Goal: Task Accomplishment & Management: Complete application form

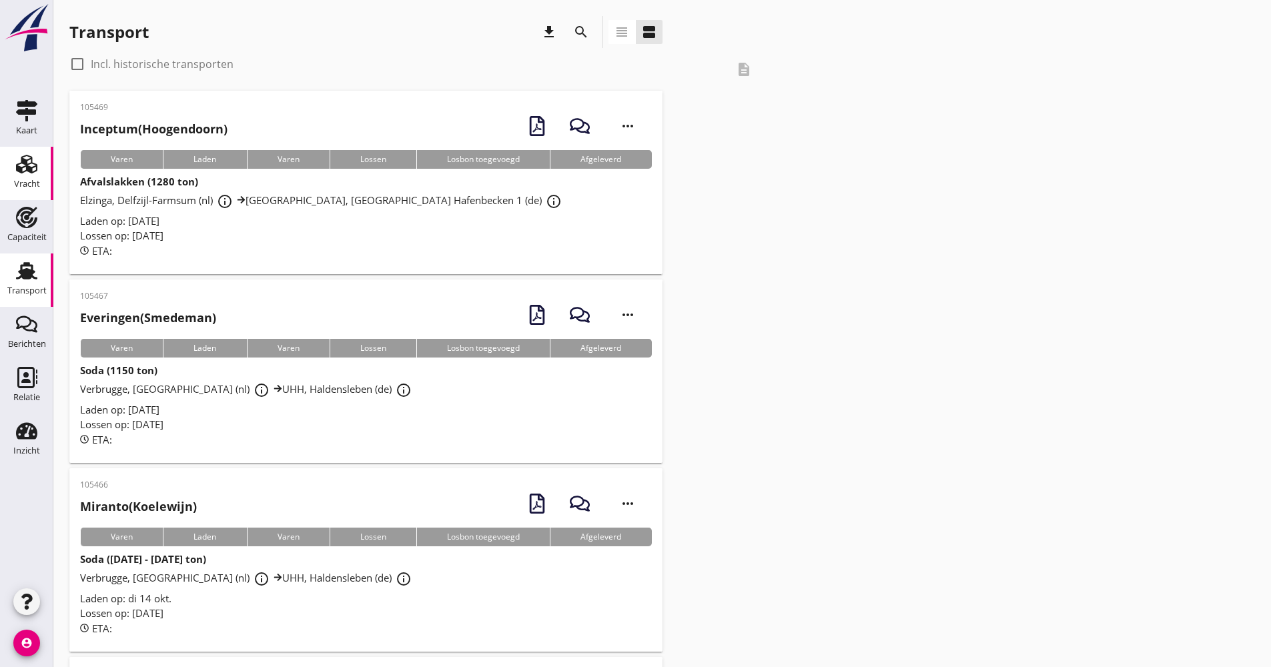
click at [31, 175] on div "Vracht" at bounding box center [27, 184] width 26 height 19
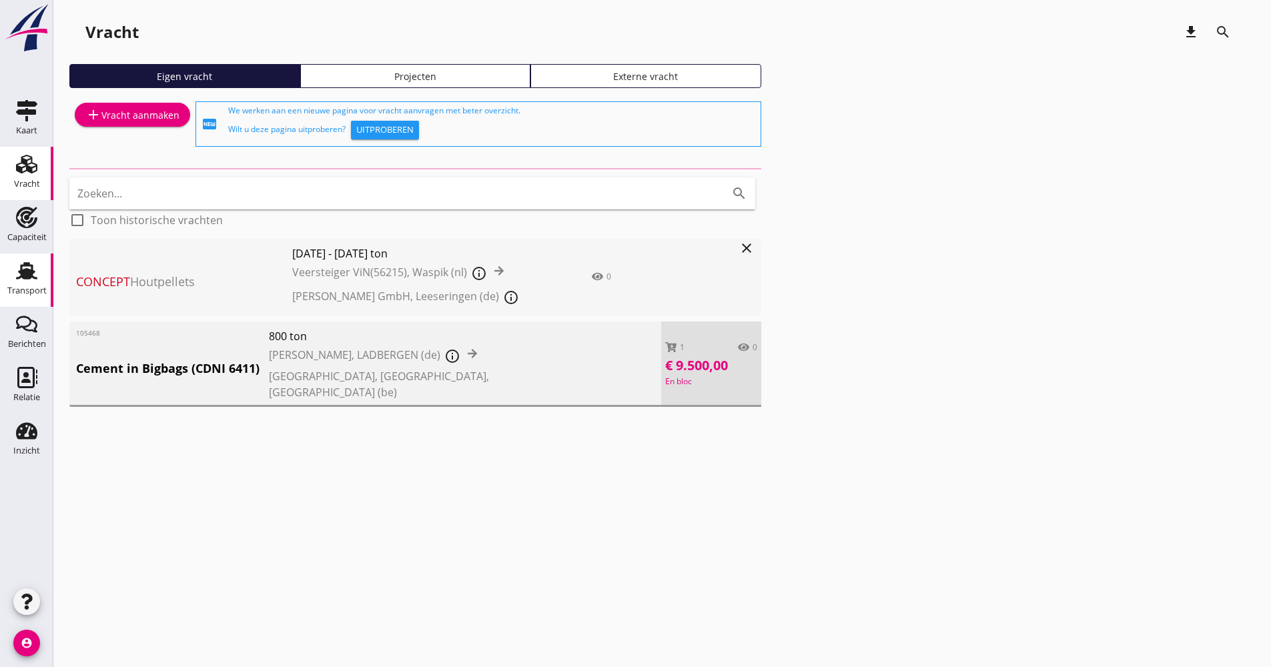
click at [47, 281] on link "Transport Transport" at bounding box center [26, 280] width 53 height 53
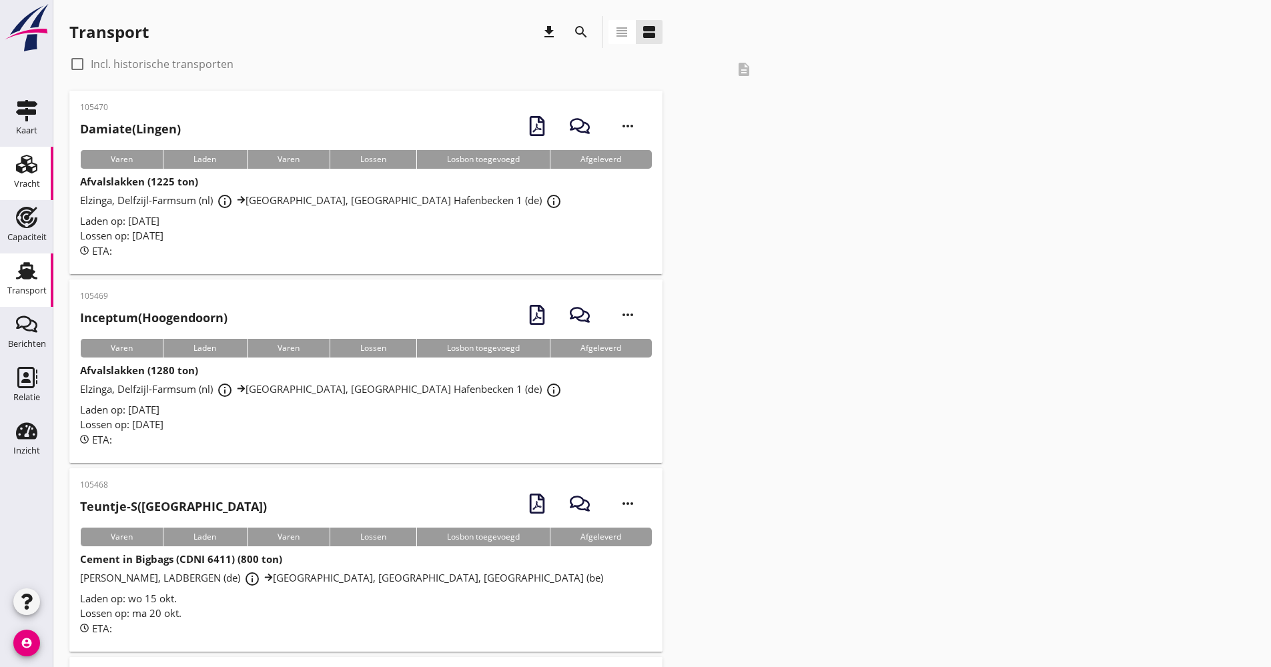
click at [35, 193] on div "Vracht" at bounding box center [27, 184] width 26 height 19
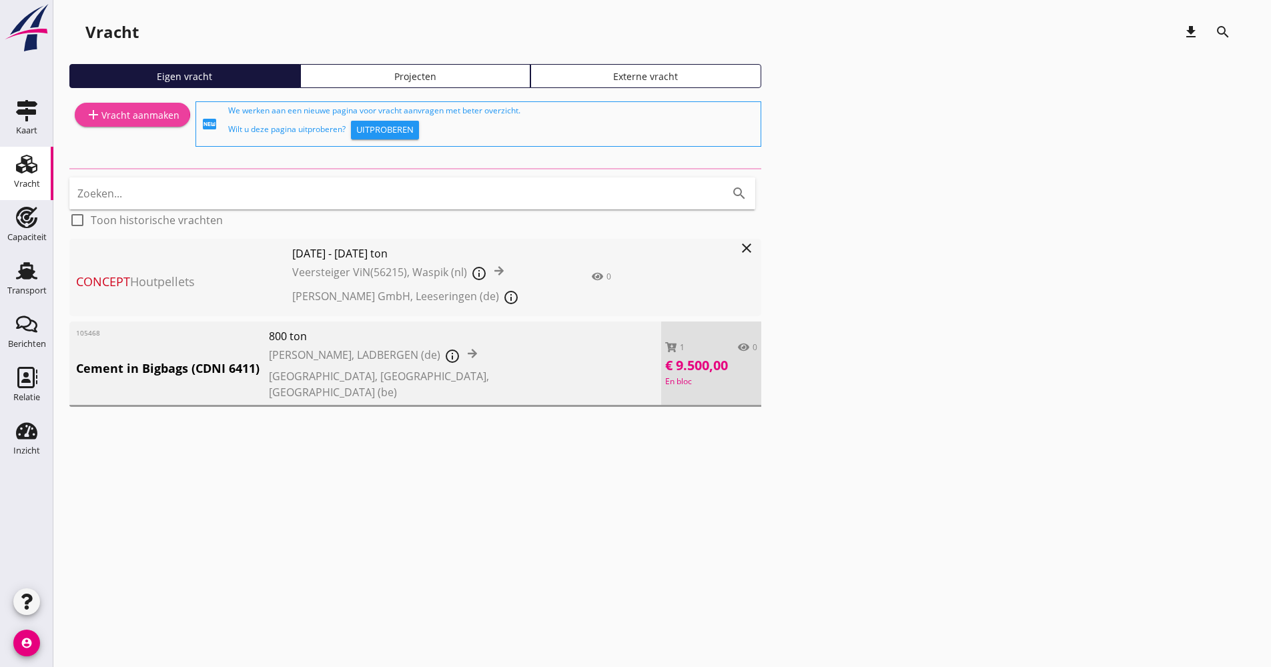
click at [124, 122] on div "add Vracht aanmaken" at bounding box center [132, 115] width 94 height 16
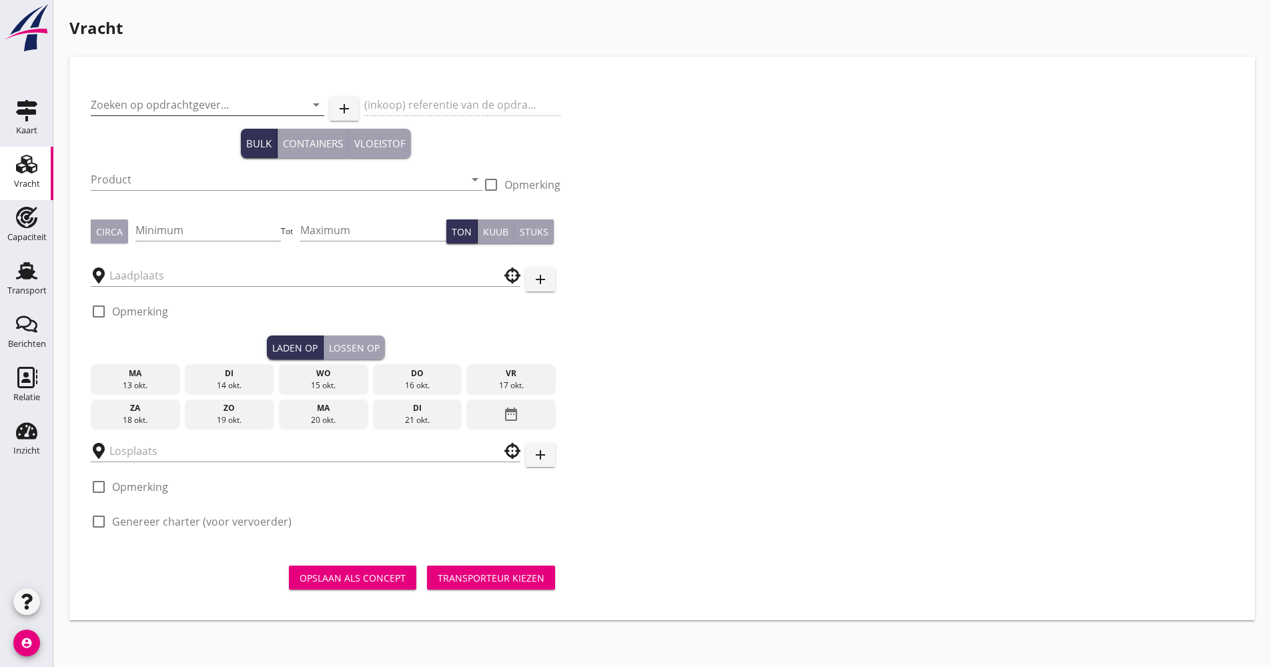
click at [187, 107] on input "Zoeken op opdrachtgever..." at bounding box center [189, 104] width 196 height 21
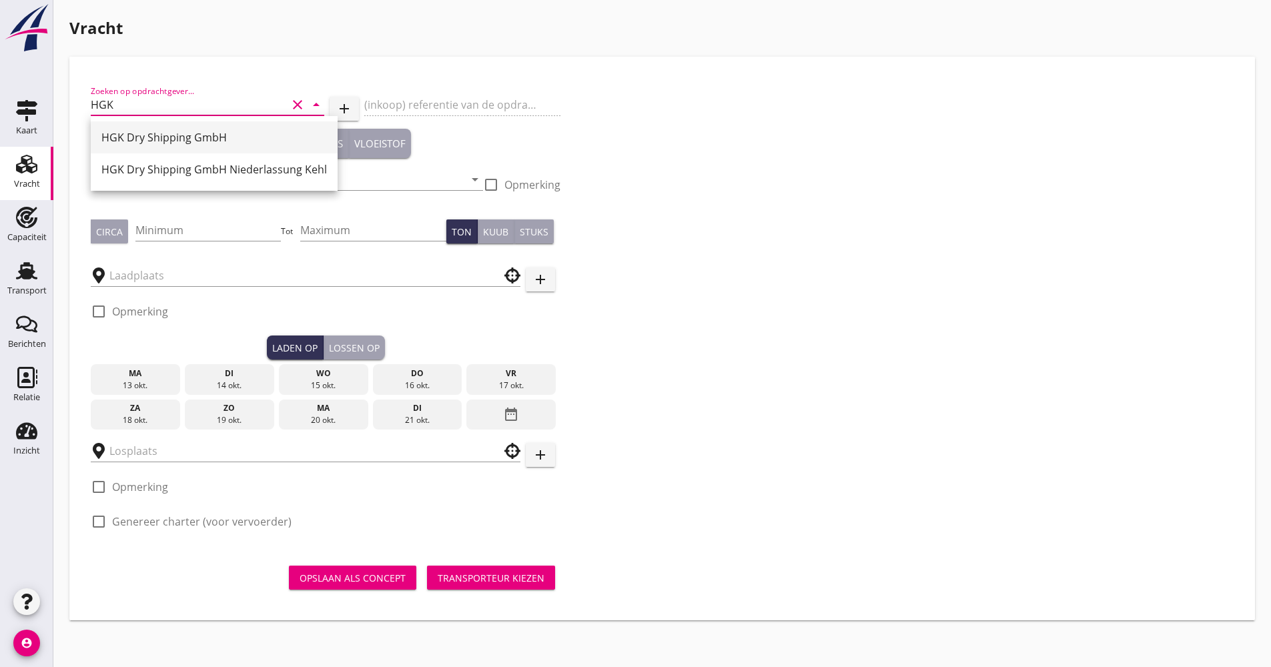
click at [194, 143] on div "HGK Dry Shipping GmbH" at bounding box center [214, 137] width 226 height 16
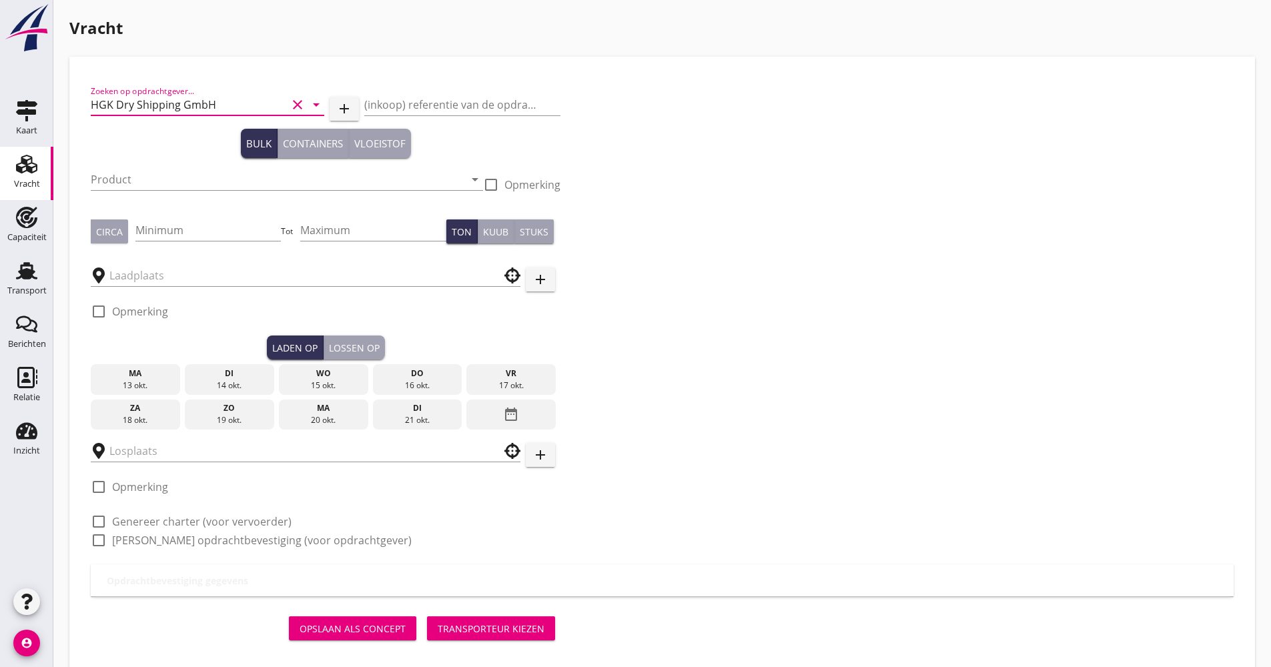
type input "HGK Dry Shipping GmbH"
click at [189, 168] on div "Product arrow_drop_down" at bounding box center [287, 182] width 392 height 43
drag, startPoint x: 182, startPoint y: 164, endPoint x: 171, endPoint y: 175, distance: 15.6
click at [179, 169] on div "Product arrow_drop_down" at bounding box center [287, 182] width 392 height 43
click at [162, 181] on input "Product" at bounding box center [278, 179] width 374 height 21
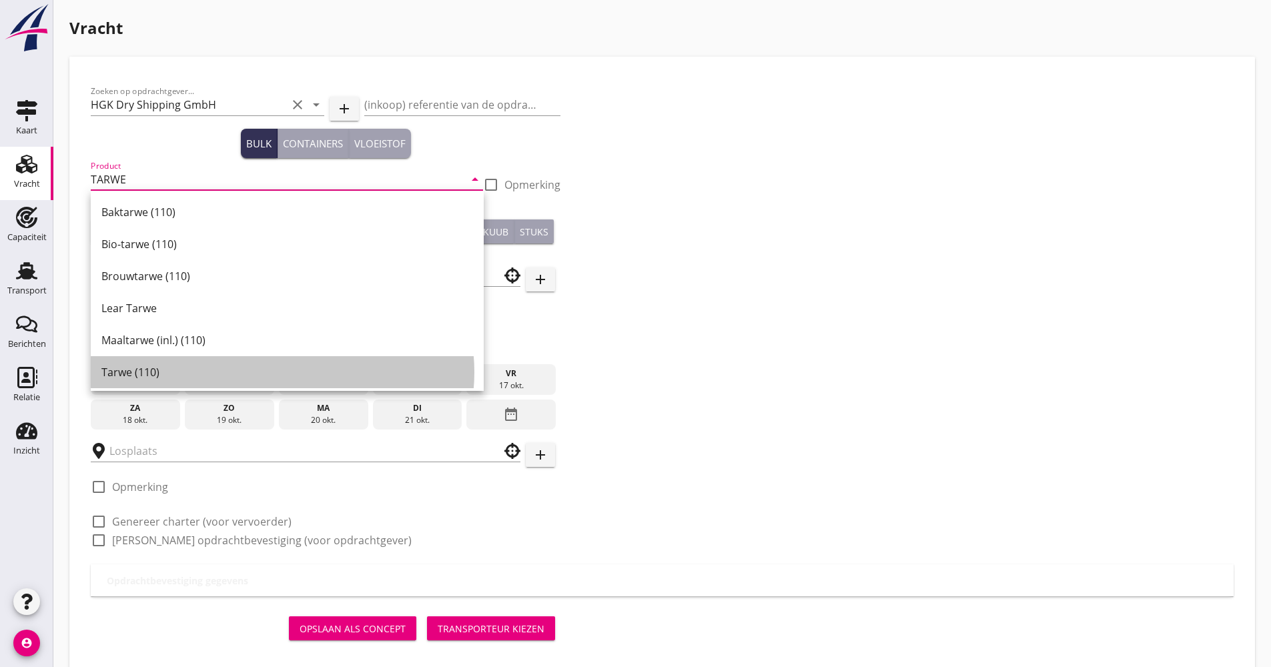
drag, startPoint x: 160, startPoint y: 368, endPoint x: 158, endPoint y: 356, distance: 12.8
click at [158, 367] on div "Tarwe (110)" at bounding box center [287, 372] width 372 height 16
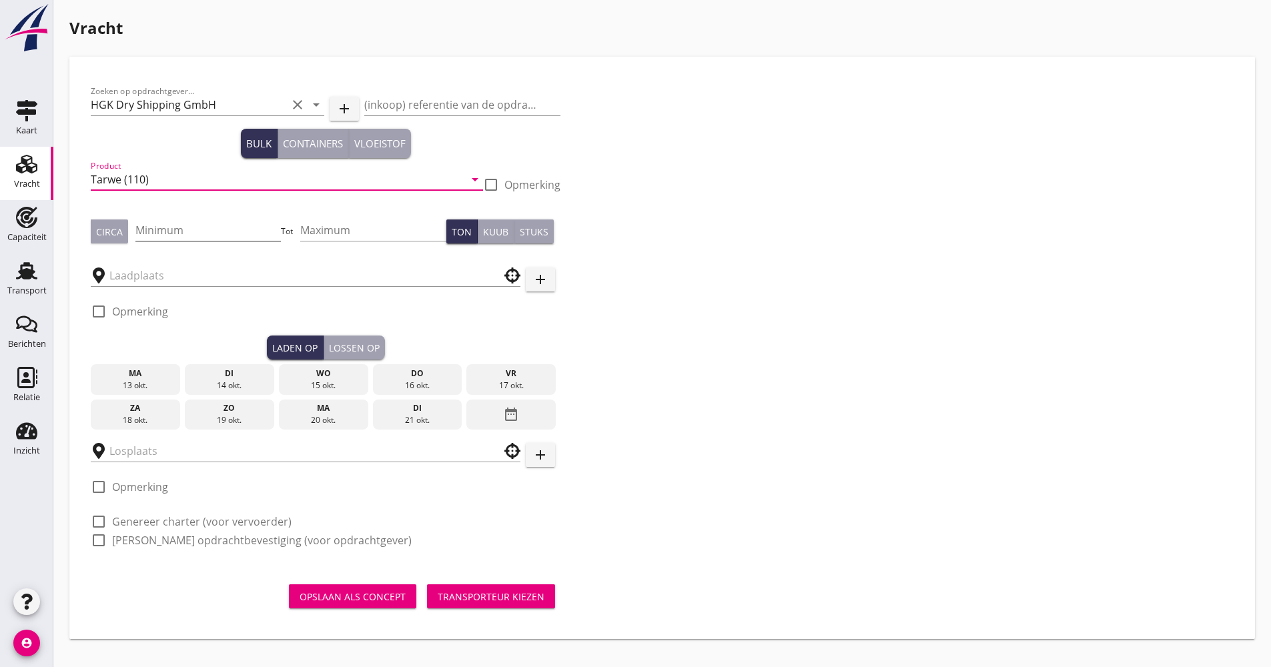
type input "Tarwe (110)"
drag, startPoint x: 185, startPoint y: 230, endPoint x: 179, endPoint y: 234, distance: 6.9
click at [183, 230] on input "Minimum" at bounding box center [208, 230] width 146 height 21
type input "1100"
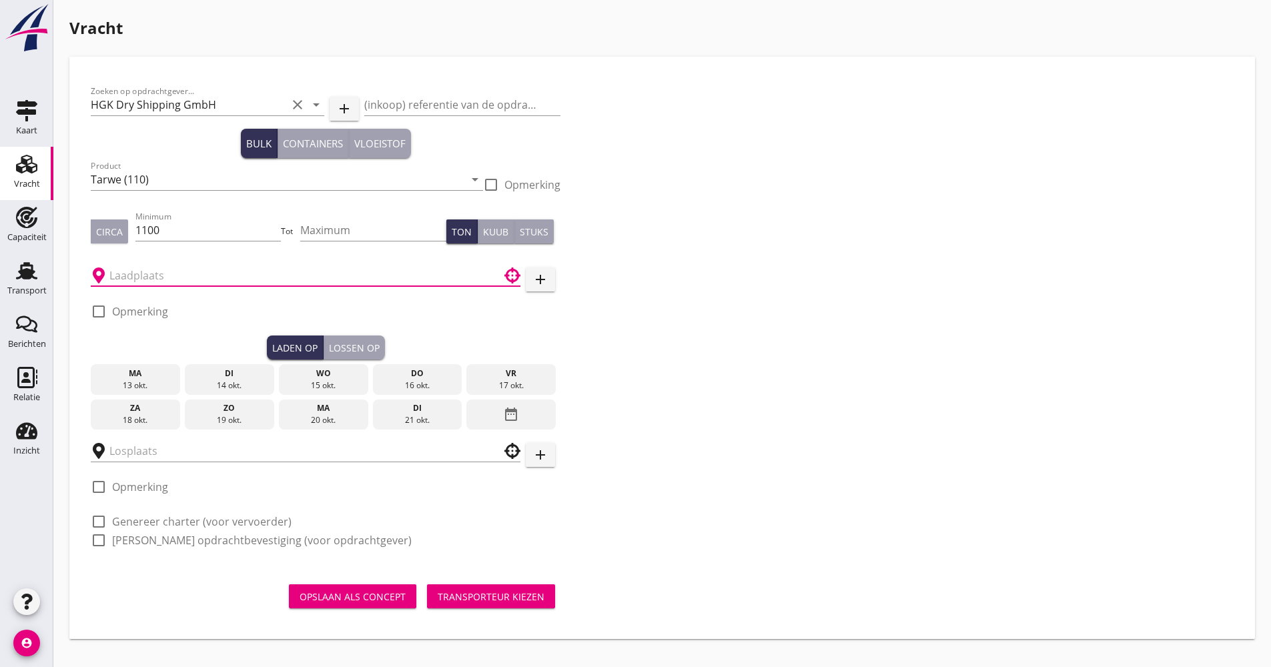
click at [189, 272] on input "text" at bounding box center [296, 275] width 374 height 21
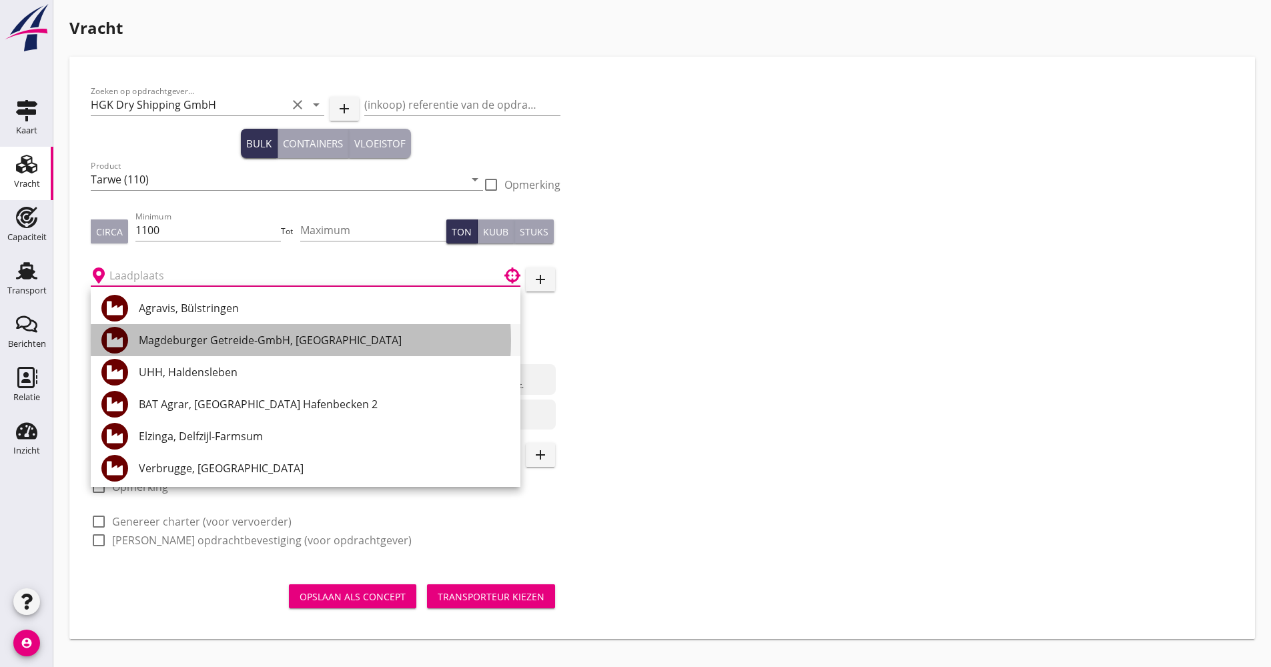
drag, startPoint x: 214, startPoint y: 341, endPoint x: 161, endPoint y: 354, distance: 54.2
click at [214, 342] on div "Magdeburger Getreide-GmbH, [GEOGRAPHIC_DATA]" at bounding box center [324, 340] width 371 height 16
type input "Magdeburger Getreide-GmbH, [GEOGRAPHIC_DATA]"
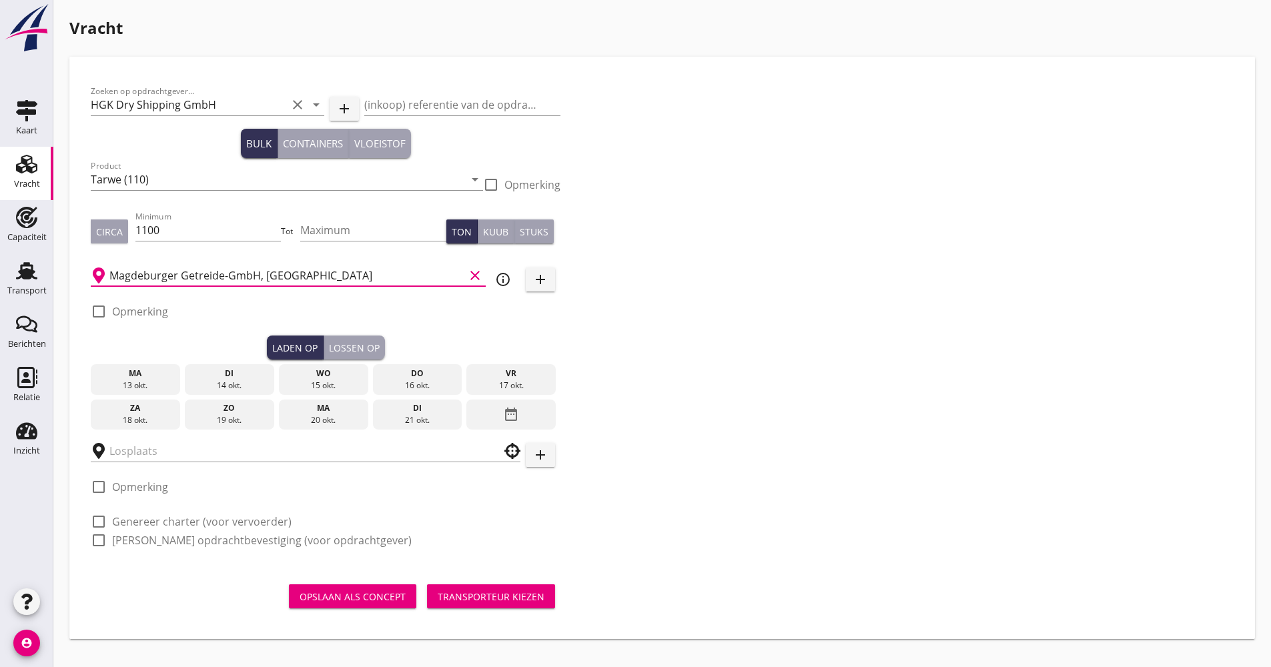
click at [318, 418] on div "20 okt." at bounding box center [323, 420] width 83 height 12
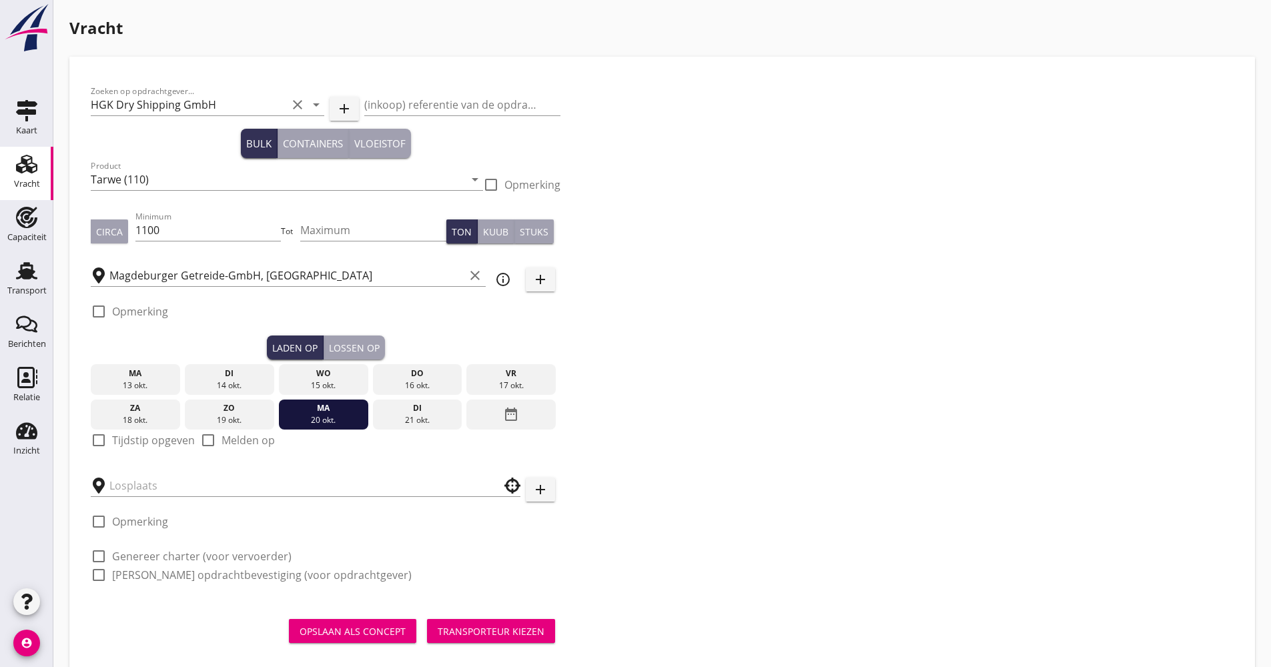
drag, startPoint x: 142, startPoint y: 442, endPoint x: 177, endPoint y: 446, distance: 35.0
click at [141, 442] on label "Tijdstip opgeven" at bounding box center [153, 440] width 83 height 13
checkbox input "true"
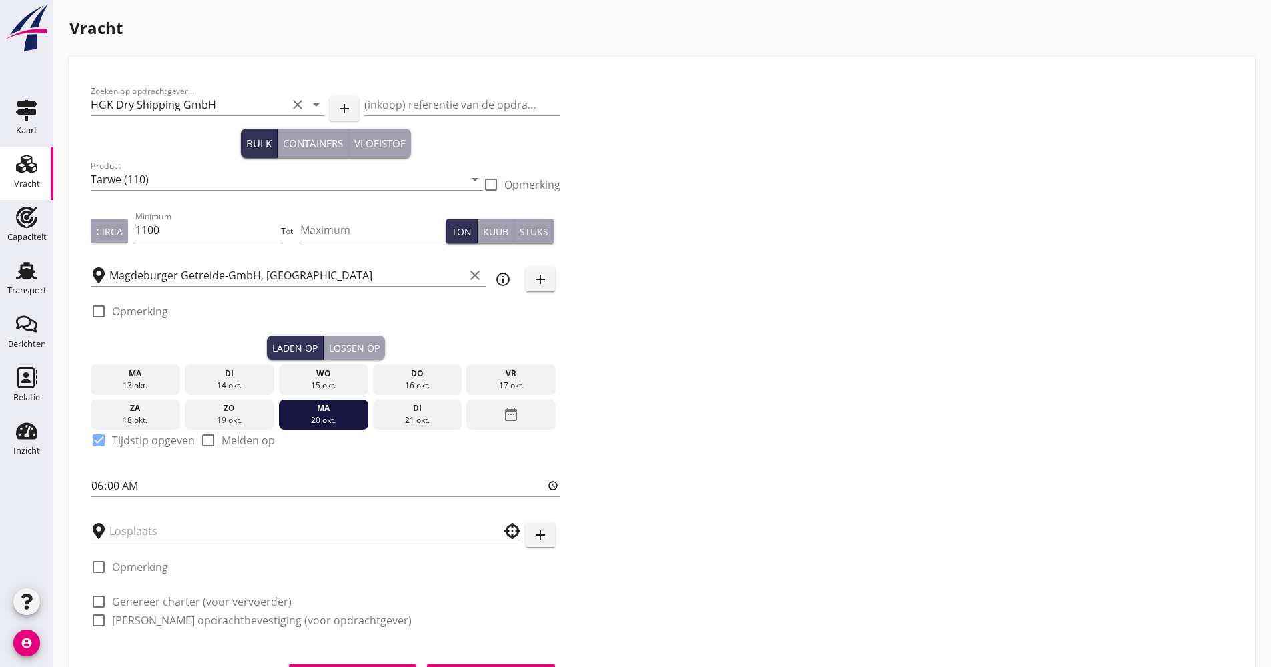
click at [364, 354] on div "Lossen op" at bounding box center [354, 348] width 51 height 14
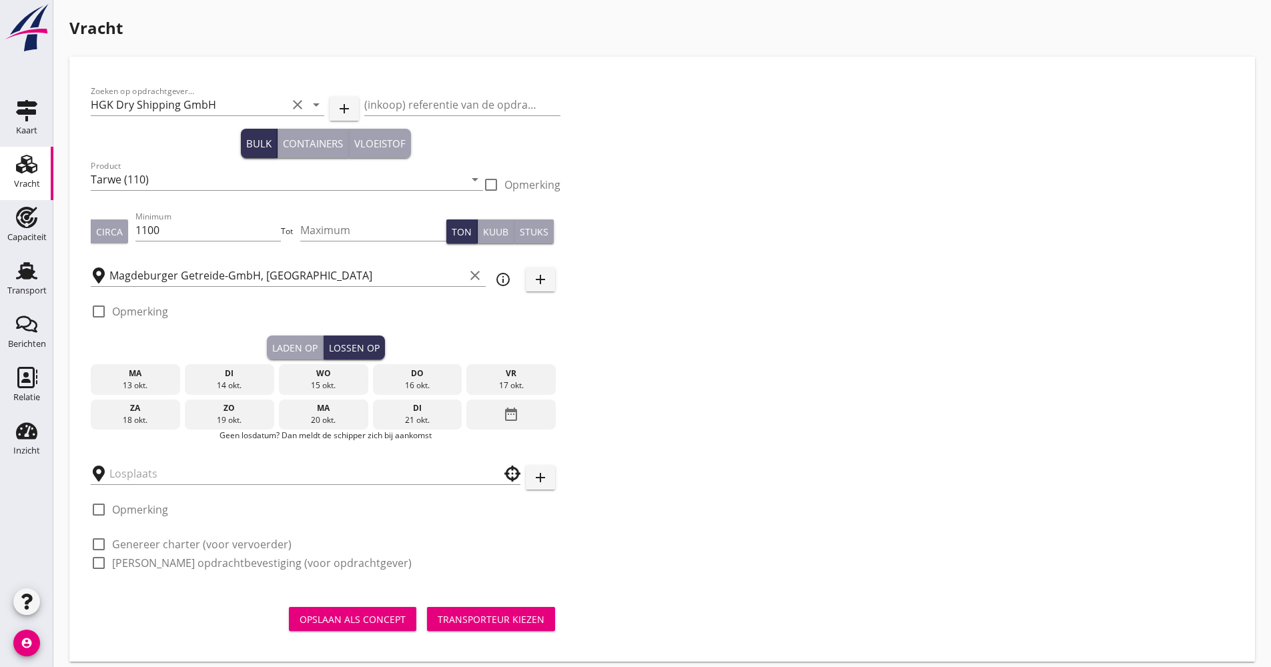
click at [502, 419] on div "date_range" at bounding box center [510, 415] width 89 height 31
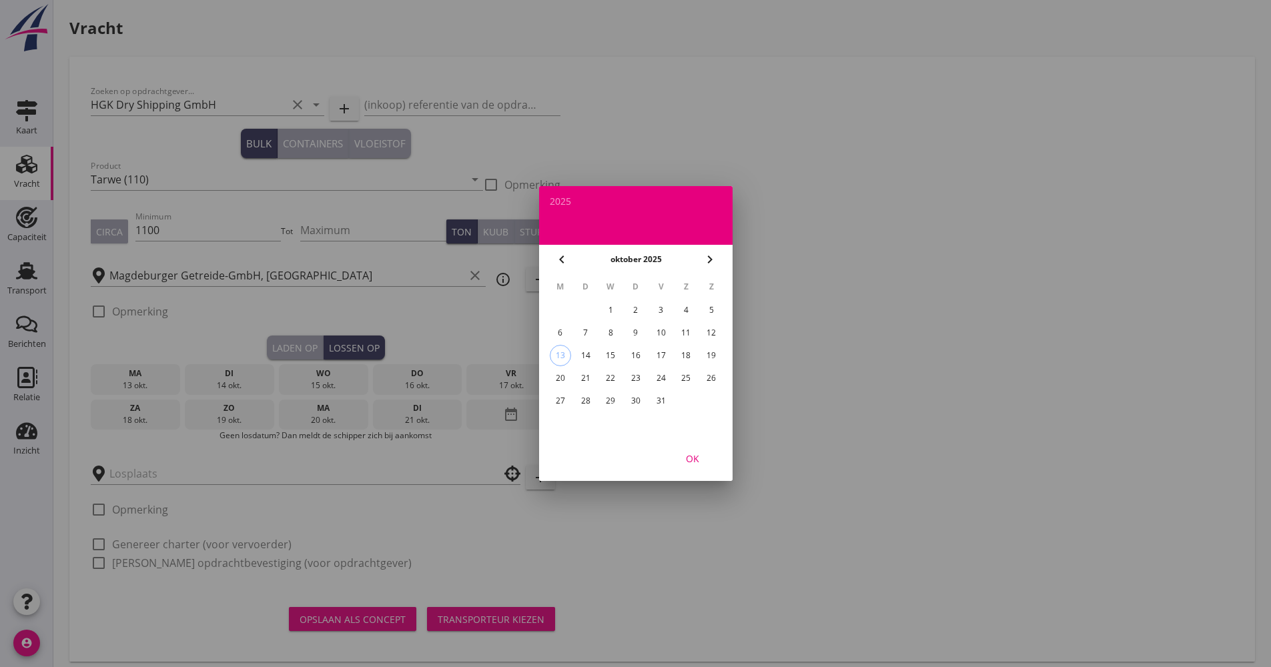
click at [595, 398] on div "28" at bounding box center [584, 400] width 21 height 21
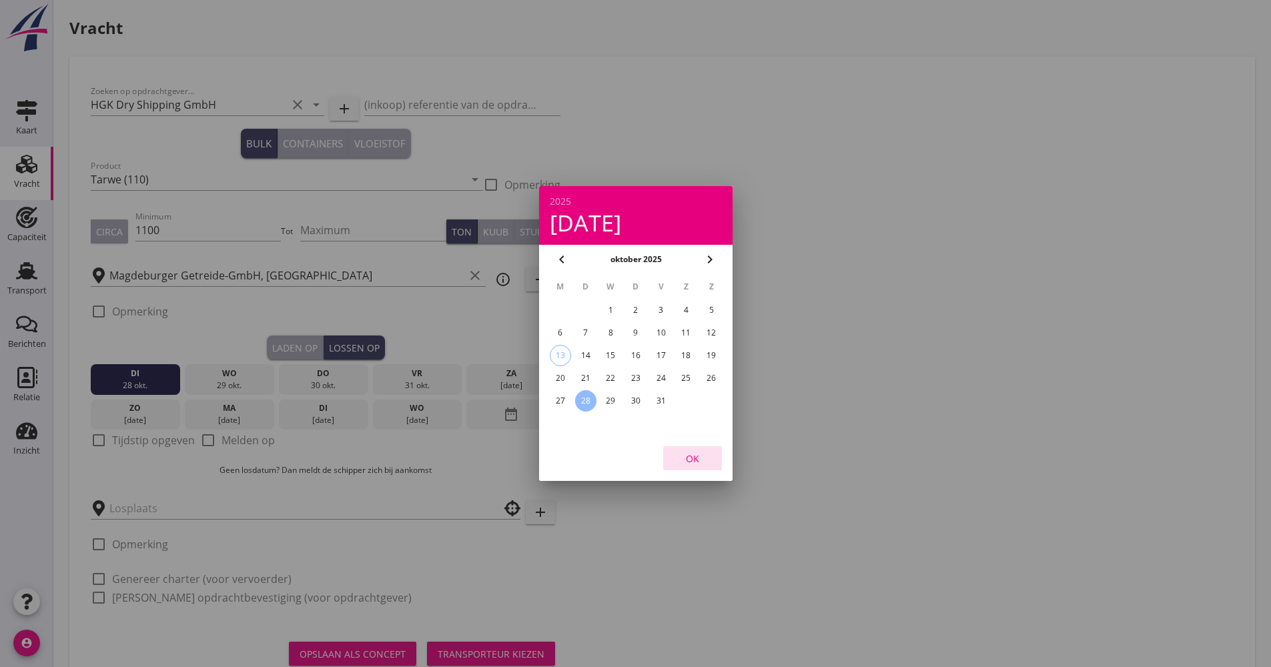
click at [693, 456] on div "OK" at bounding box center [692, 459] width 37 height 14
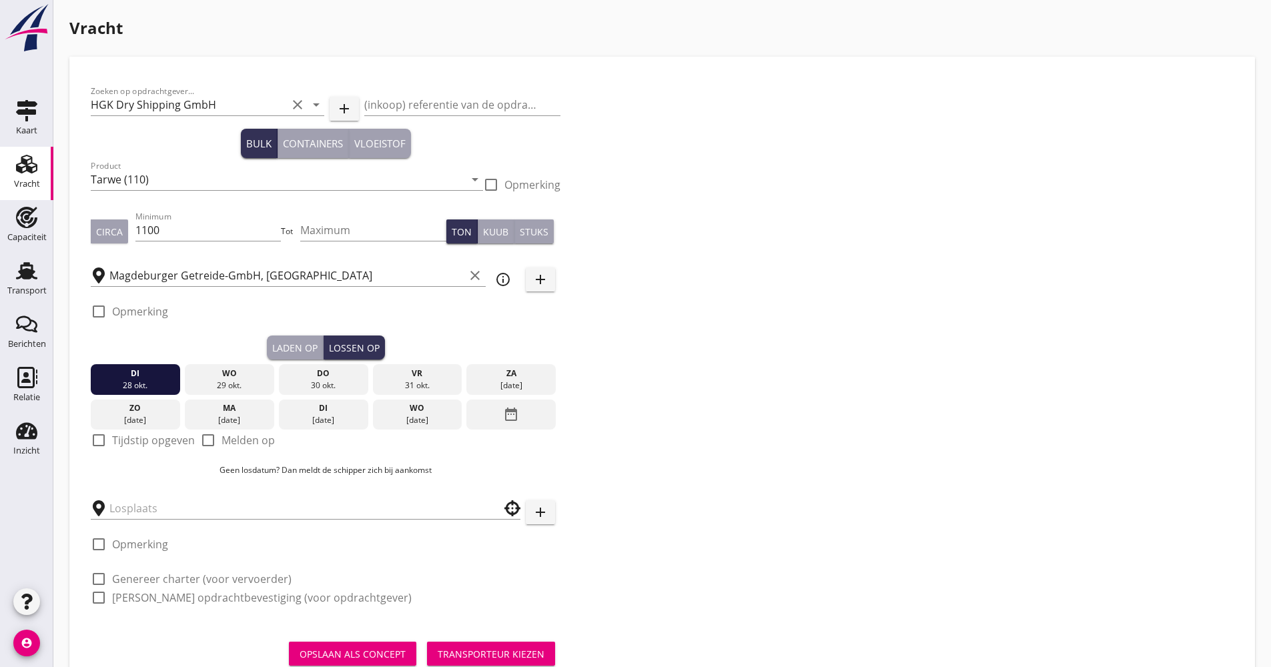
click at [167, 443] on label "Tijdstip opgeven" at bounding box center [153, 440] width 83 height 13
checkbox input "true"
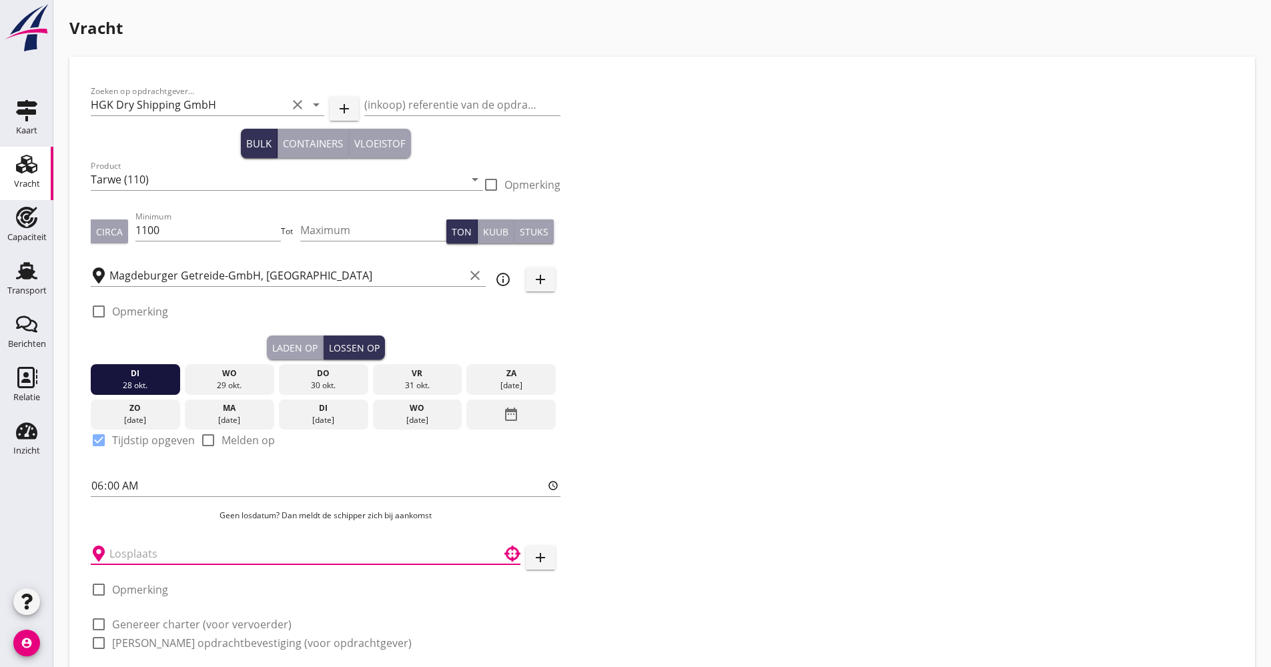
click at [147, 556] on input "text" at bounding box center [296, 553] width 374 height 21
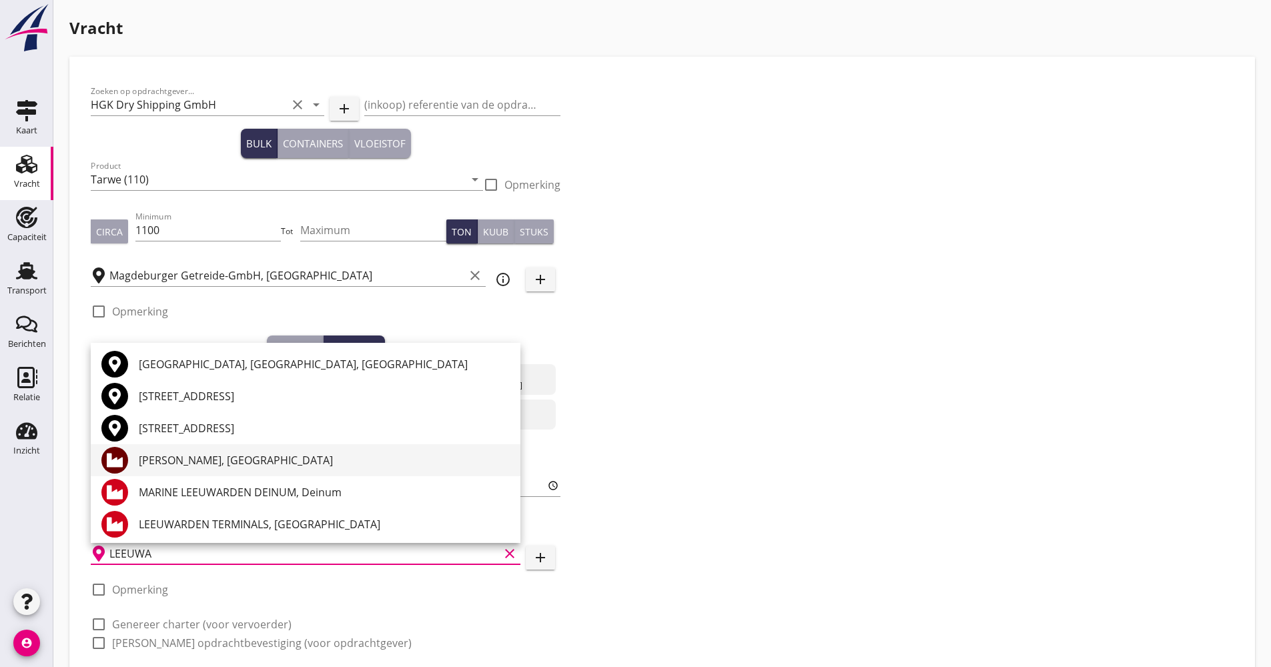
click at [204, 470] on div "[PERSON_NAME], [GEOGRAPHIC_DATA]" at bounding box center [324, 460] width 371 height 32
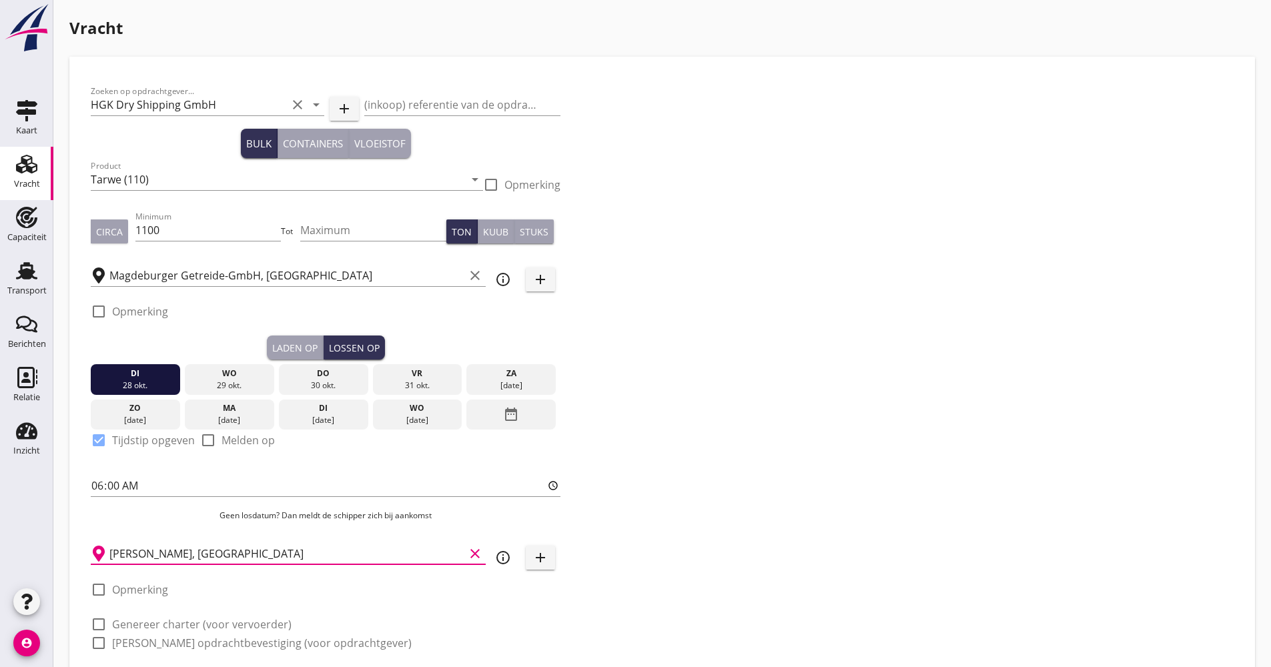
type input "[PERSON_NAME], [GEOGRAPHIC_DATA]"
click at [149, 625] on label "Genereer charter (voor vervoerder)" at bounding box center [201, 624] width 179 height 13
checkbox input "true"
click at [149, 643] on label "[PERSON_NAME] opdrachtbevestiging (voor opdrachtgever)" at bounding box center [262, 643] width 300 height 13
checkbox input "true"
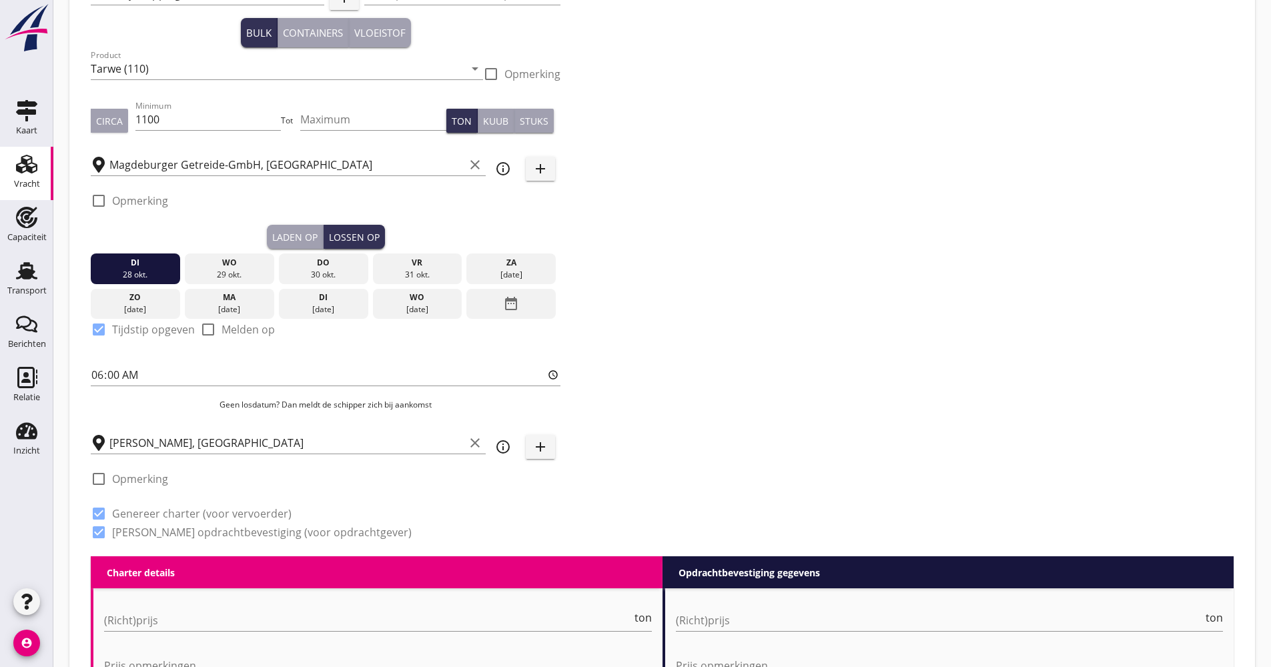
scroll to position [267, 0]
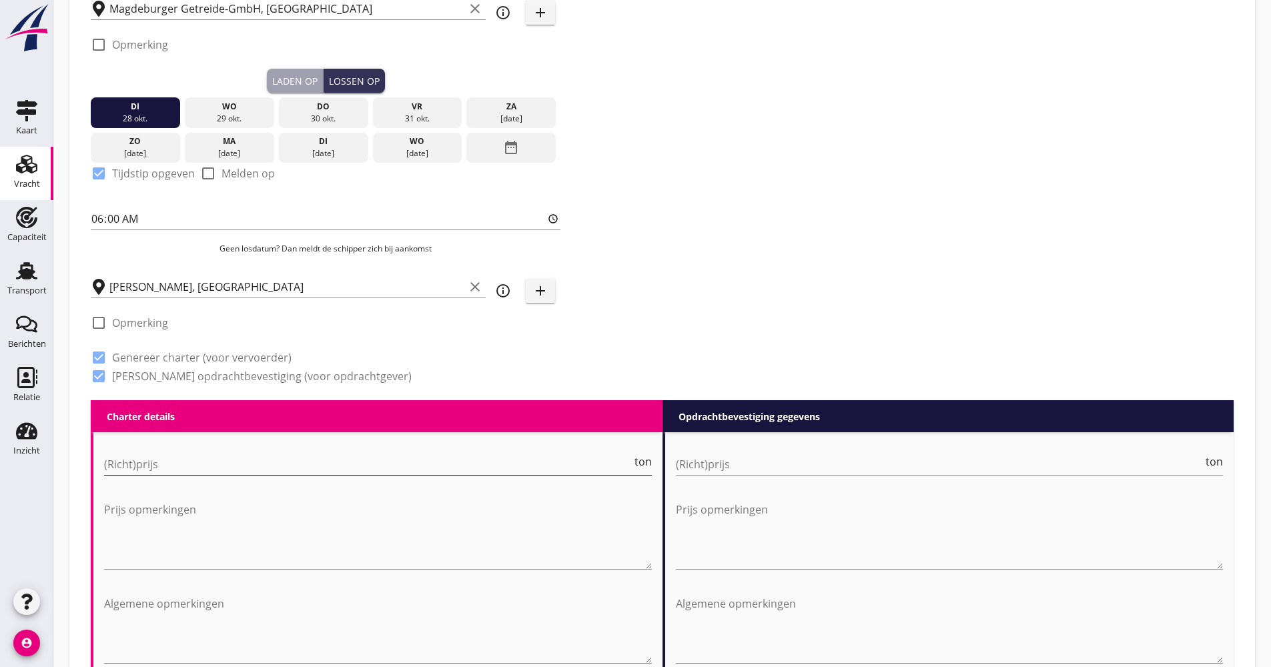
click at [166, 462] on input "(Richt)prijs" at bounding box center [368, 464] width 528 height 21
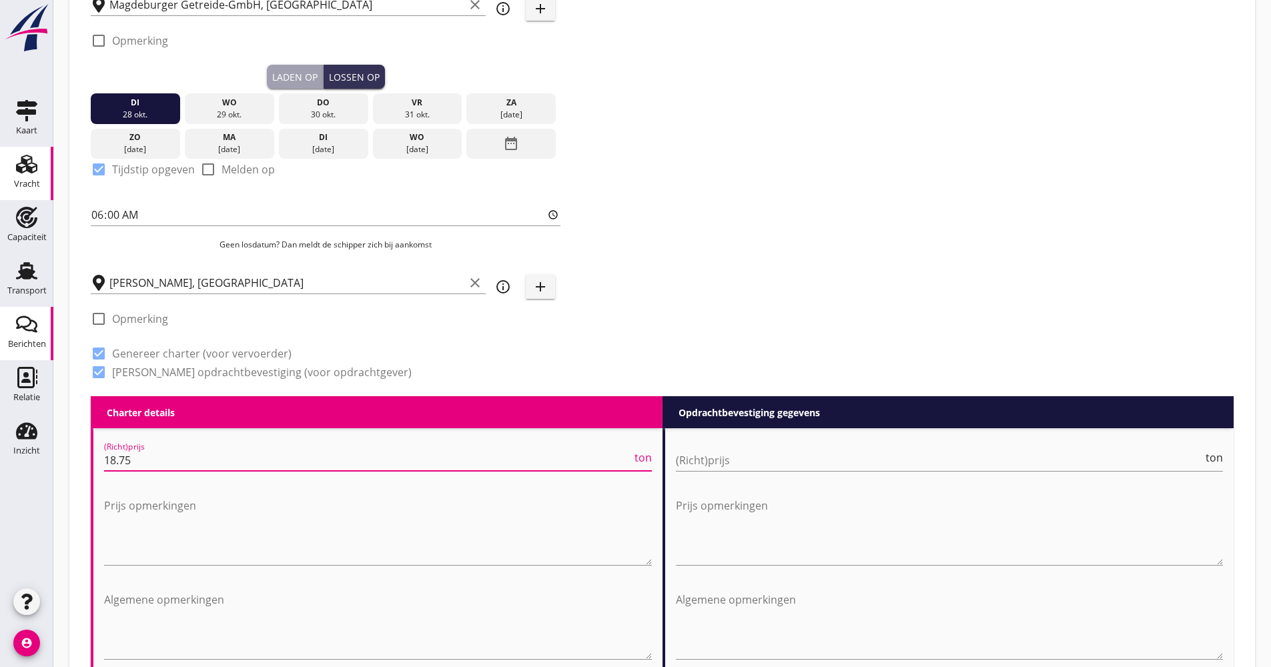
scroll to position [601, 0]
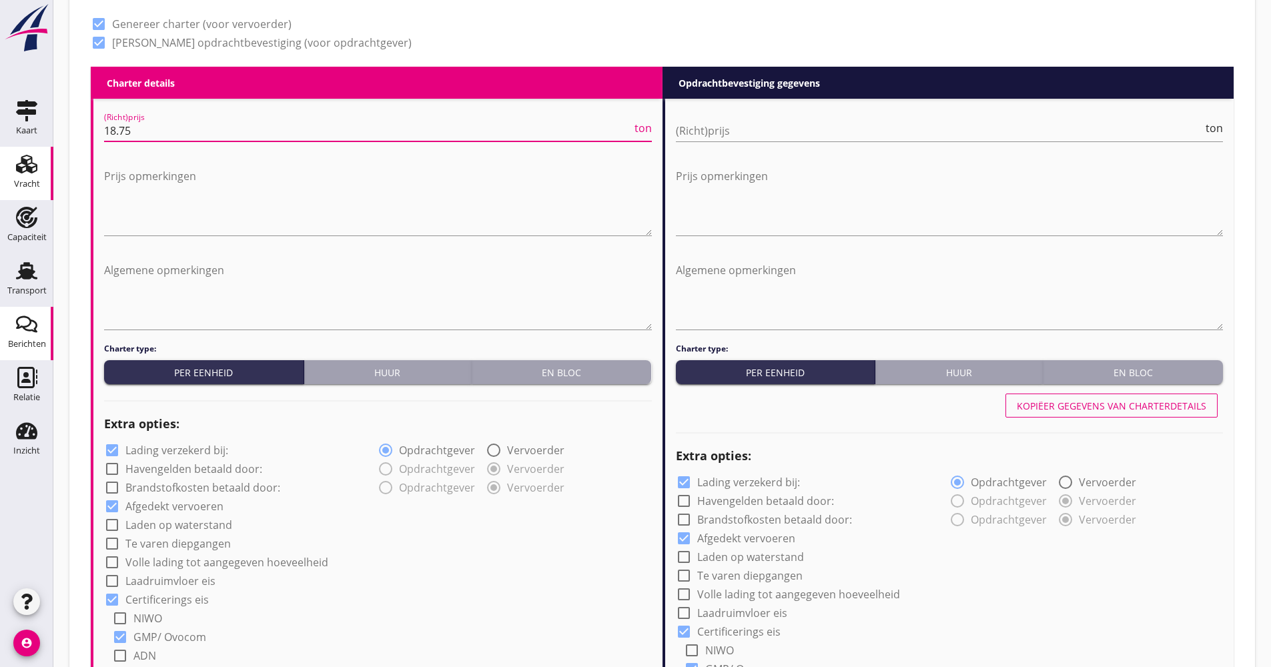
type input "18.75"
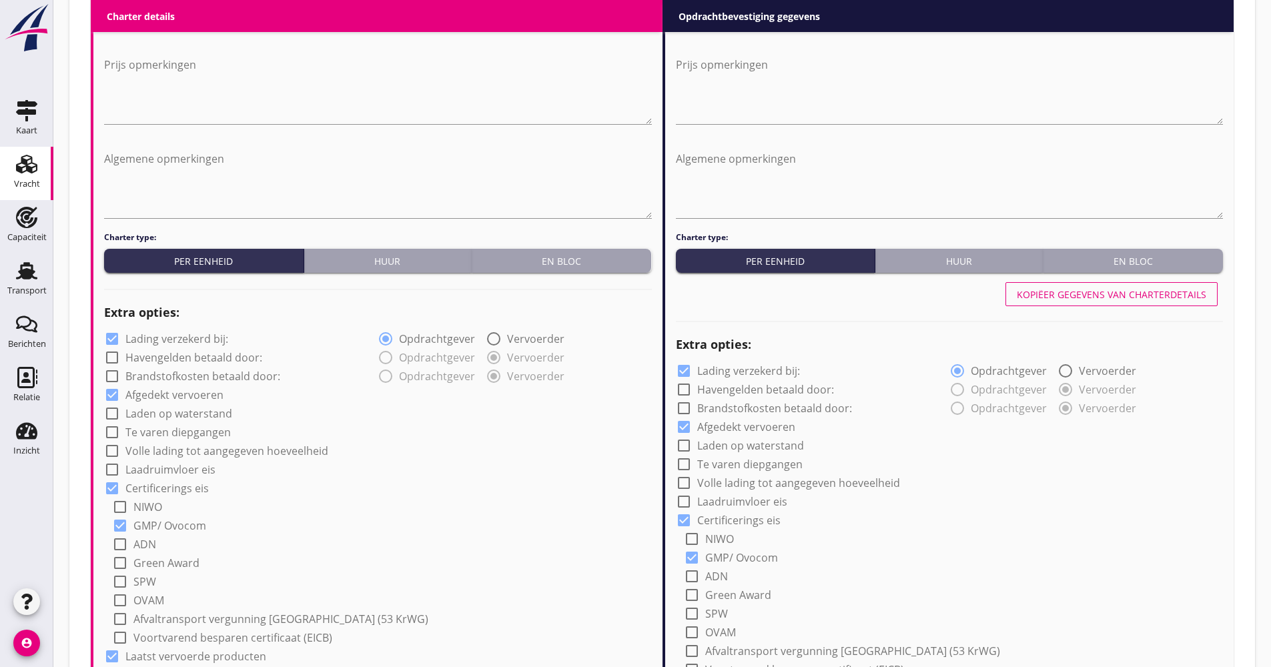
scroll to position [867, 0]
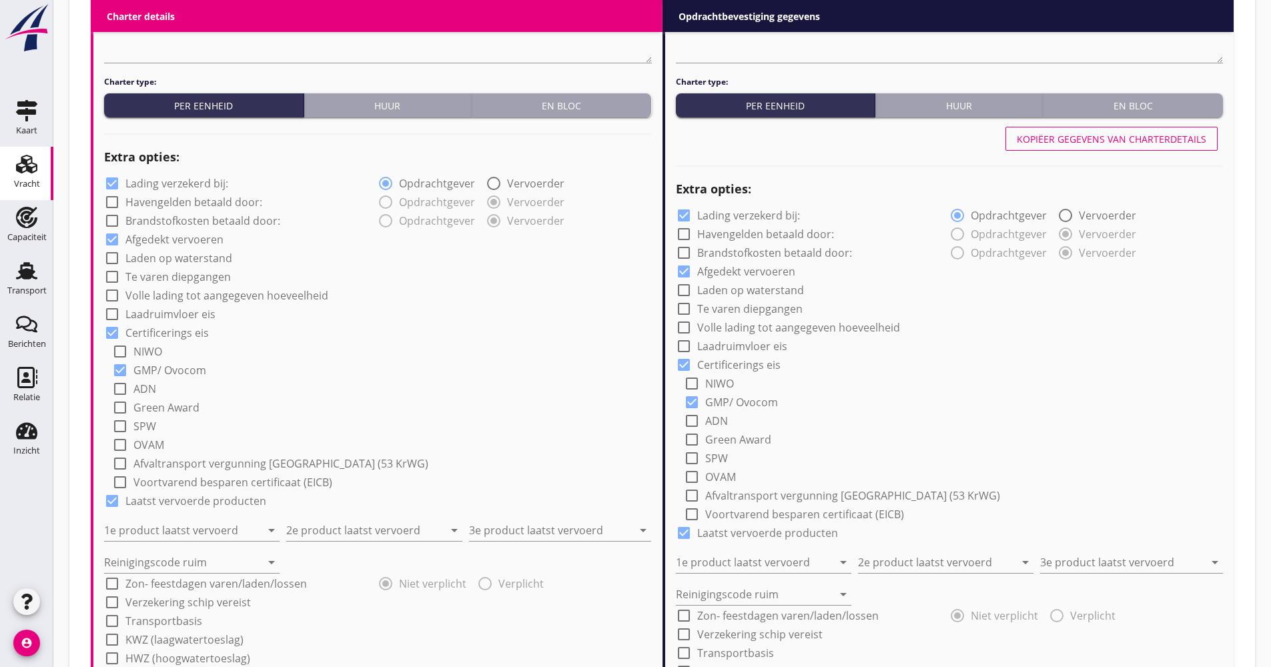
click at [190, 181] on label "Lading verzekerd bij:" at bounding box center [176, 183] width 103 height 13
checkbox input "false"
click at [178, 290] on label "Volle lading tot aangegeven hoeveelheid" at bounding box center [226, 295] width 203 height 13
checkbox input "true"
click at [145, 530] on input "1e product laatst vervoerd" at bounding box center [182, 530] width 157 height 21
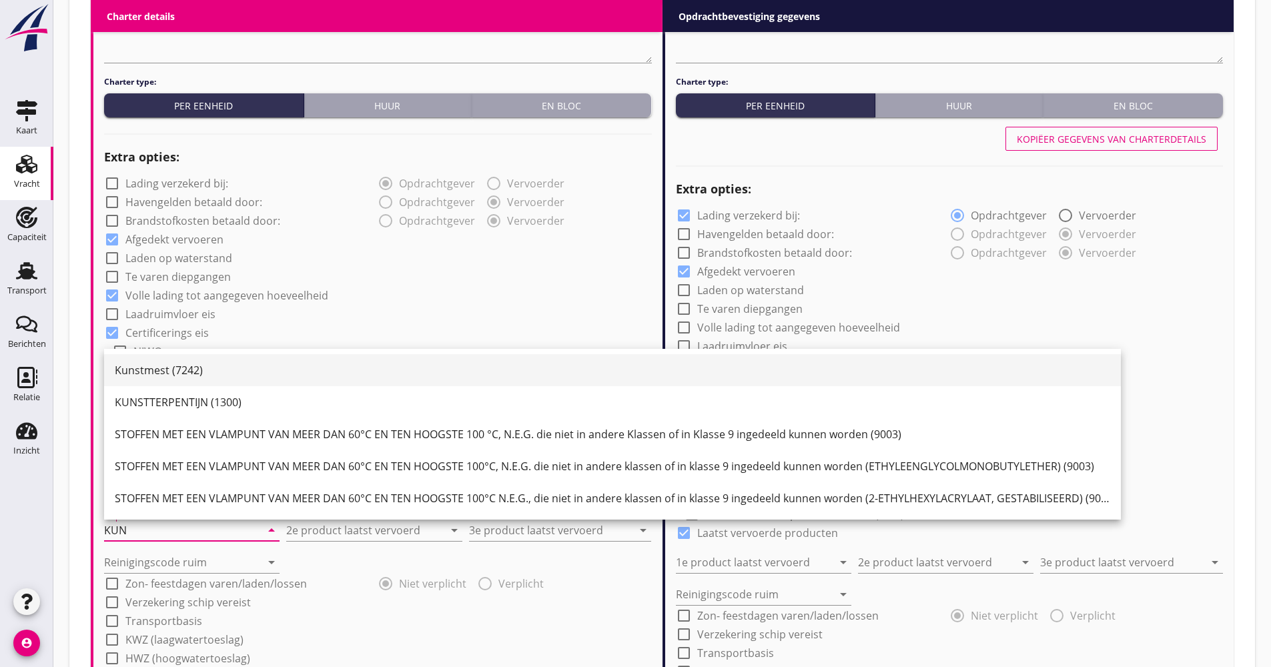
click at [153, 360] on div "Kunstmest (7242)" at bounding box center [613, 370] width 996 height 32
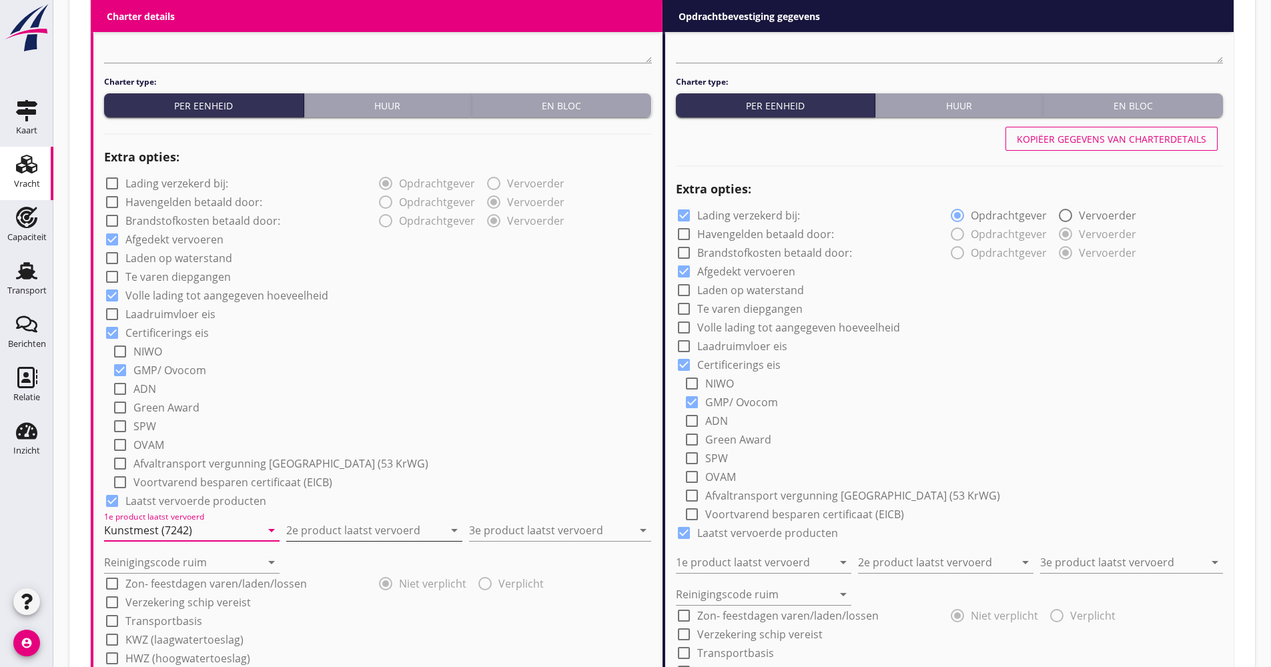
type input "Kunstmest (7242)"
click at [344, 530] on input "2e product laatst vervoerd" at bounding box center [364, 530] width 157 height 21
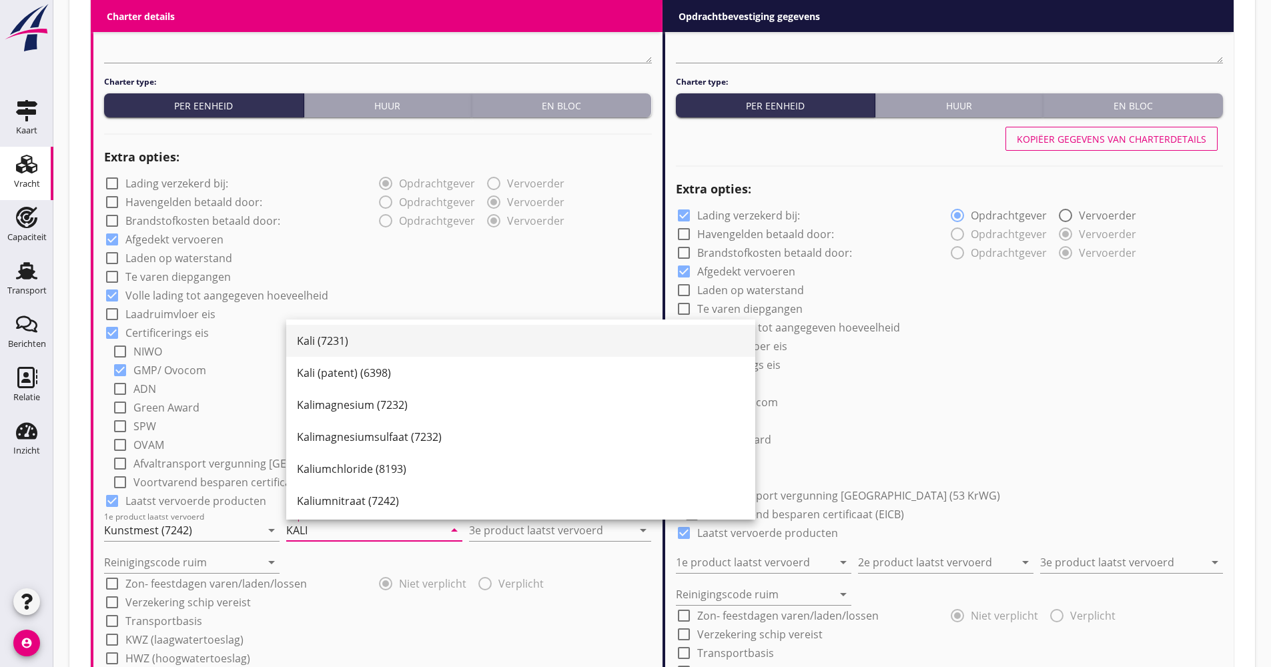
drag, startPoint x: 338, startPoint y: 329, endPoint x: 400, endPoint y: 381, distance: 81.0
click at [339, 328] on div "Kali (7231)" at bounding box center [521, 341] width 448 height 32
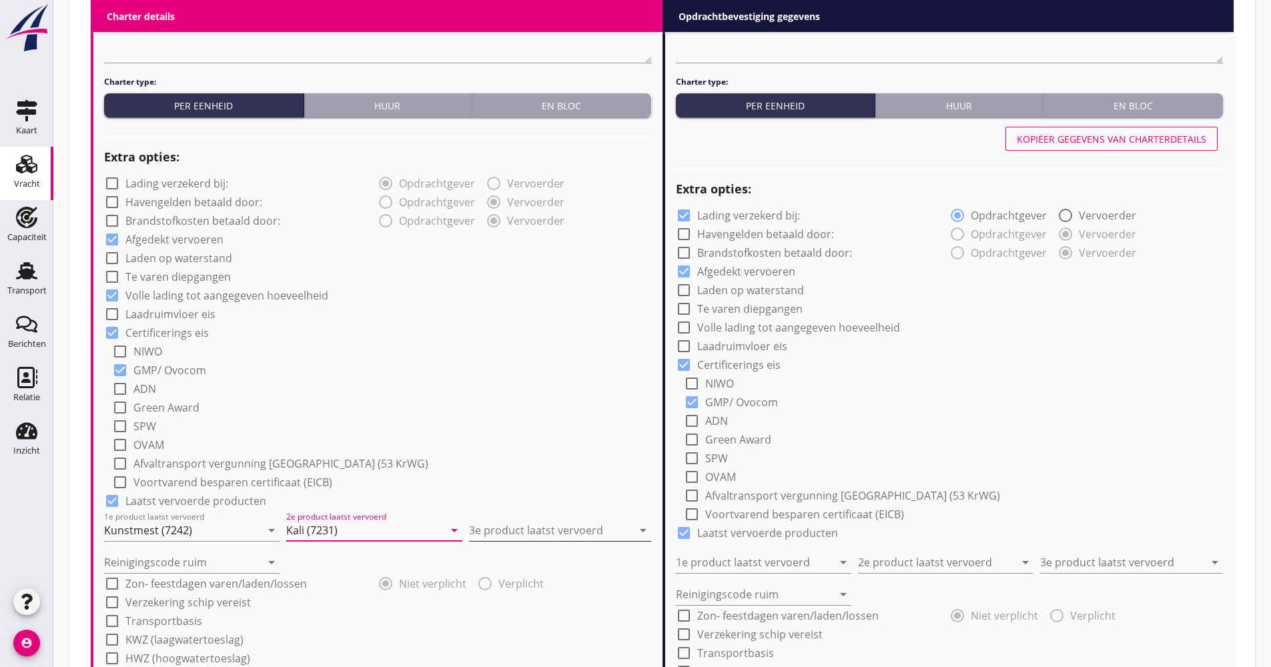
type input "Kali (7231)"
click at [487, 527] on input "3e product laatst vervoerd" at bounding box center [550, 530] width 163 height 21
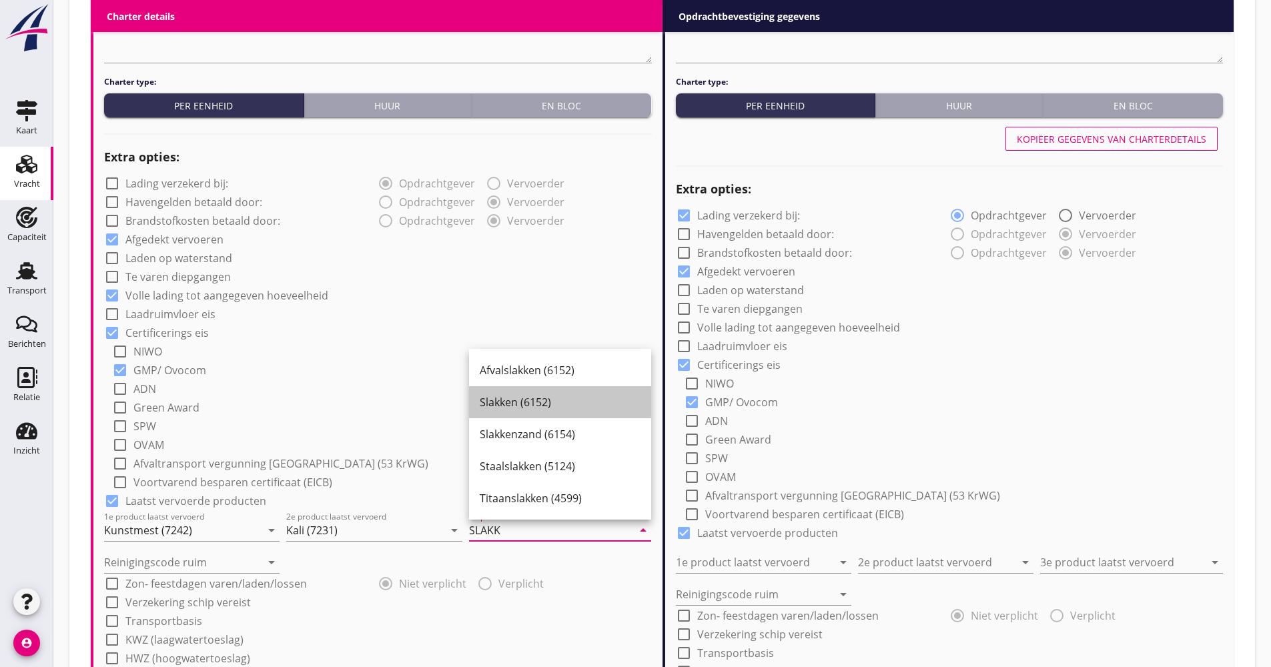
click at [540, 387] on div "Slakken (6152)" at bounding box center [560, 402] width 161 height 32
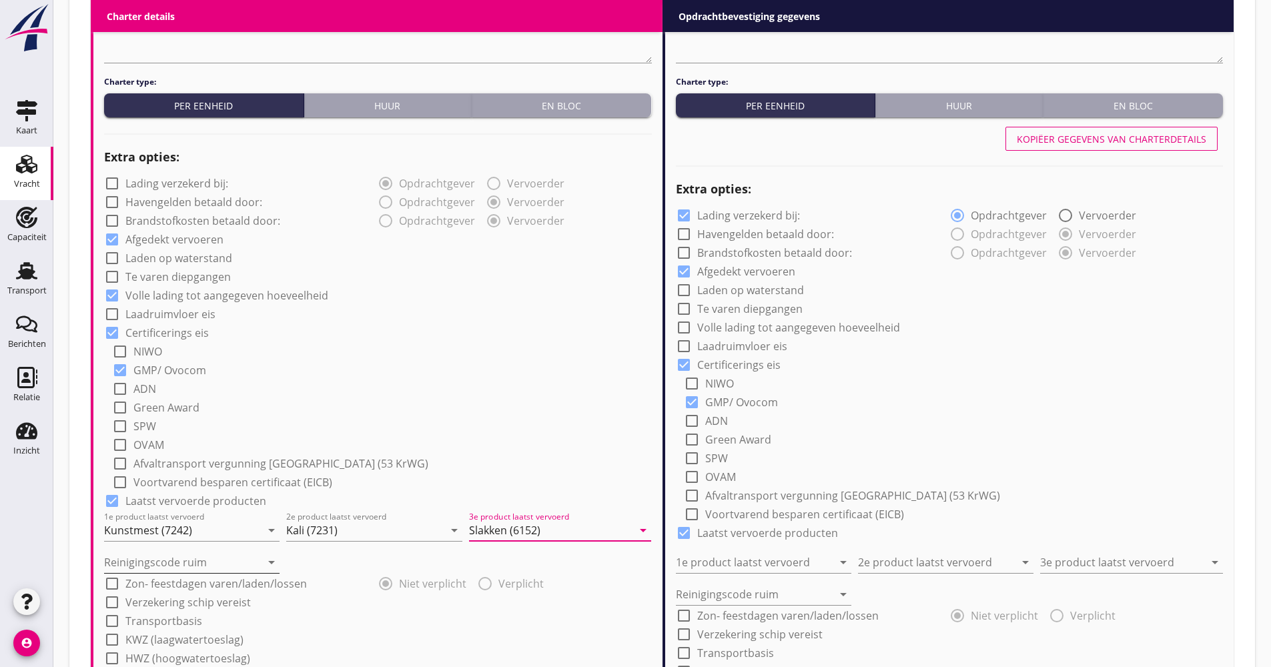
type input "Slakken (6152)"
click at [185, 566] on input "Reinigingscode ruim" at bounding box center [182, 562] width 157 height 21
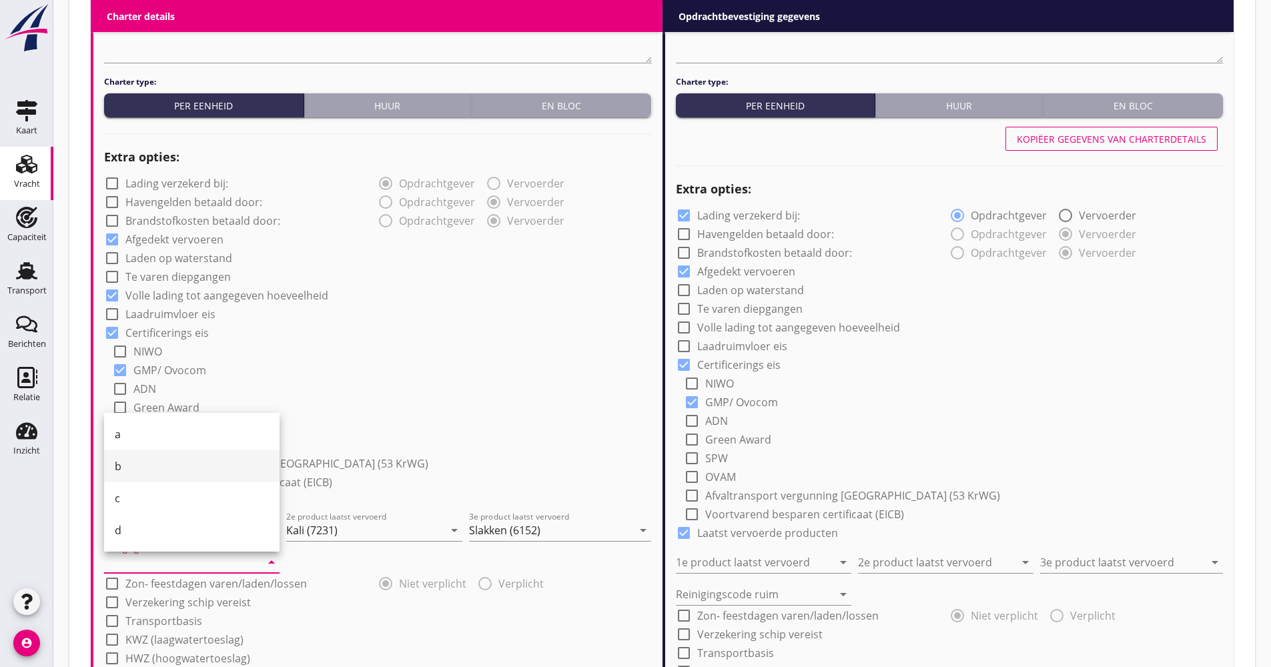
click at [138, 473] on div "b" at bounding box center [192, 466] width 154 height 16
type input "b"
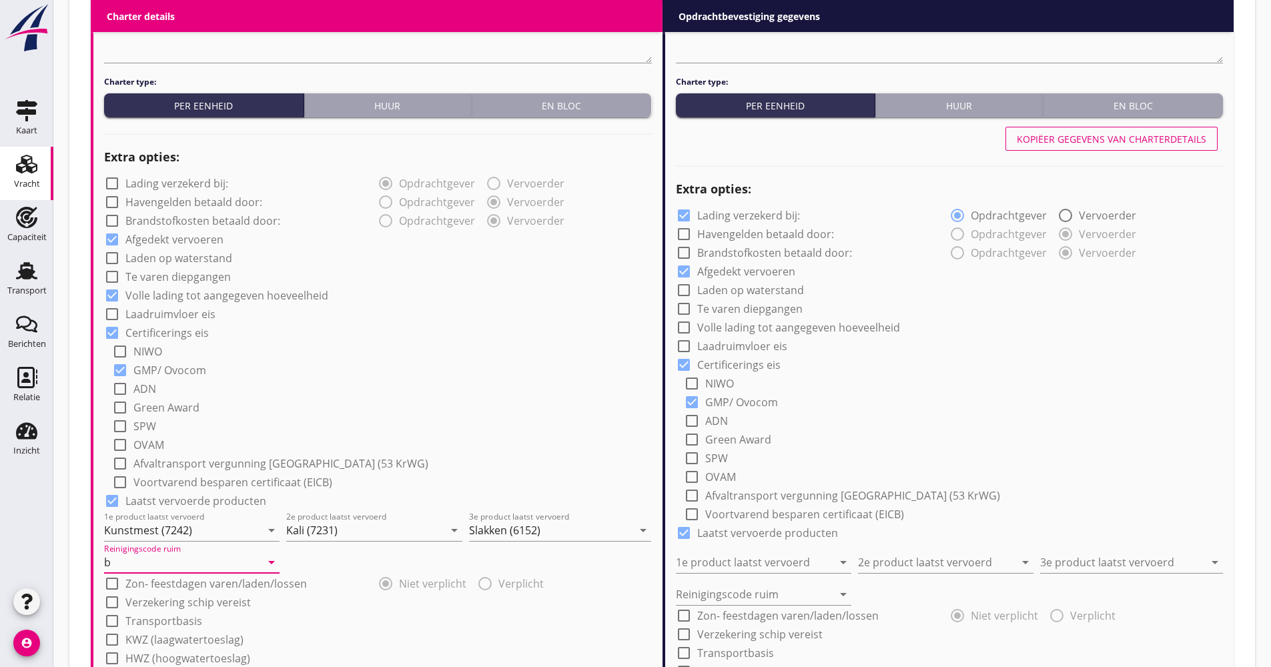
click at [157, 606] on label "Verzekering schip vereist" at bounding box center [187, 602] width 125 height 13
checkbox input "true"
click at [158, 621] on label "Transportbasis" at bounding box center [163, 621] width 77 height 13
checkbox input "true"
click at [162, 637] on div "Transportbasis arrow_drop_down" at bounding box center [378, 653] width 548 height 43
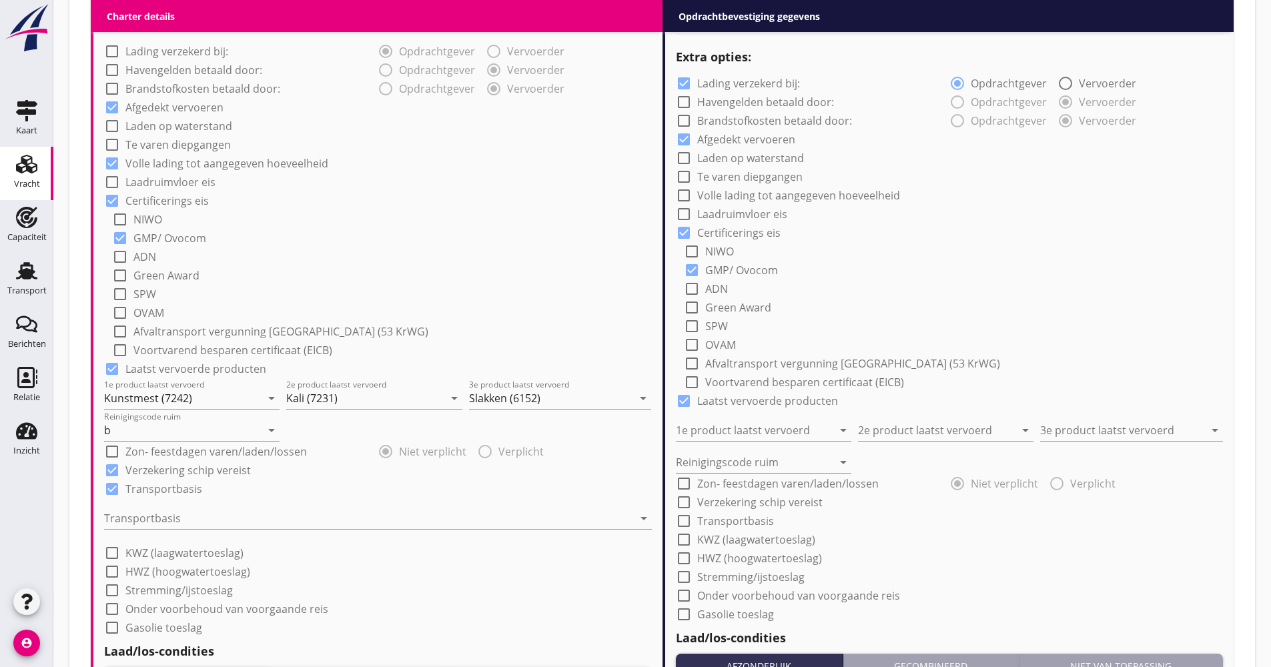
scroll to position [1001, 0]
click at [177, 516] on div at bounding box center [368, 516] width 529 height 21
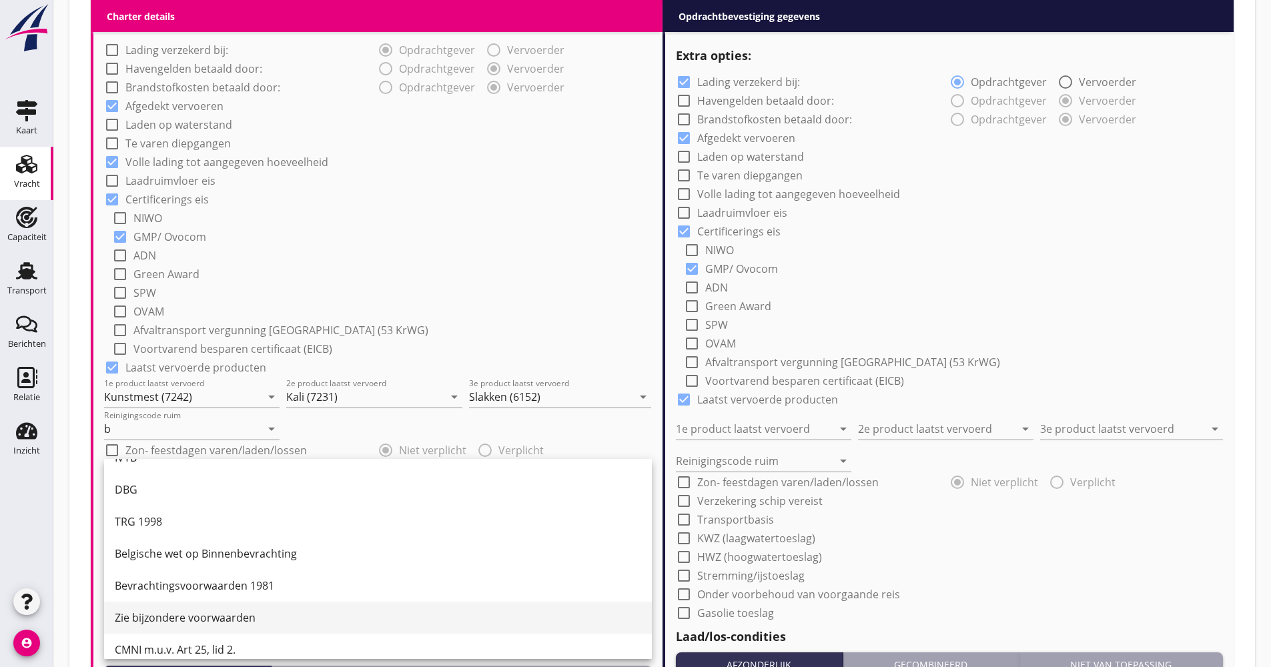
scroll to position [35, 0]
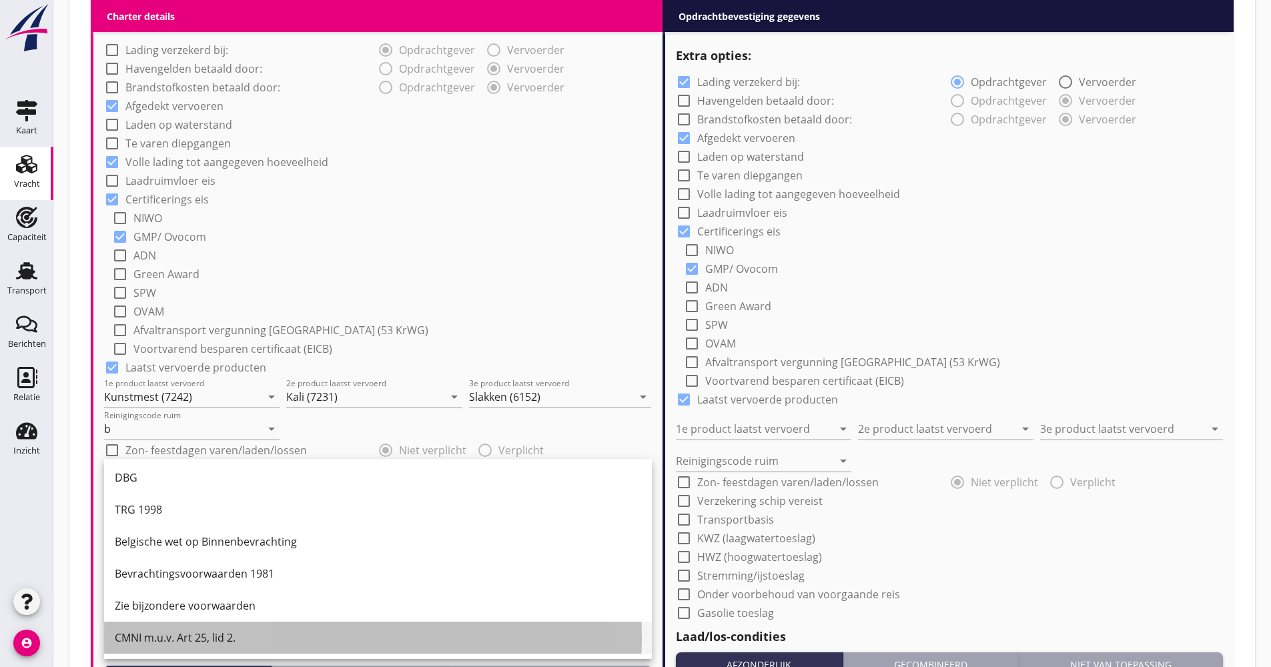
click at [173, 639] on div "CMNI m.u.v. Art 25, lid 2." at bounding box center [378, 638] width 526 height 16
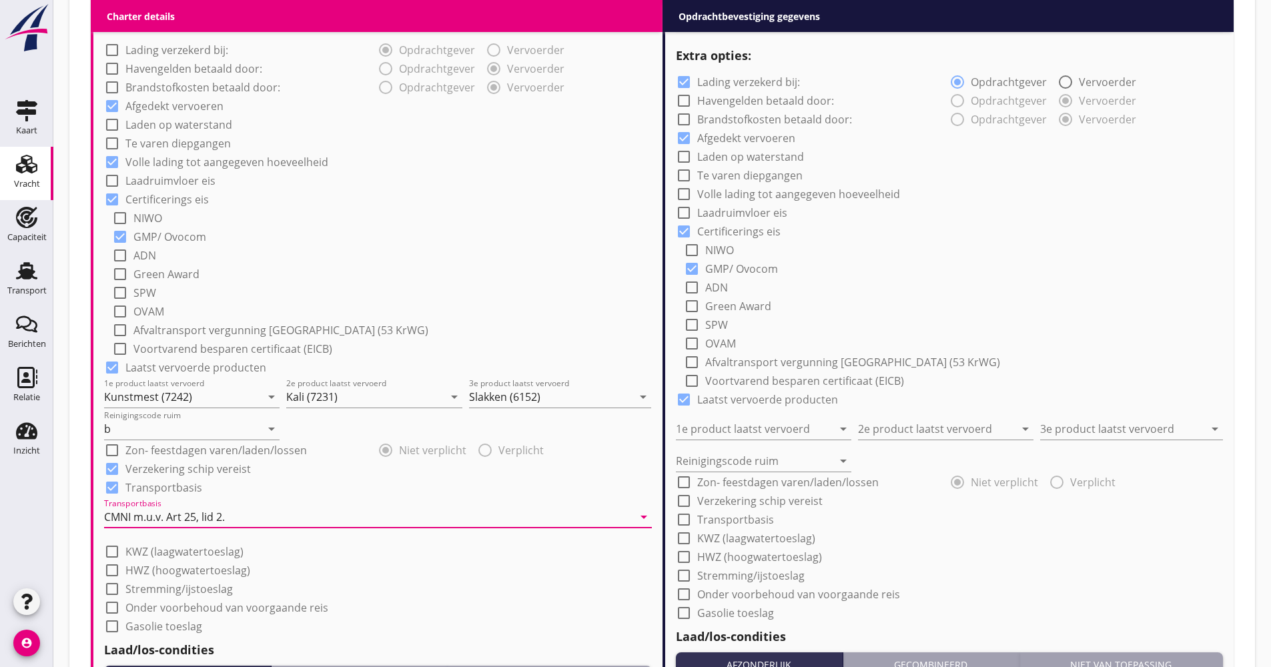
scroll to position [1268, 0]
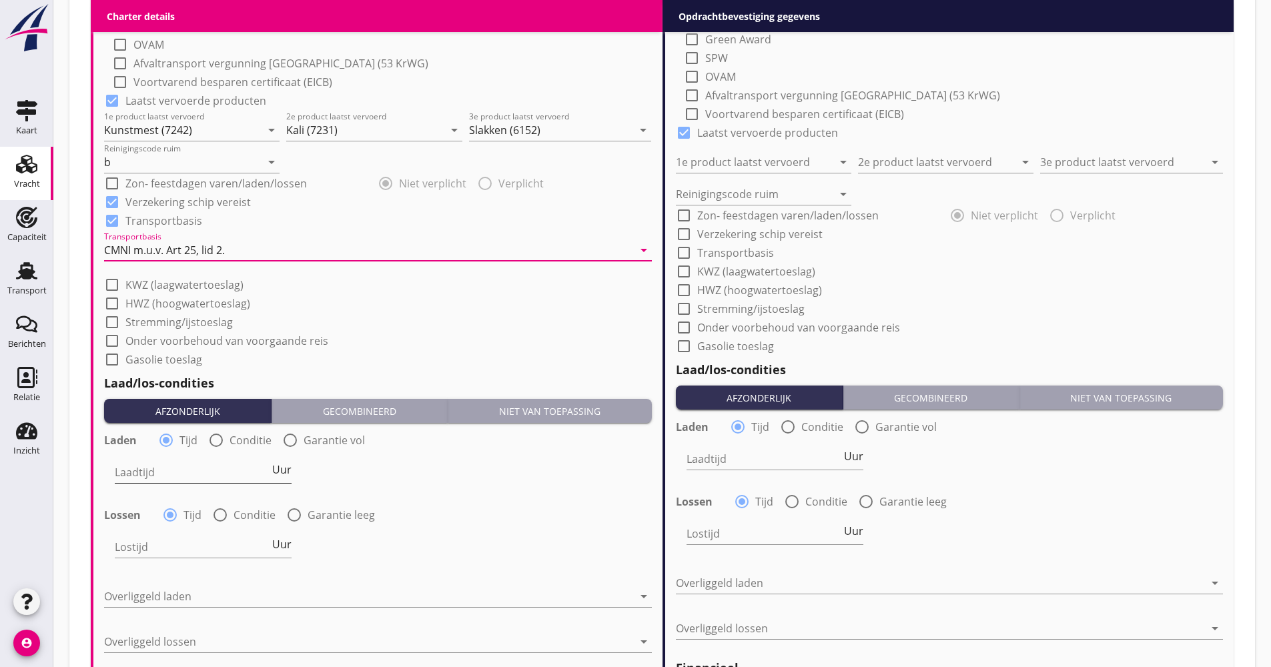
click at [279, 472] on span "Uur" at bounding box center [281, 469] width 19 height 11
type input "2"
click at [227, 518] on div at bounding box center [220, 515] width 23 height 23
radio input "false"
radio input "true"
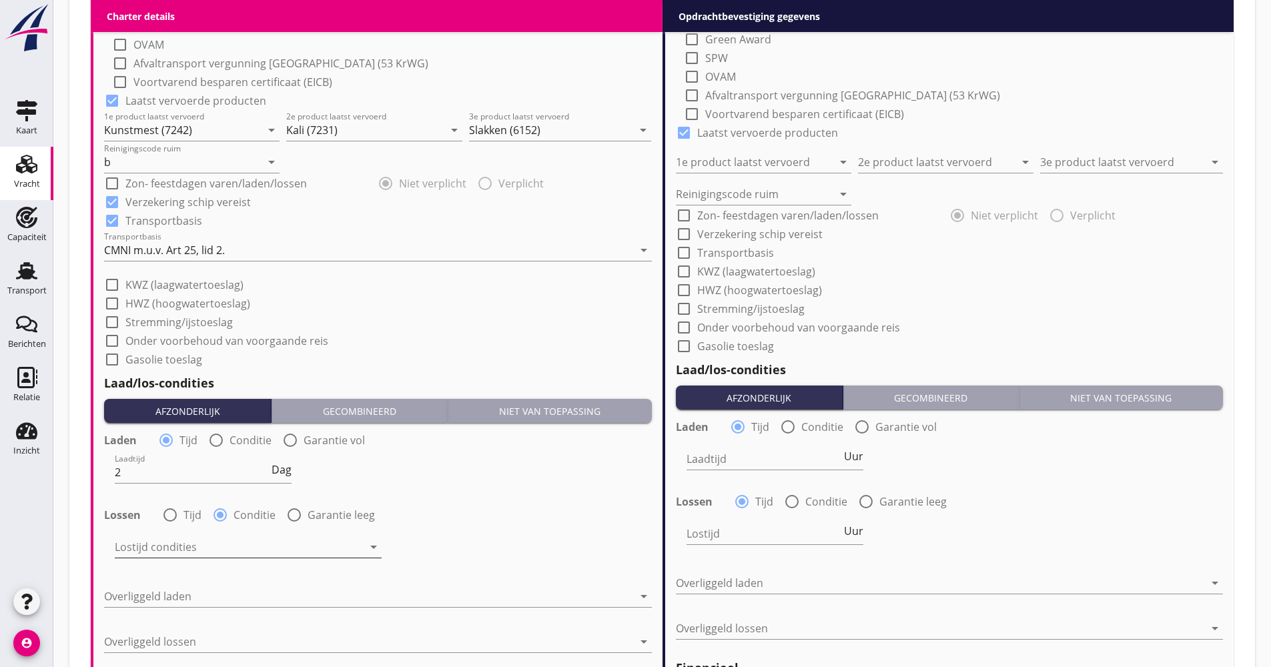
click at [226, 561] on div "Lostijd condities arrow_drop_down" at bounding box center [248, 553] width 267 height 35
click at [221, 548] on div at bounding box center [239, 546] width 248 height 21
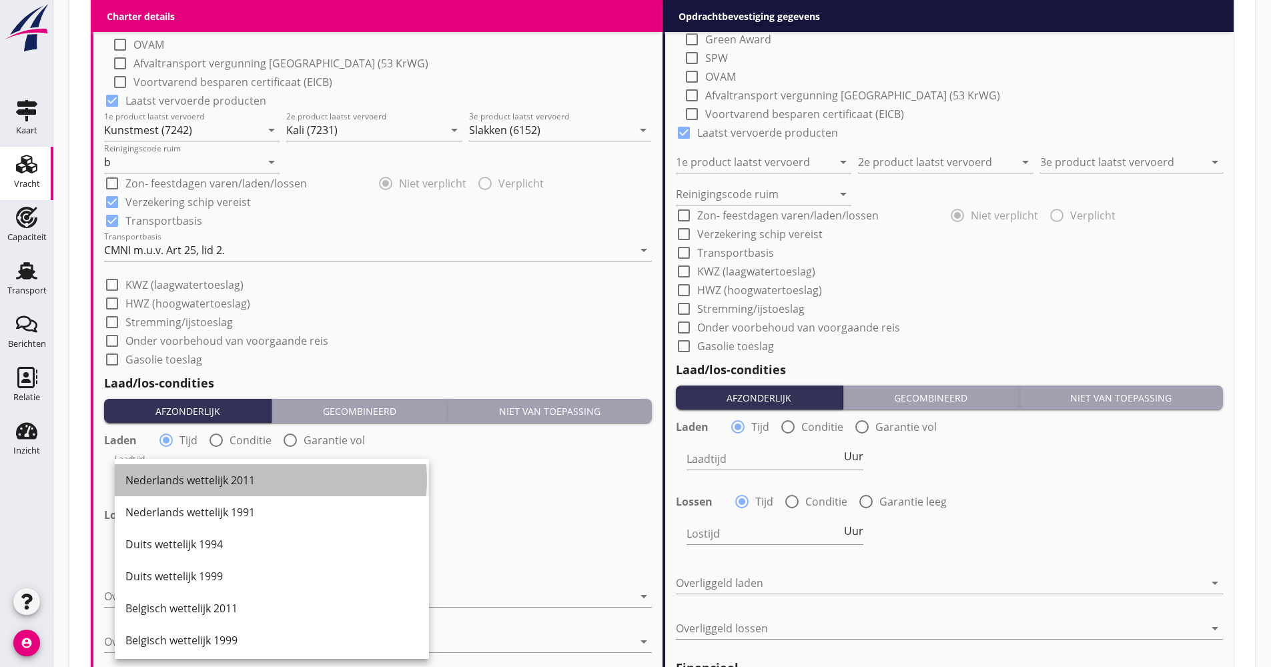
click at [189, 486] on div "Nederlands wettelijk 2011" at bounding box center [271, 480] width 293 height 16
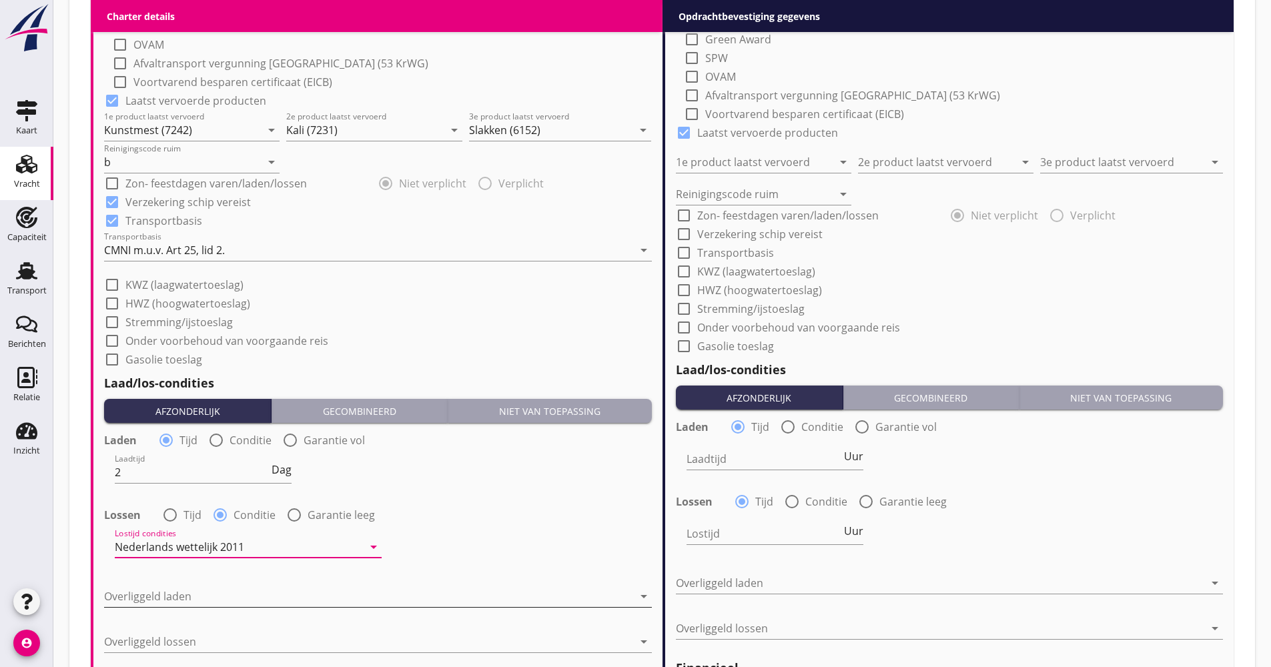
drag, startPoint x: 171, startPoint y: 573, endPoint x: 168, endPoint y: 592, distance: 18.9
click at [171, 575] on div "Laden radio_button_checked Tijd radio_button_unchecked Conditie radio_button_un…" at bounding box center [378, 547] width 548 height 238
click at [167, 593] on div at bounding box center [368, 596] width 529 height 21
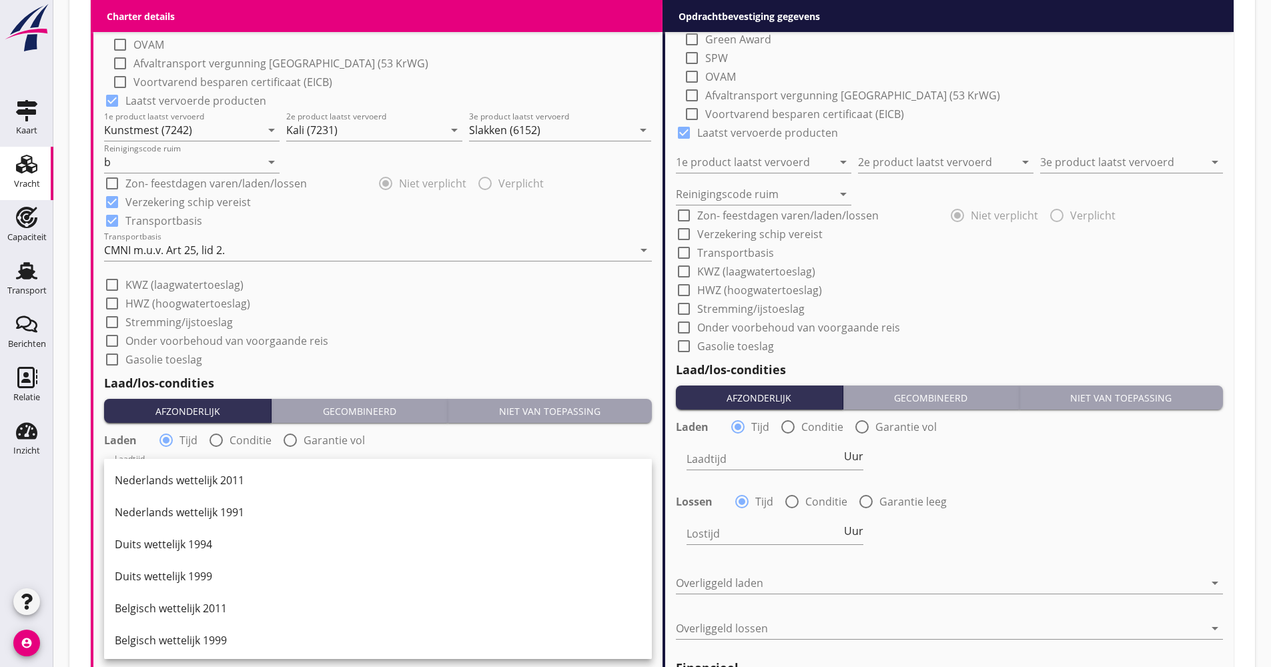
click at [177, 574] on div "Duits wettelijk 1999" at bounding box center [378, 576] width 526 height 16
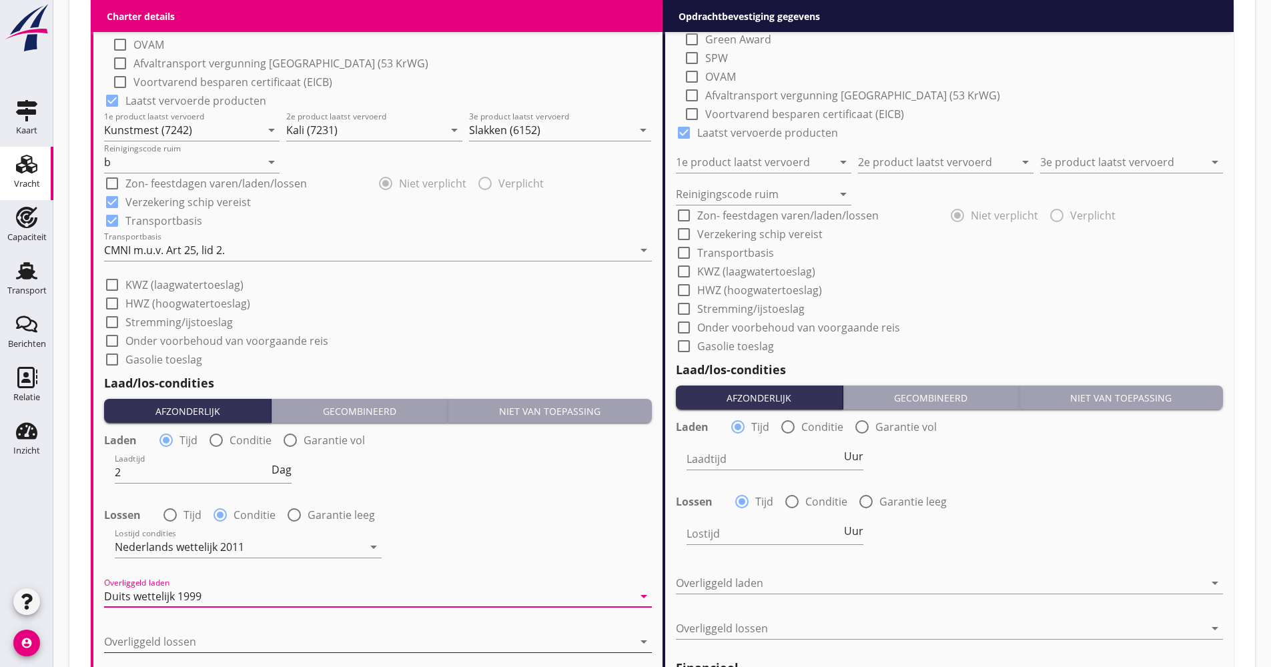
click at [172, 637] on div at bounding box center [368, 641] width 529 height 21
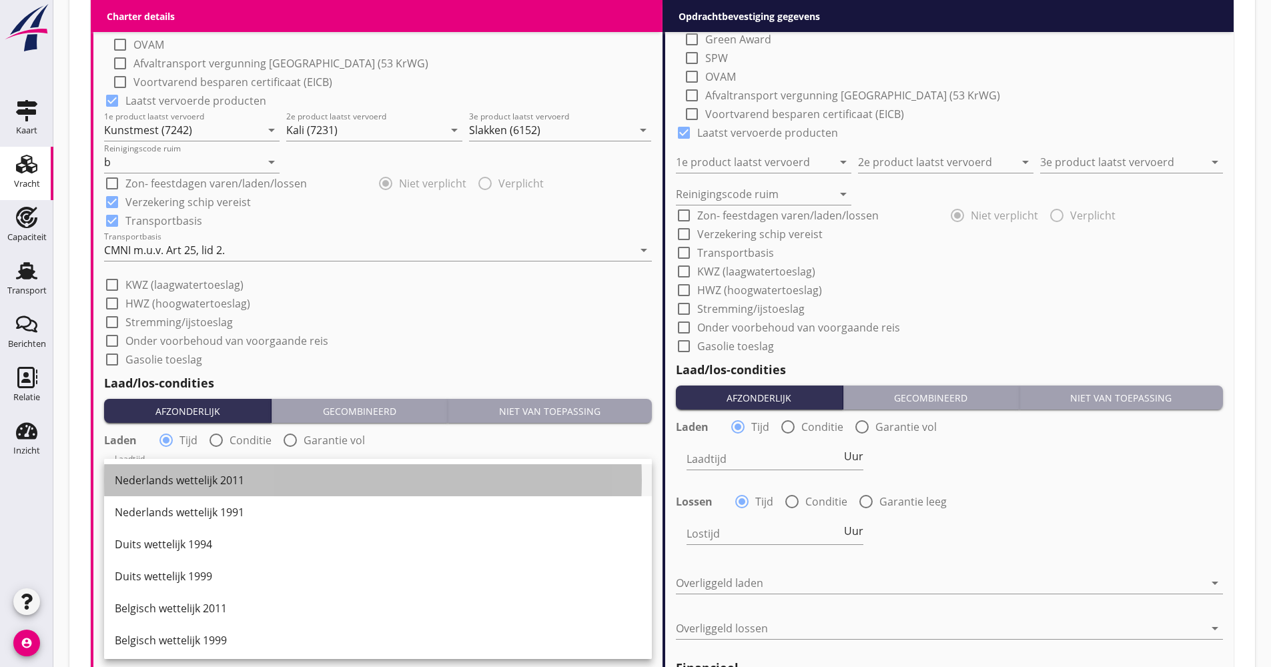
click at [193, 492] on div "Nederlands wettelijk 2011" at bounding box center [378, 480] width 526 height 32
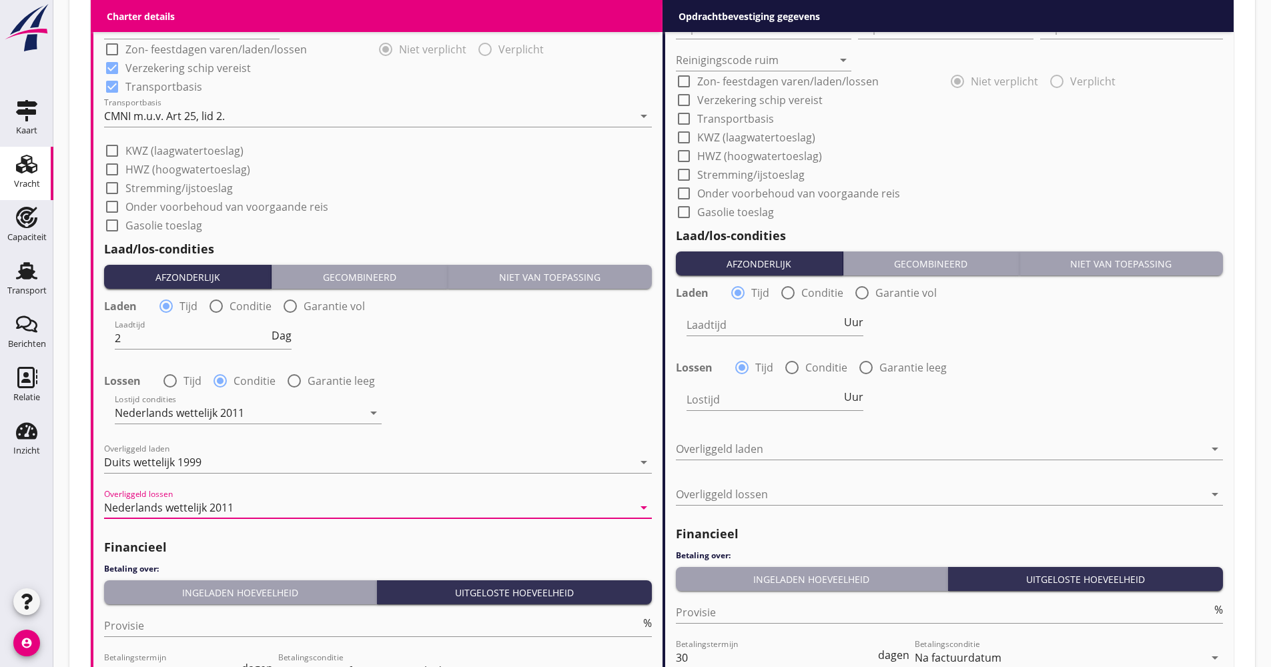
scroll to position [1588, 0]
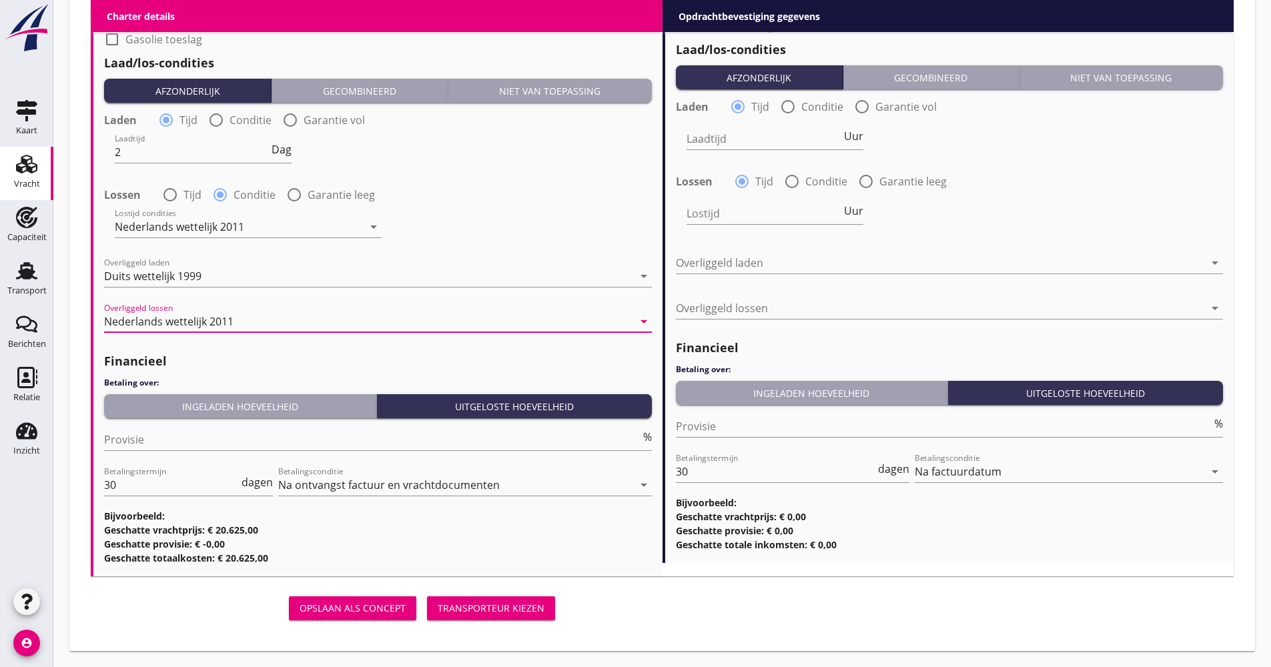
click at [251, 410] on div "Ingeladen hoeveelheid" at bounding box center [240, 407] width 262 height 14
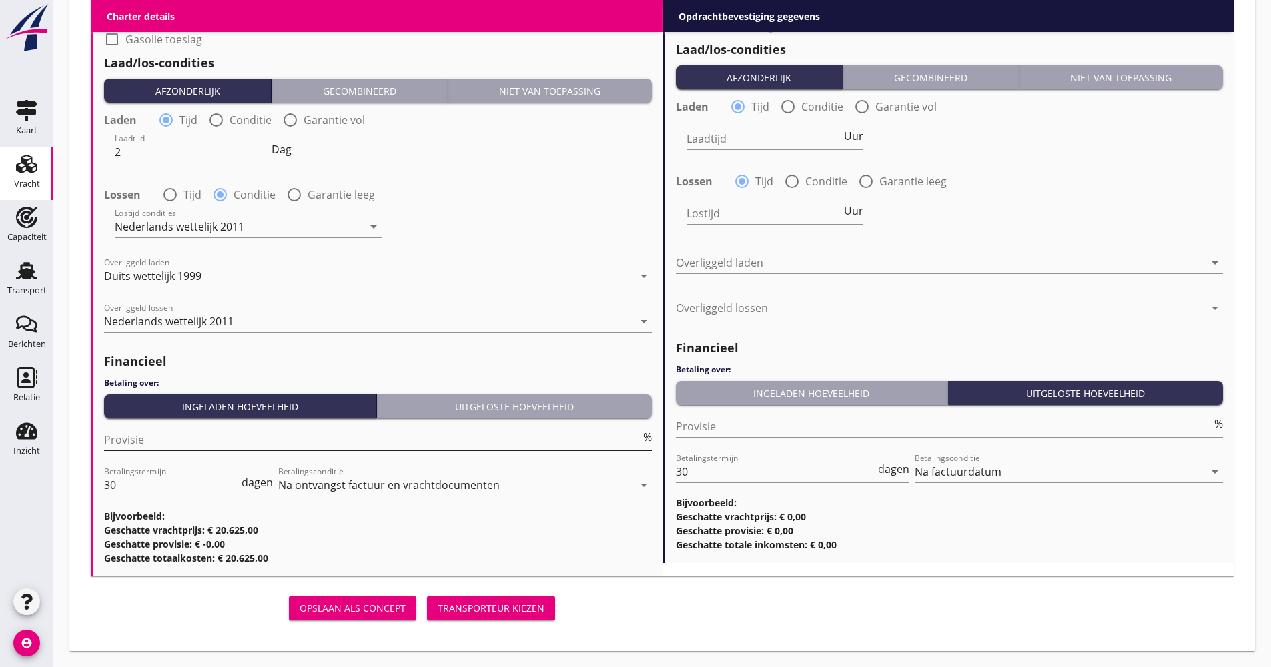
click at [186, 444] on input "Provisie" at bounding box center [372, 439] width 536 height 21
type input "5.00"
drag, startPoint x: 110, startPoint y: 479, endPoint x: 169, endPoint y: 484, distance: 59.0
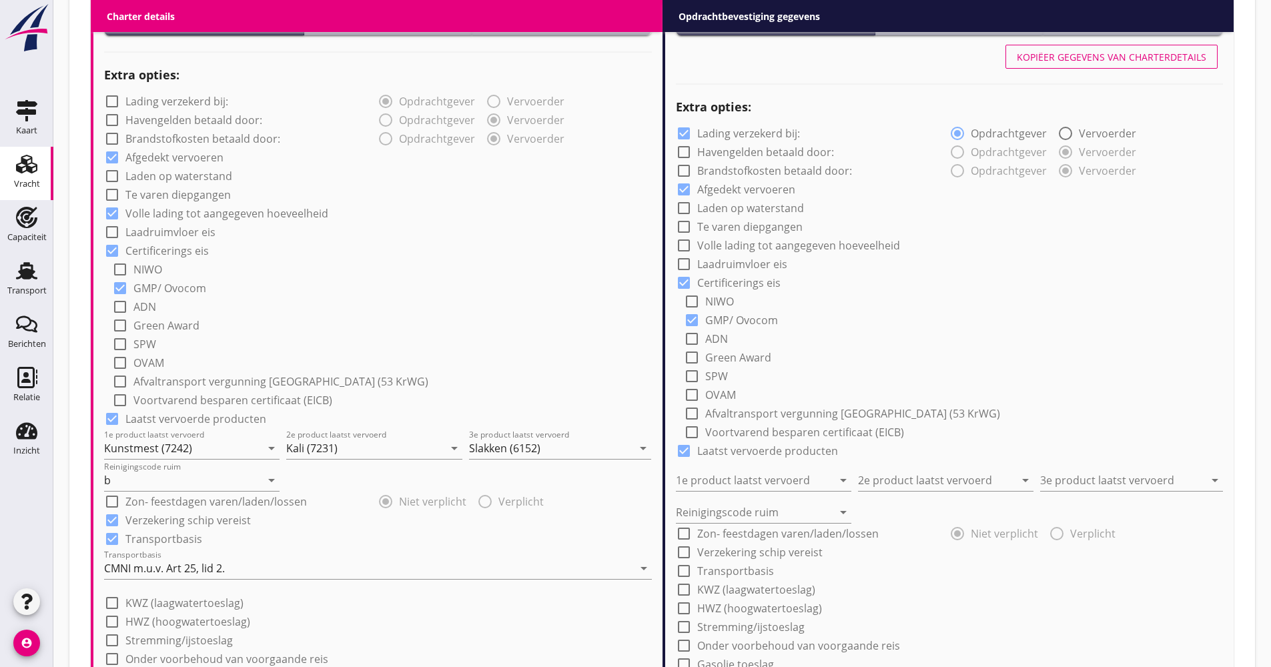
scroll to position [721, 0]
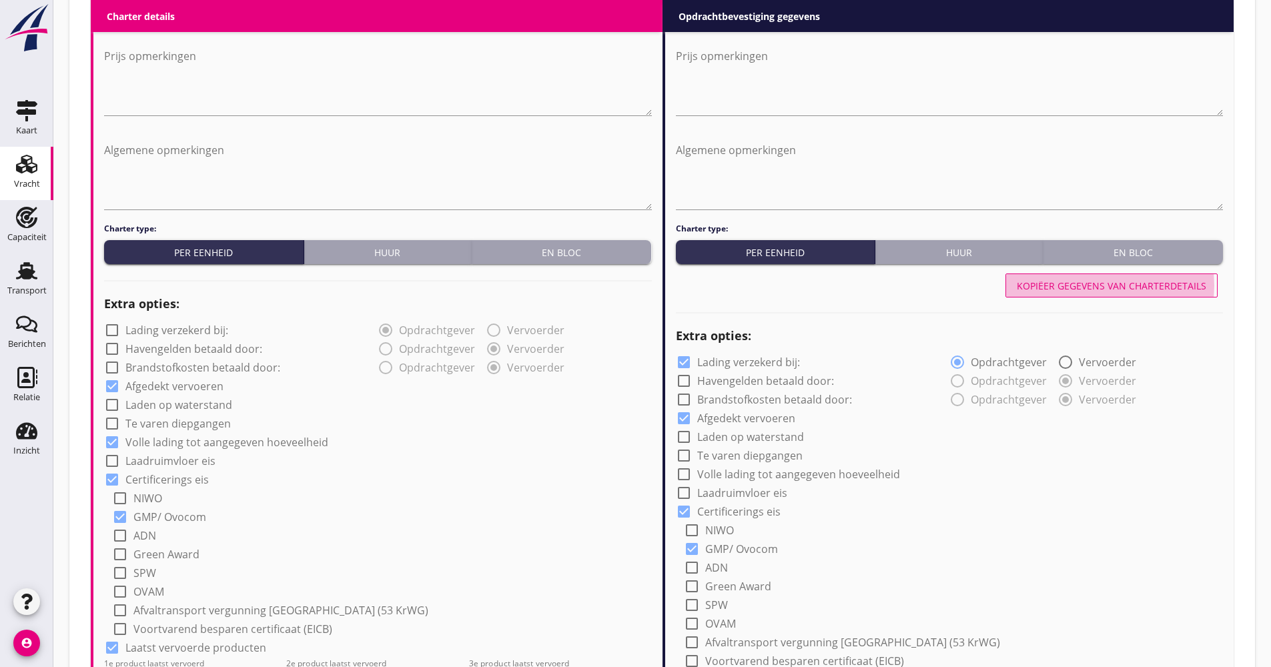
click at [1038, 294] on button "Kopiëer gegevens van charterdetails" at bounding box center [1112, 286] width 212 height 24
checkbox input "false"
checkbox input "true"
type input "Kunstmest (7242)"
type input "Kali (7231)"
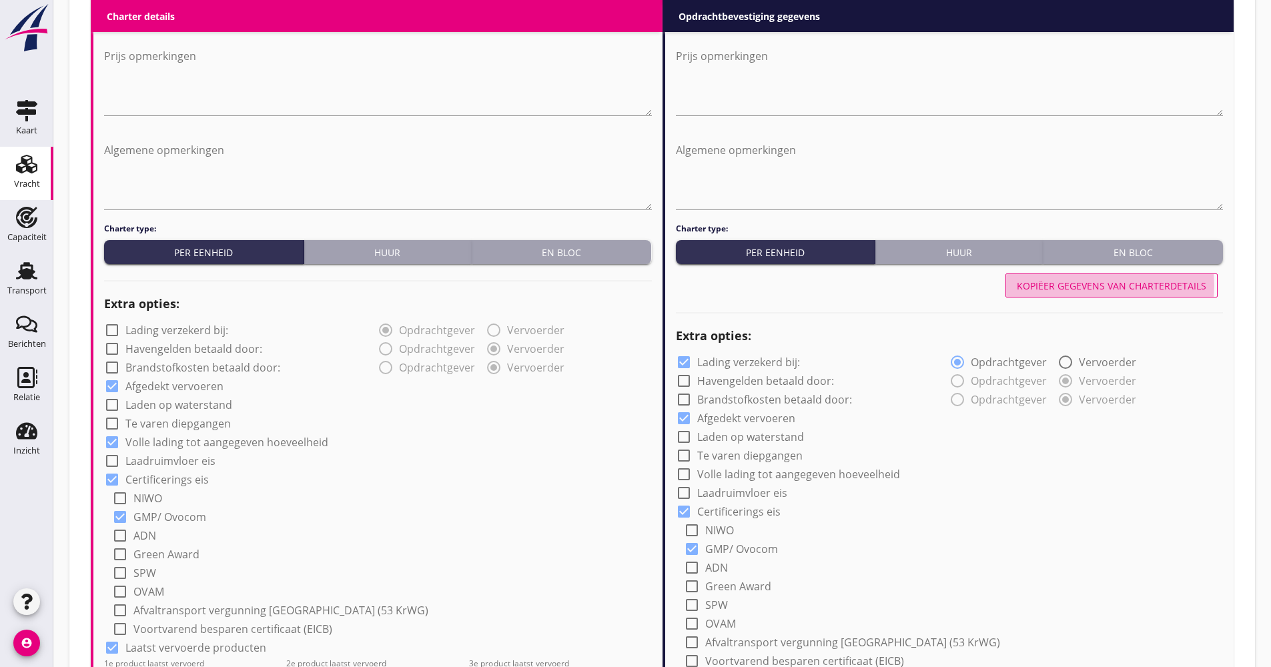
type input "Slakken (6152)"
type input "b"
checkbox input "true"
type input "2"
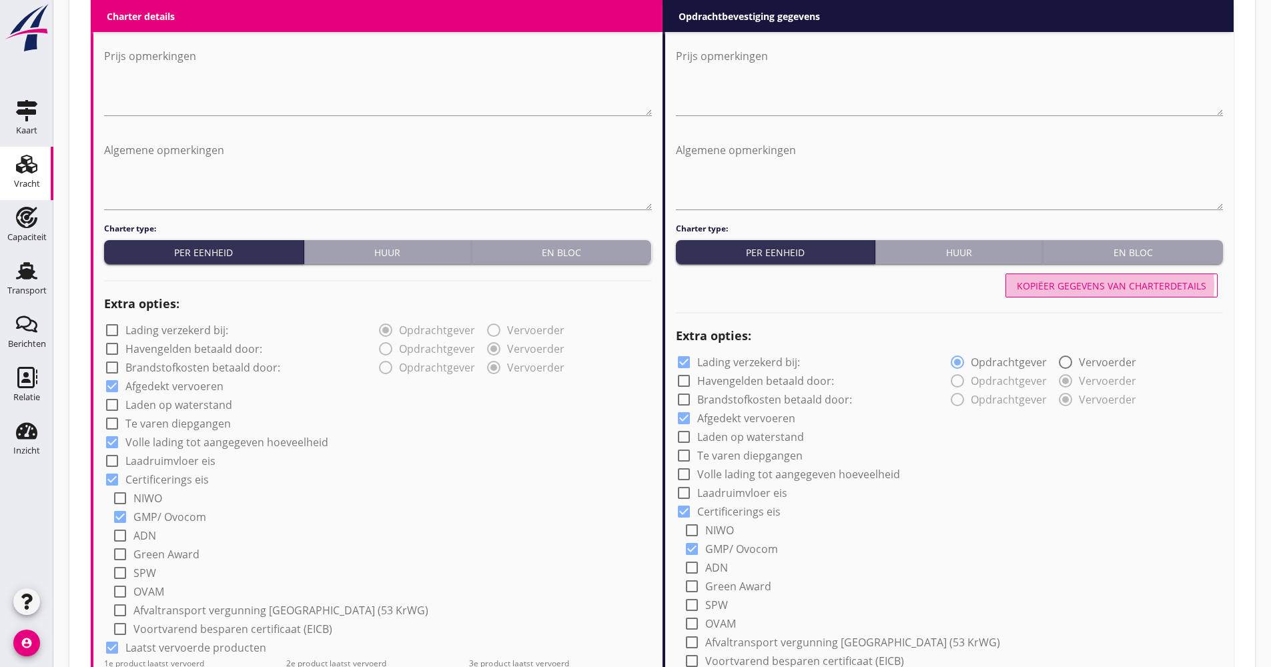
radio input "false"
radio input "true"
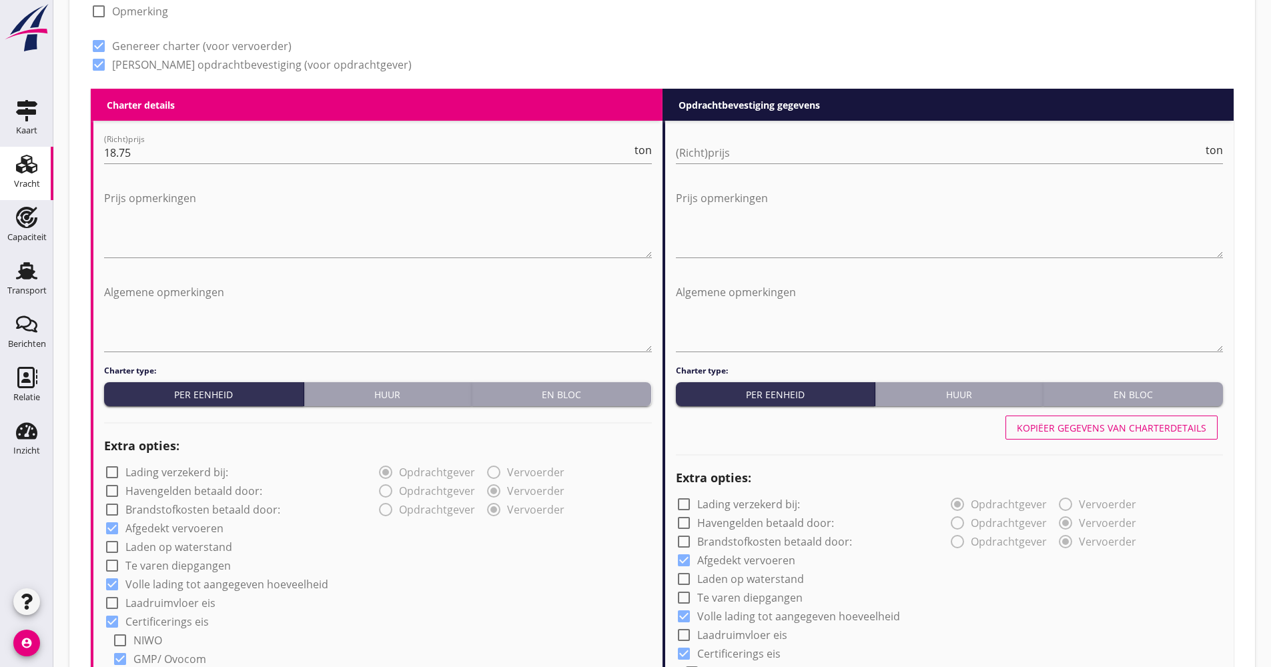
scroll to position [454, 0]
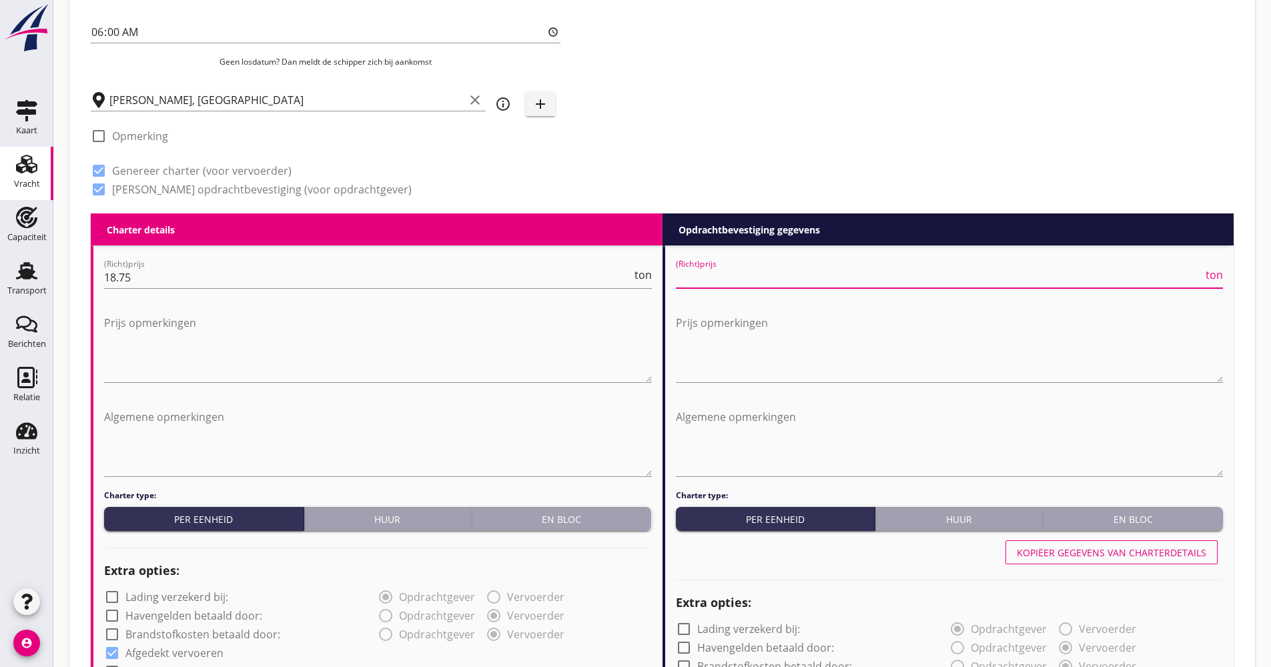
click at [815, 272] on input "(Richt)prijs" at bounding box center [940, 277] width 528 height 21
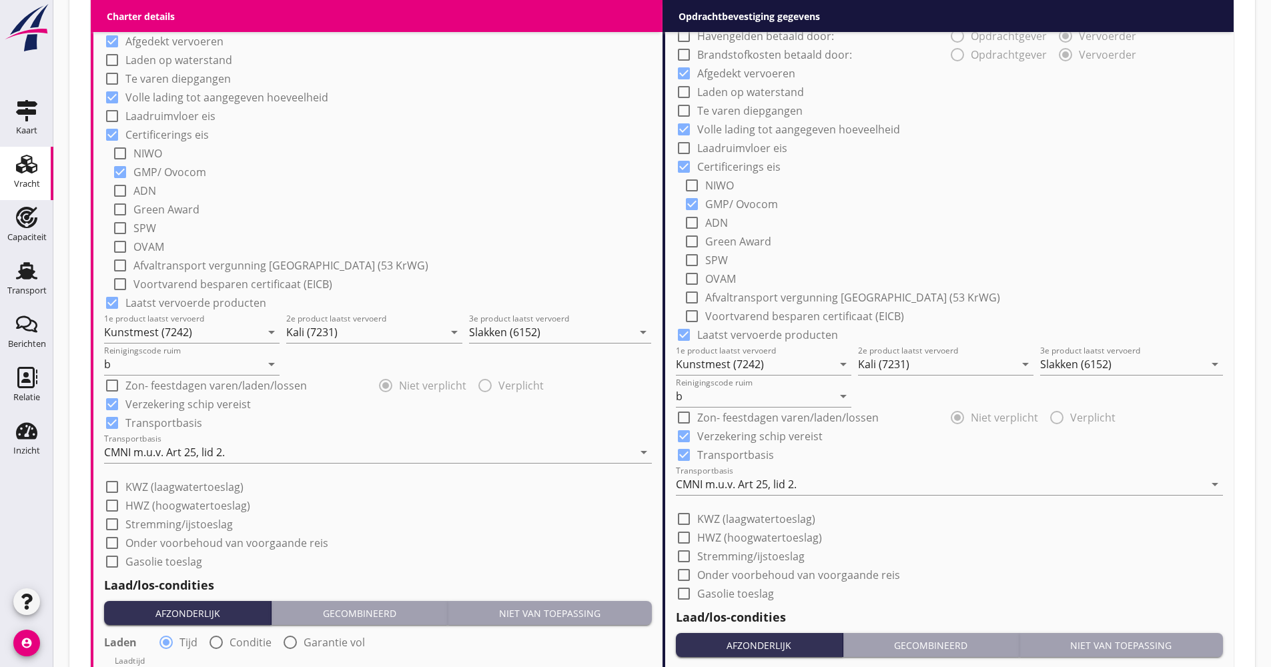
scroll to position [1188, 0]
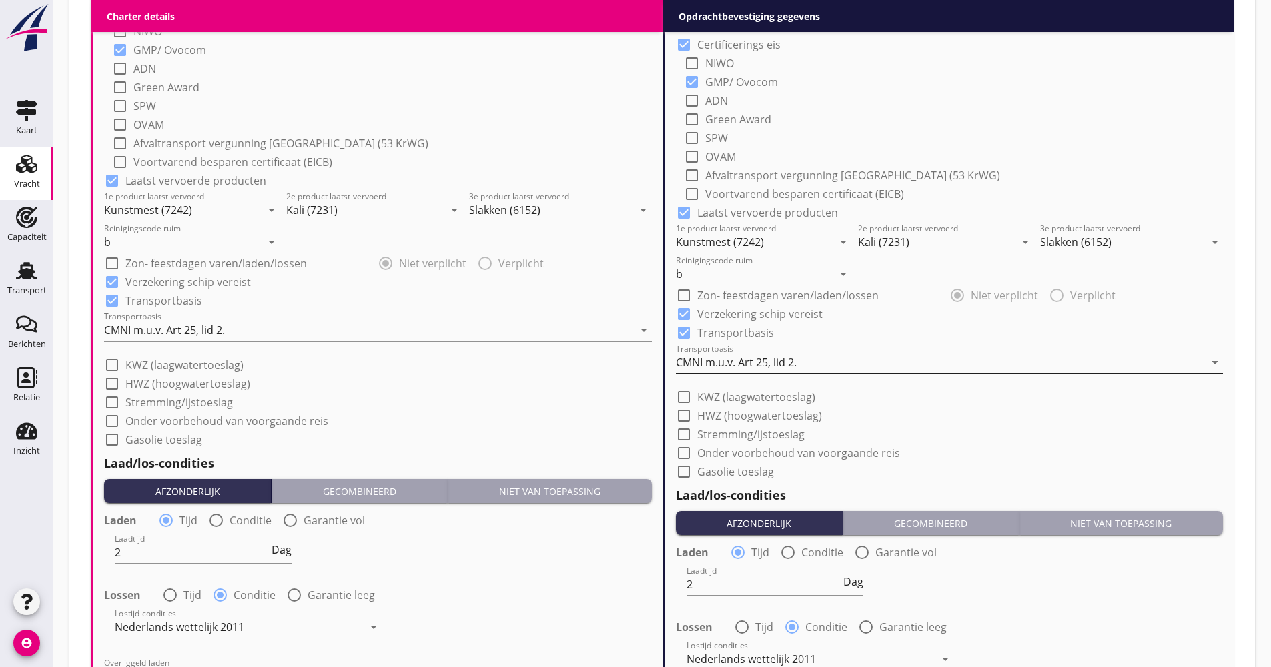
type input "18.50"
click at [773, 361] on div "CMNI m.u.v. Art 25, lid 2." at bounding box center [736, 362] width 121 height 12
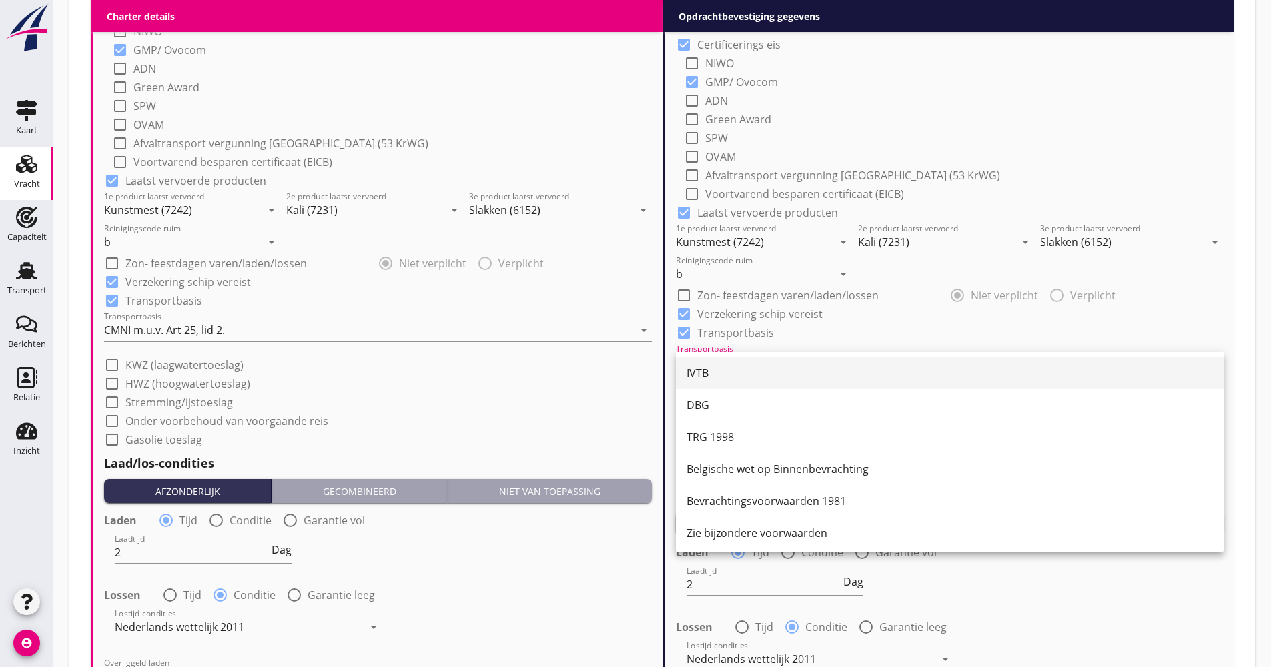
click at [759, 368] on div "IVTB" at bounding box center [950, 373] width 526 height 16
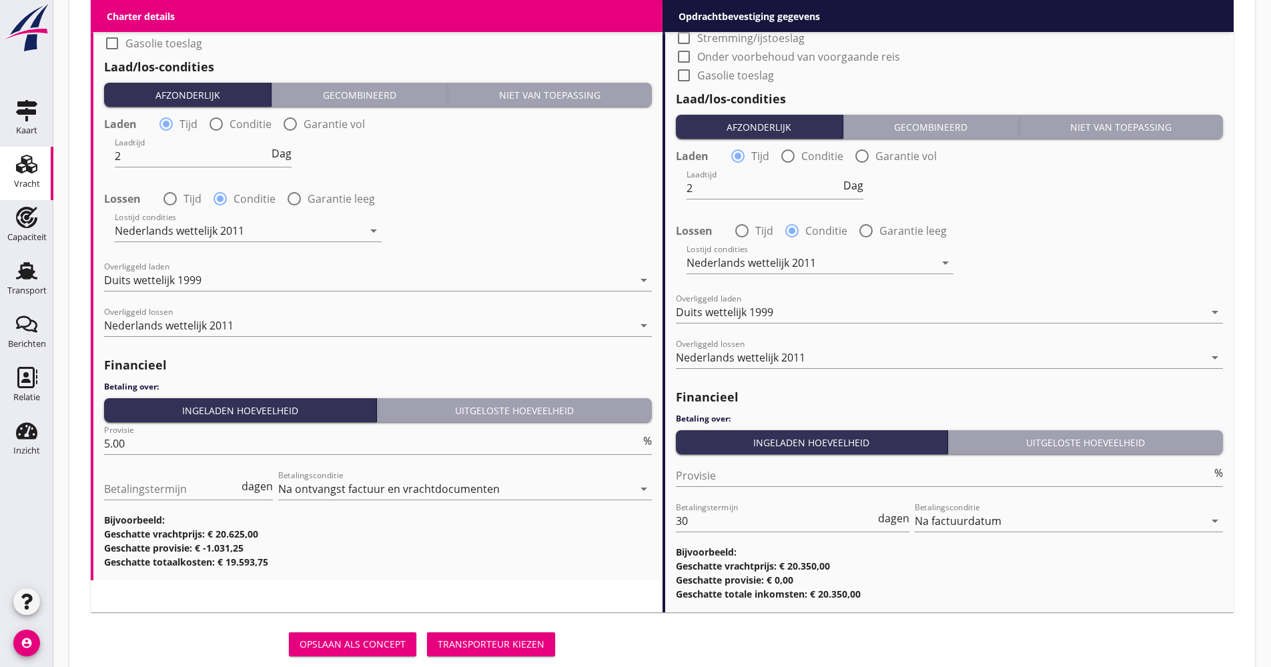
scroll to position [1588, 0]
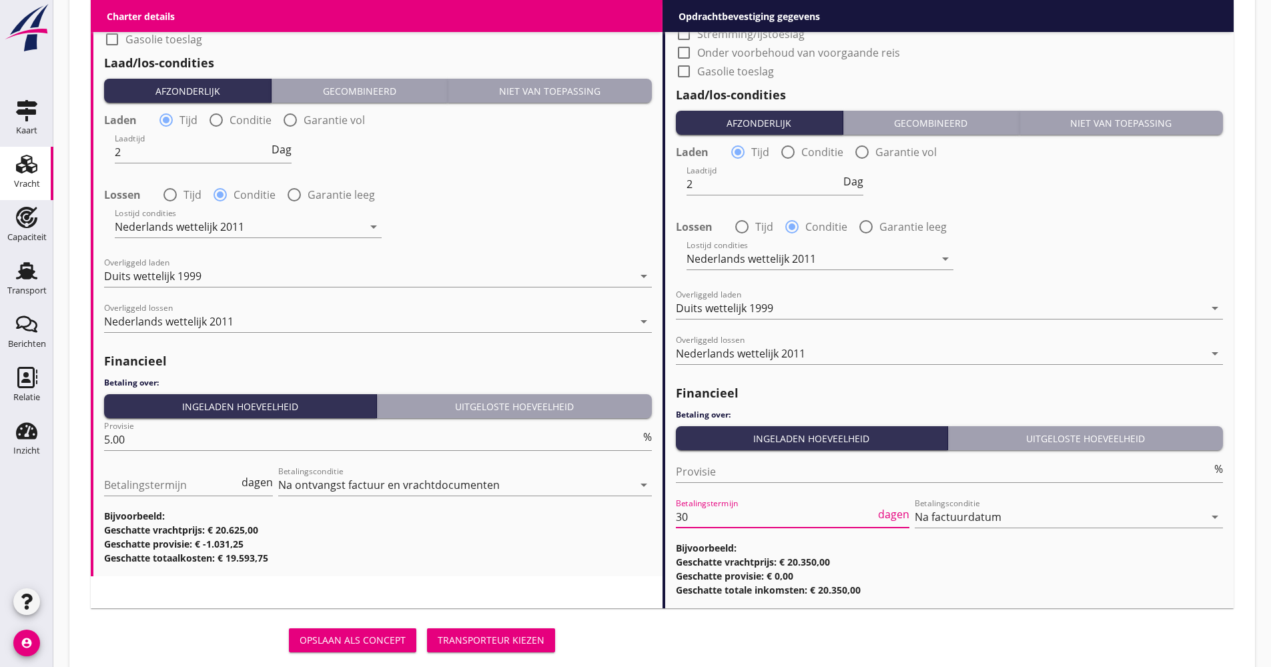
drag, startPoint x: 707, startPoint y: 524, endPoint x: 673, endPoint y: 532, distance: 34.2
type input "21"
drag, startPoint x: 548, startPoint y: 639, endPoint x: 525, endPoint y: 627, distance: 26.0
click at [548, 640] on button "Transporteur kiezen" at bounding box center [491, 641] width 128 height 24
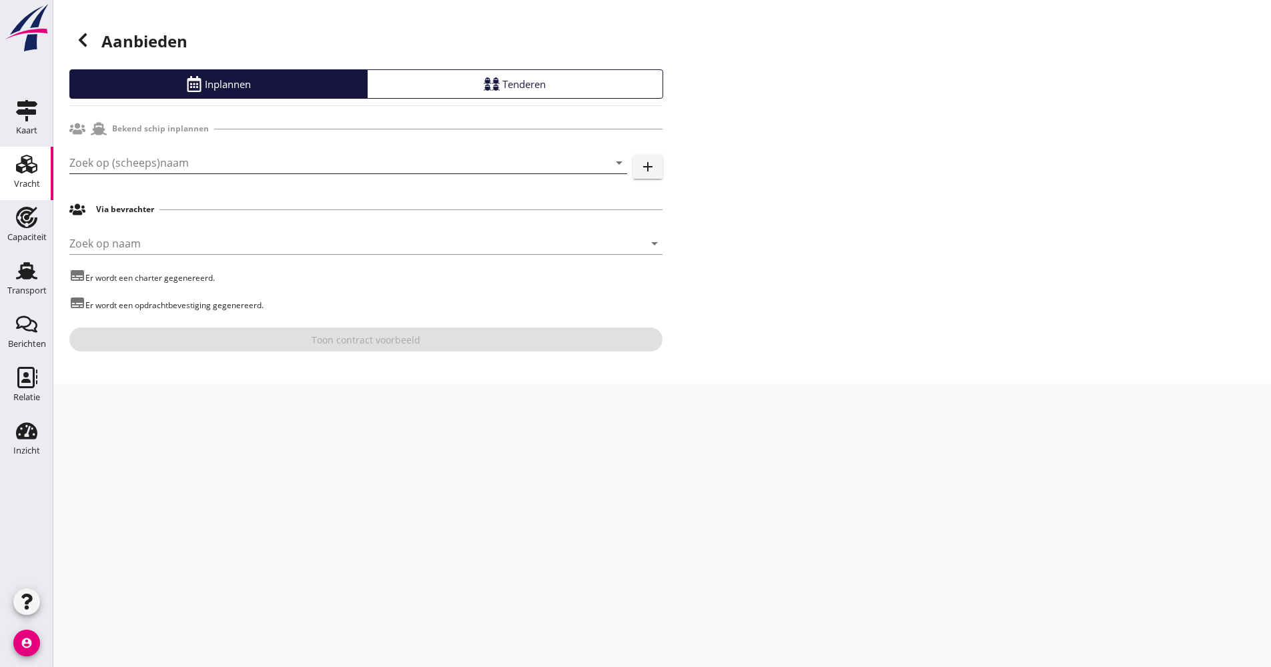
click at [139, 158] on input "Zoek op (scheeps)naam" at bounding box center [329, 162] width 520 height 21
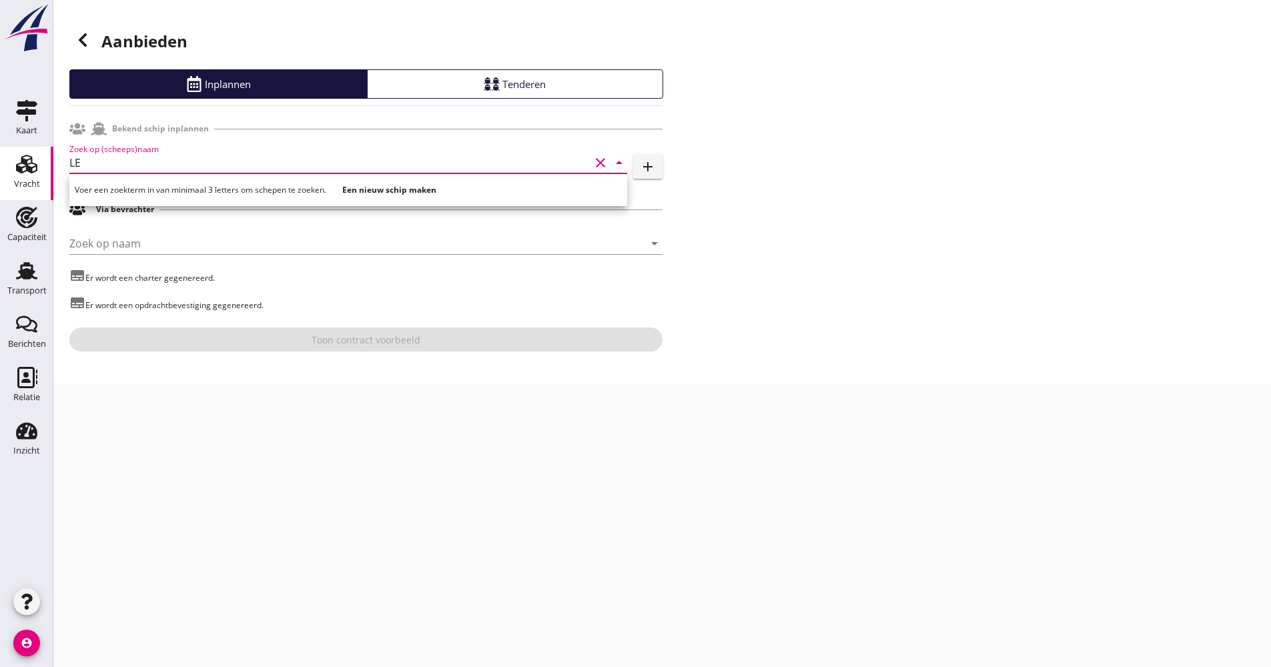
type input "L"
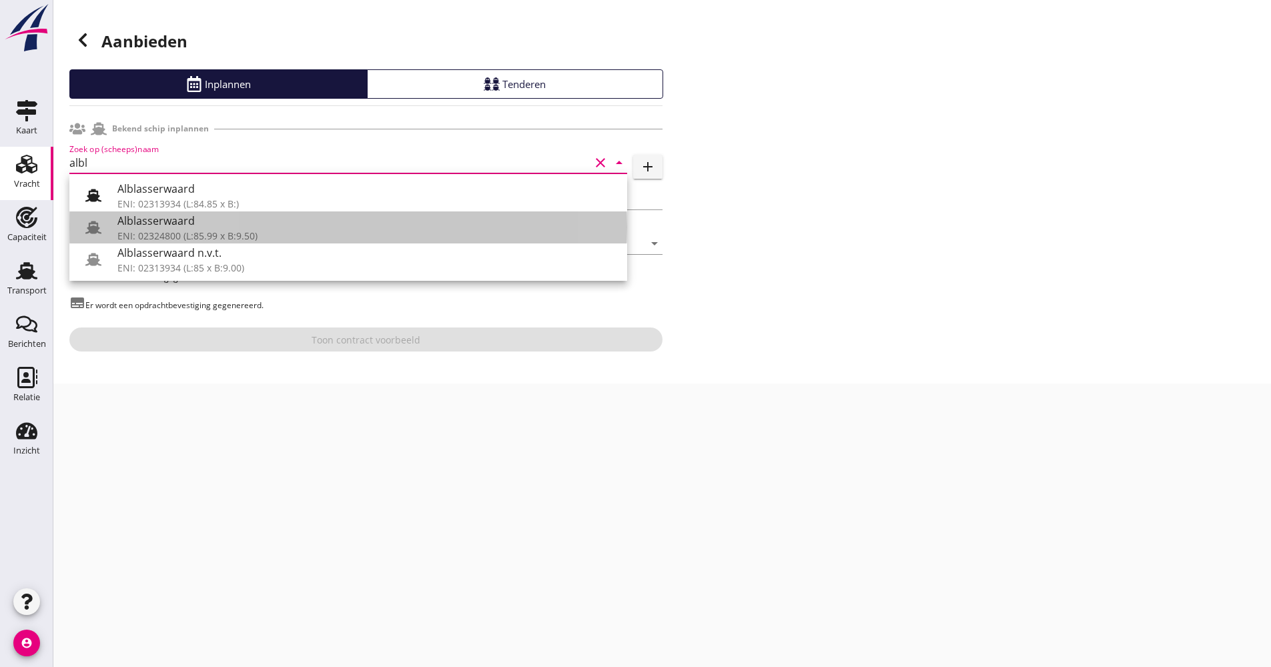
click at [143, 223] on div "Alblasserwaard" at bounding box center [366, 221] width 499 height 16
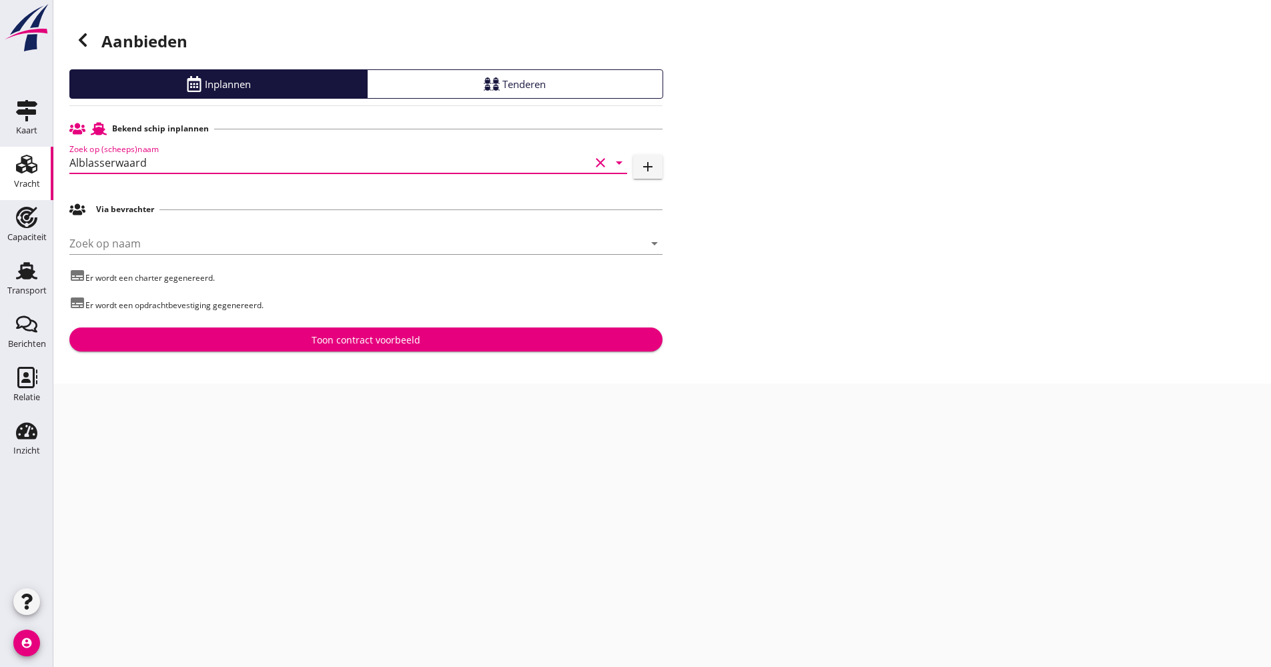
type input "Alblasserwaard"
click at [273, 341] on div "Toon contract voorbeeld" at bounding box center [366, 340] width 572 height 14
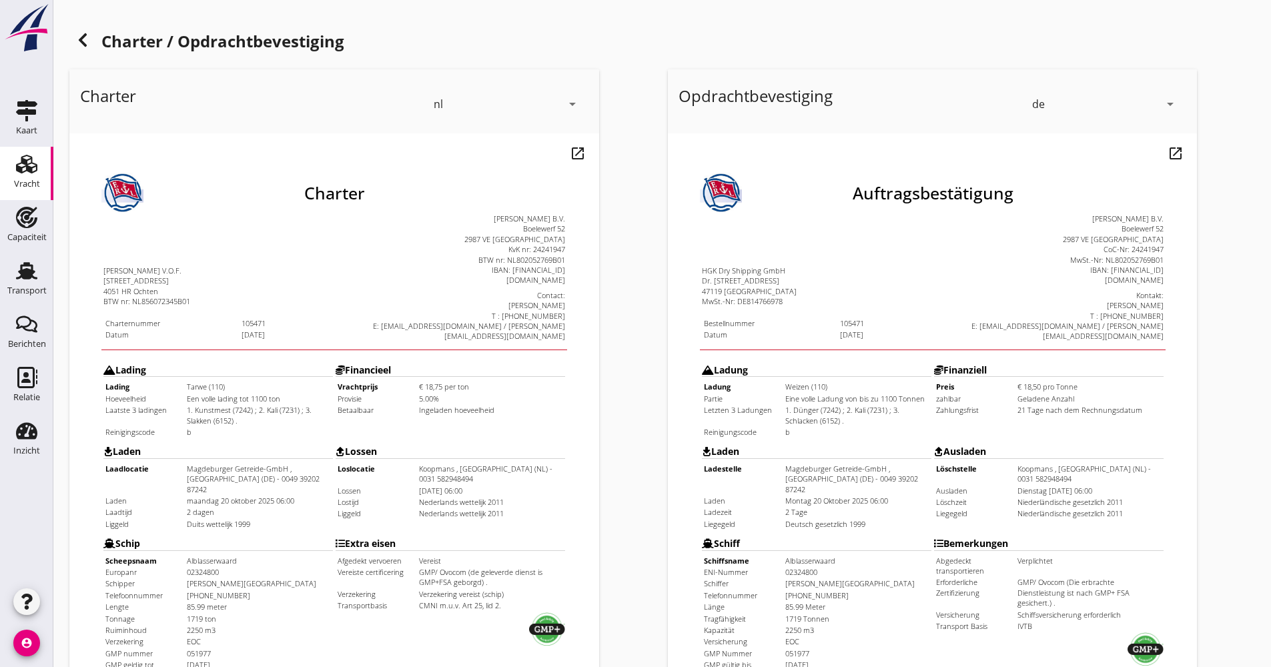
click at [94, 43] on div at bounding box center [82, 40] width 27 height 27
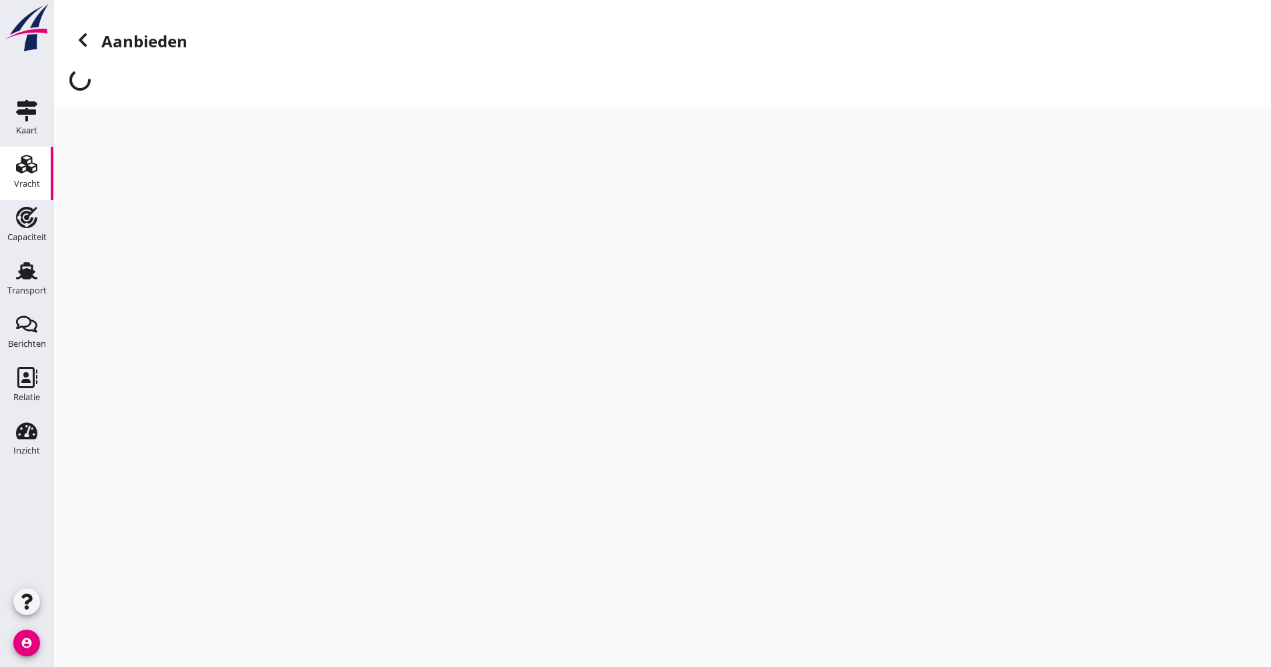
click at [89, 43] on icon at bounding box center [83, 40] width 16 height 16
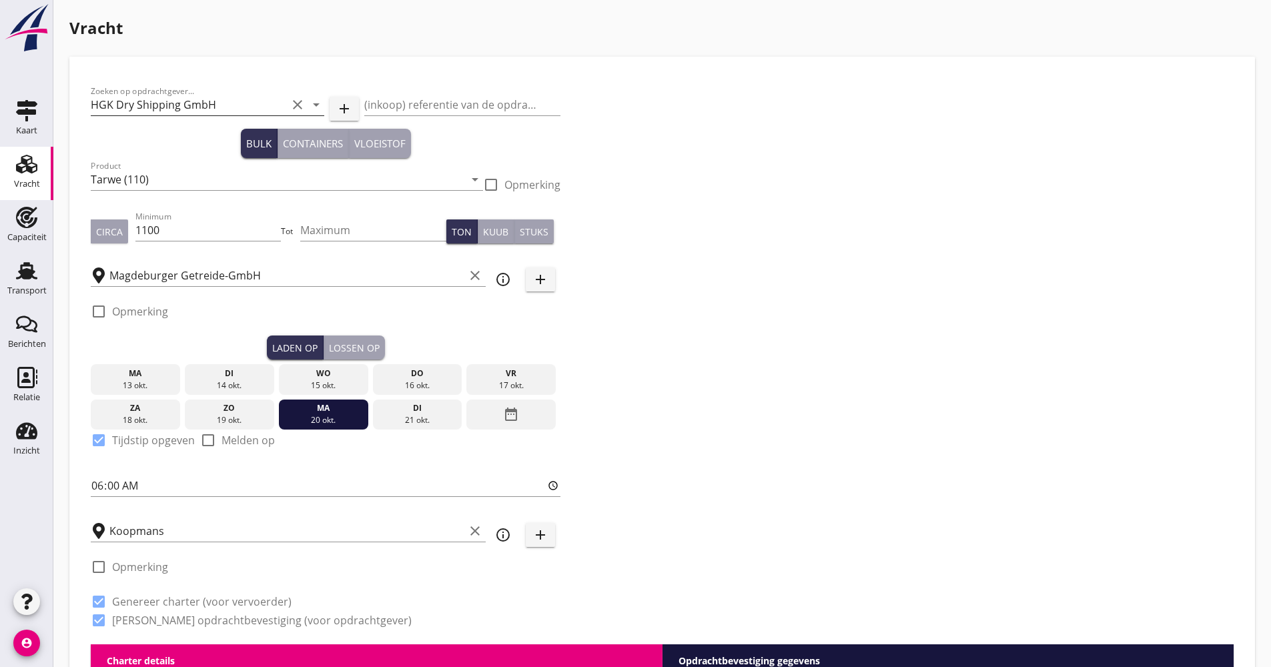
click at [170, 107] on input "HGK Dry Shipping GmbH" at bounding box center [189, 104] width 196 height 21
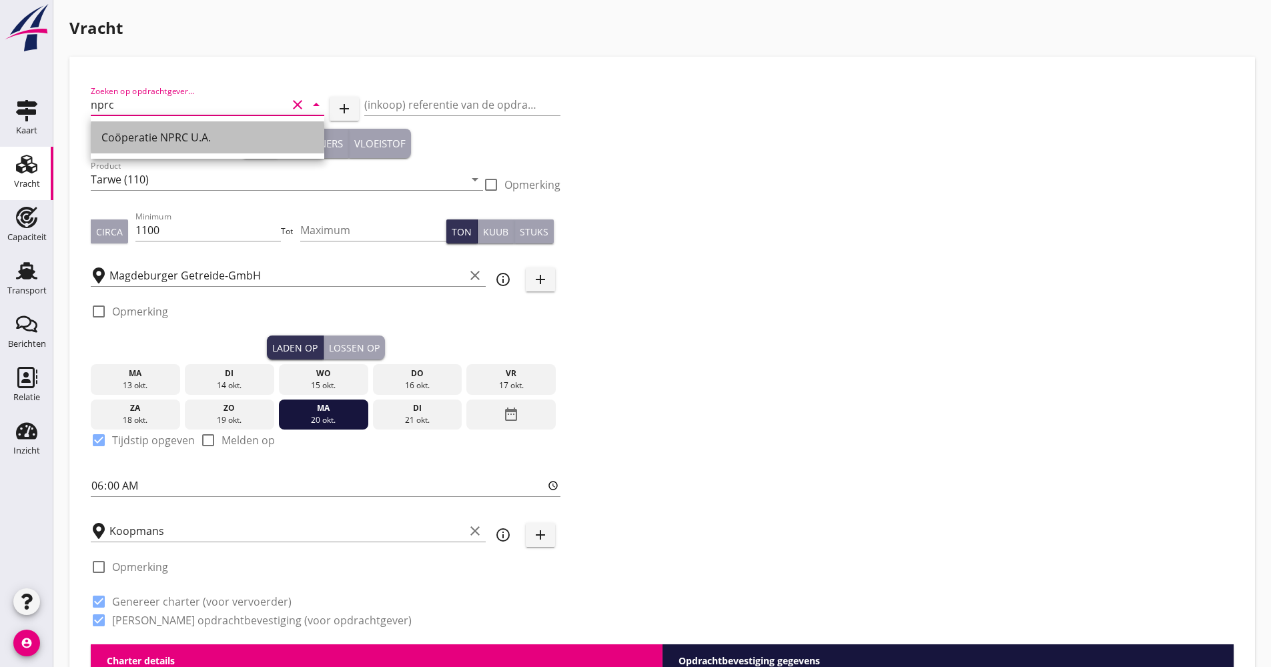
click at [167, 127] on div "Coöperatie NPRC U.A." at bounding box center [207, 137] width 212 height 32
type input "Coöperatie NPRC U.A."
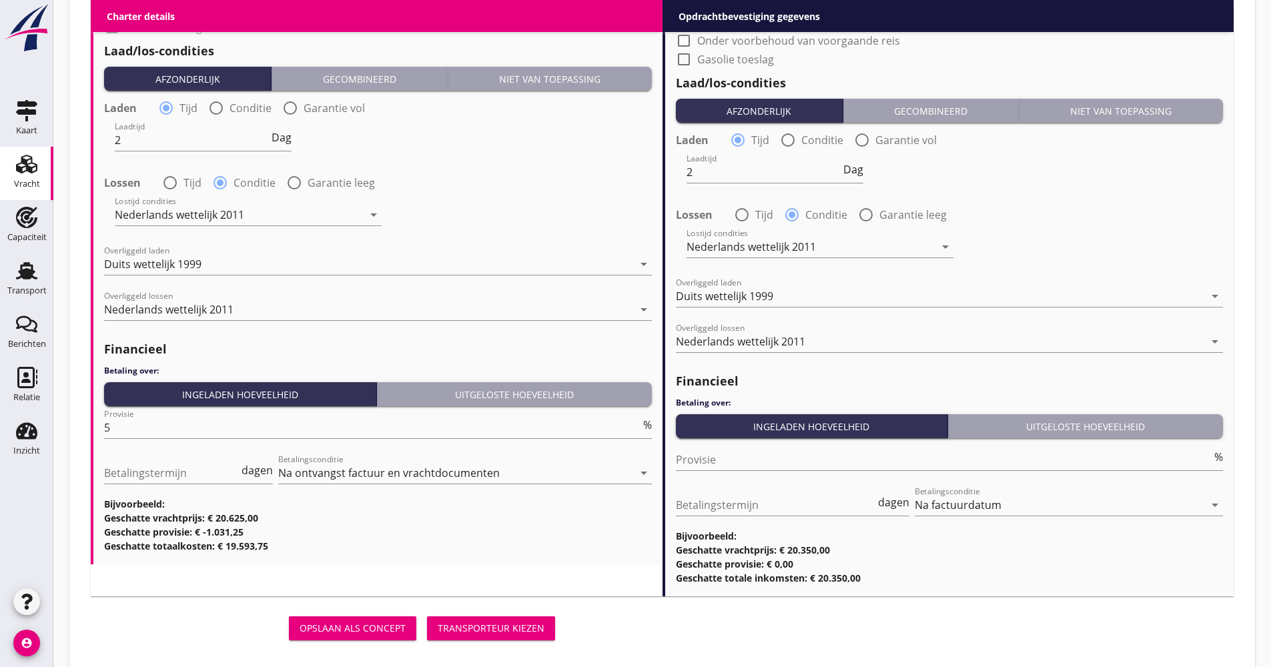
scroll to position [1597, 0]
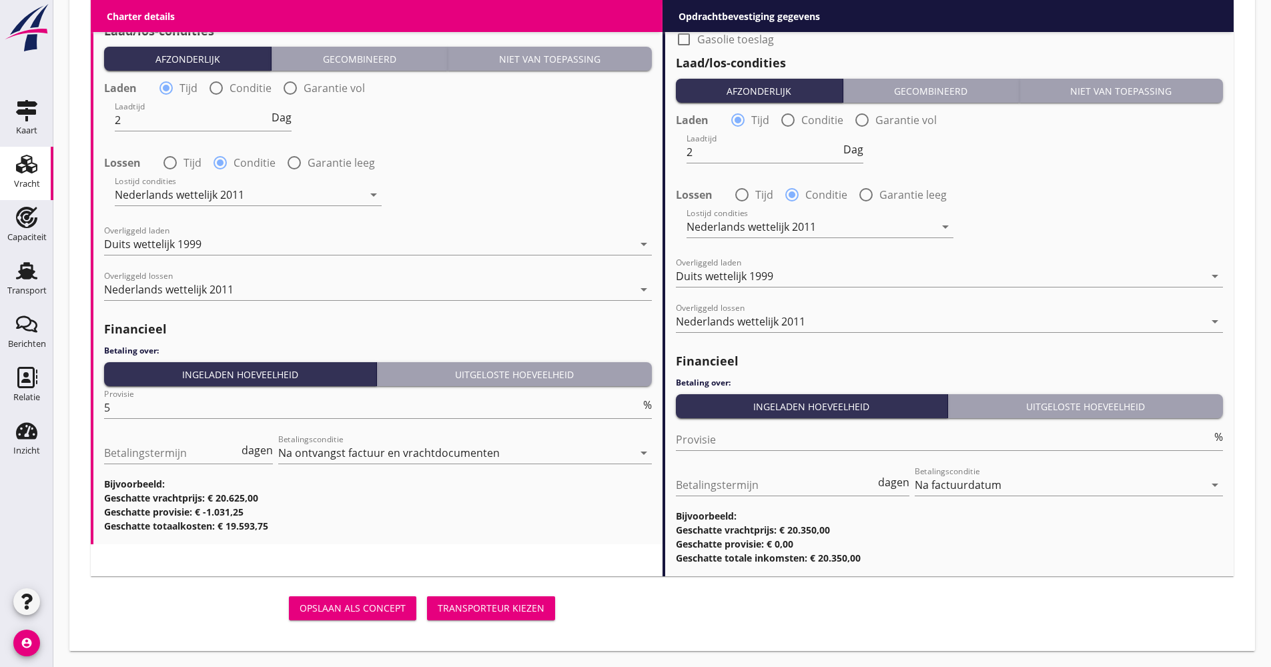
type input "Coöperatie NPRC U.A."
drag, startPoint x: 483, startPoint y: 621, endPoint x: 482, endPoint y: 611, distance: 10.0
click at [482, 621] on div "Opslaan als concept Transporteur kiezen" at bounding box center [326, 609] width 470 height 32
click at [482, 611] on div "Transporteur kiezen" at bounding box center [491, 608] width 107 height 14
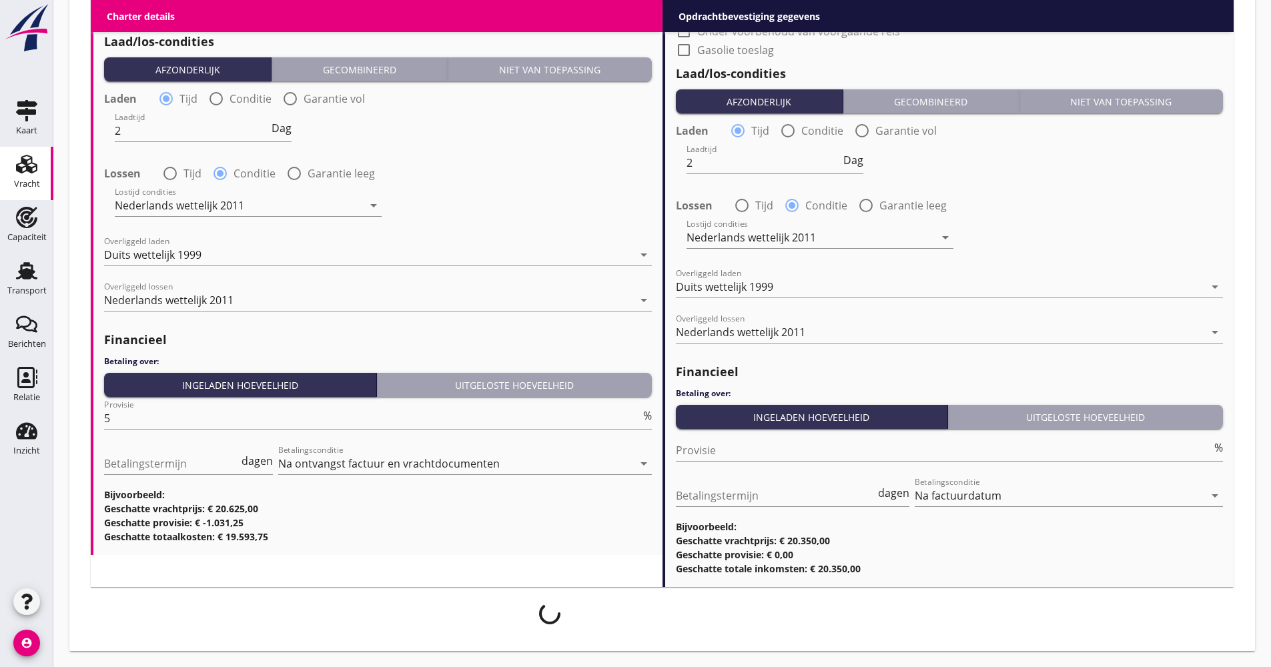
scroll to position [1587, 0]
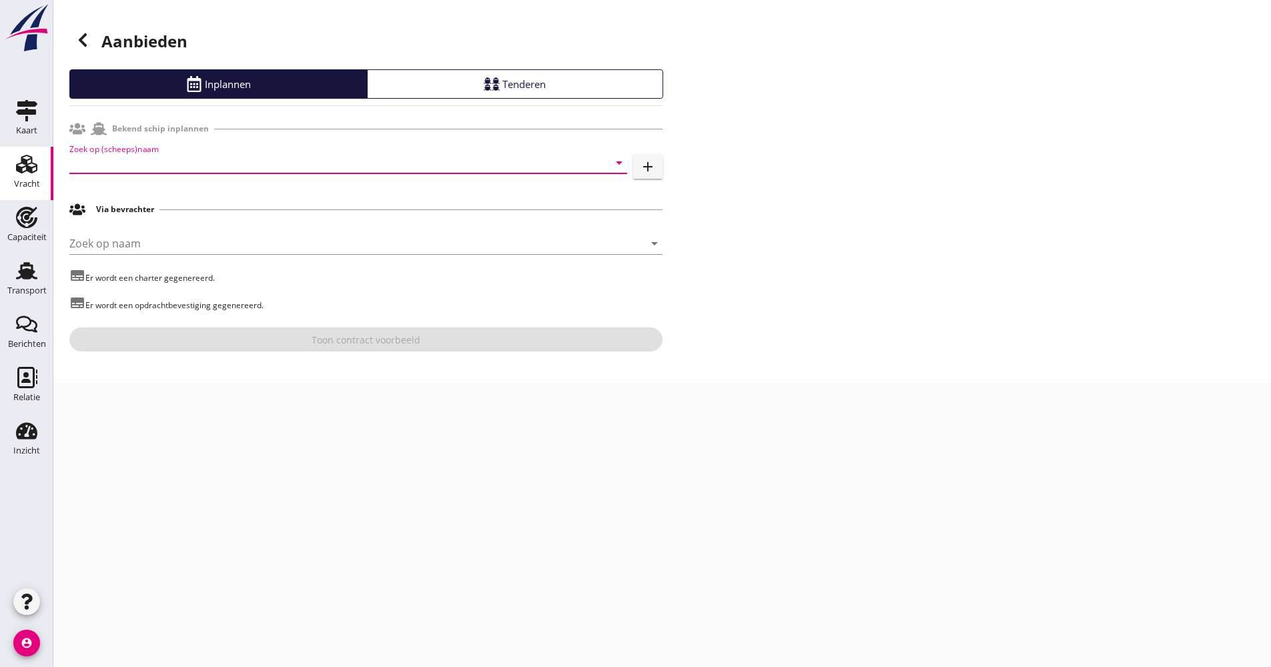
click at [143, 157] on input "Zoek op (scheeps)naam" at bounding box center [329, 162] width 520 height 21
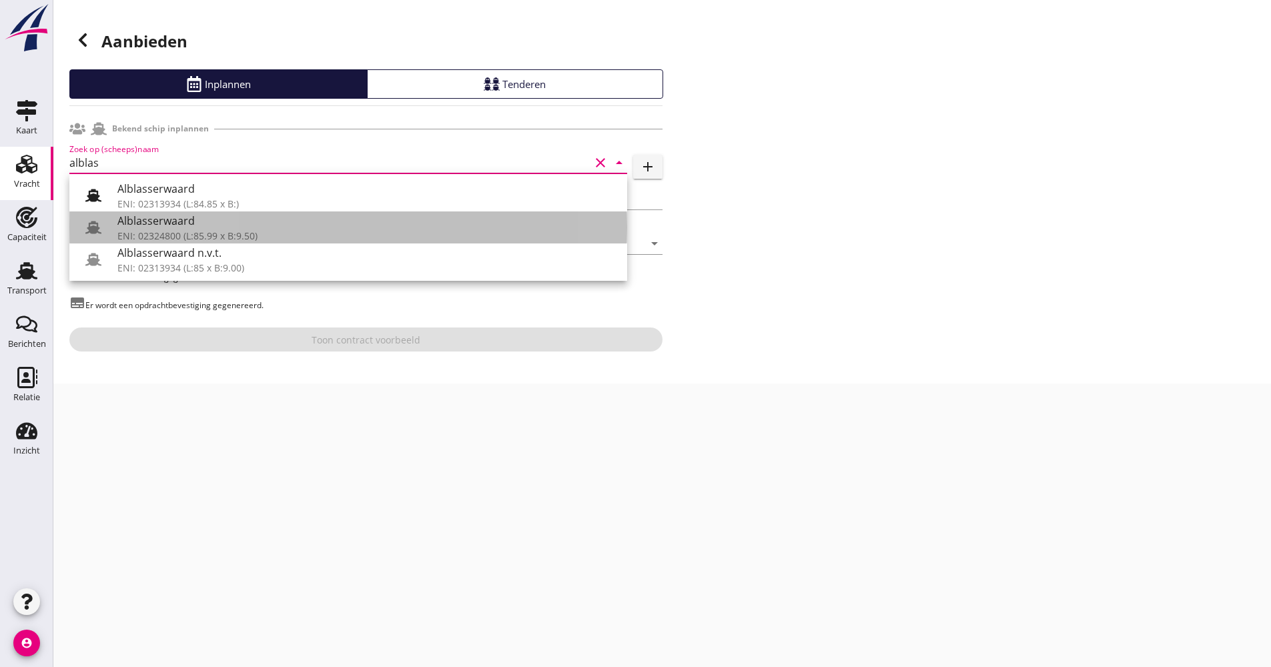
click at [158, 230] on div "ENI: 02324800 (L:85.99 x B:9.50)" at bounding box center [366, 236] width 499 height 14
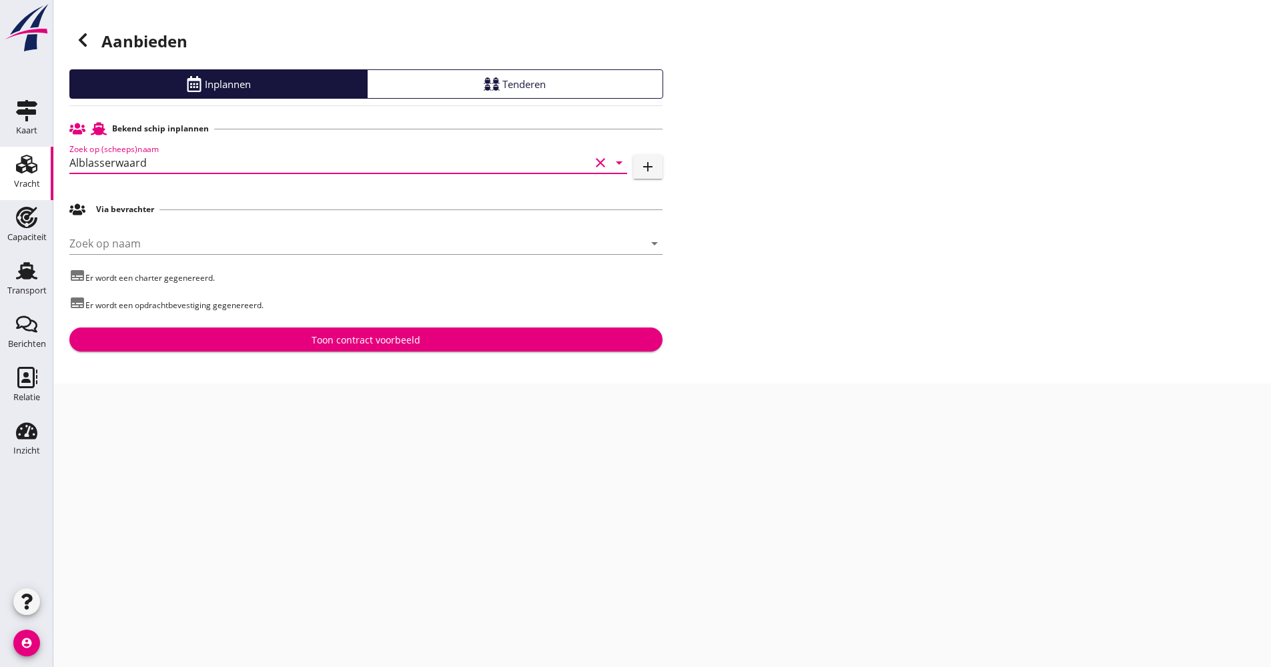
type input "Alblasserwaard"
click at [265, 341] on div "Toon contract voorbeeld" at bounding box center [366, 340] width 572 height 14
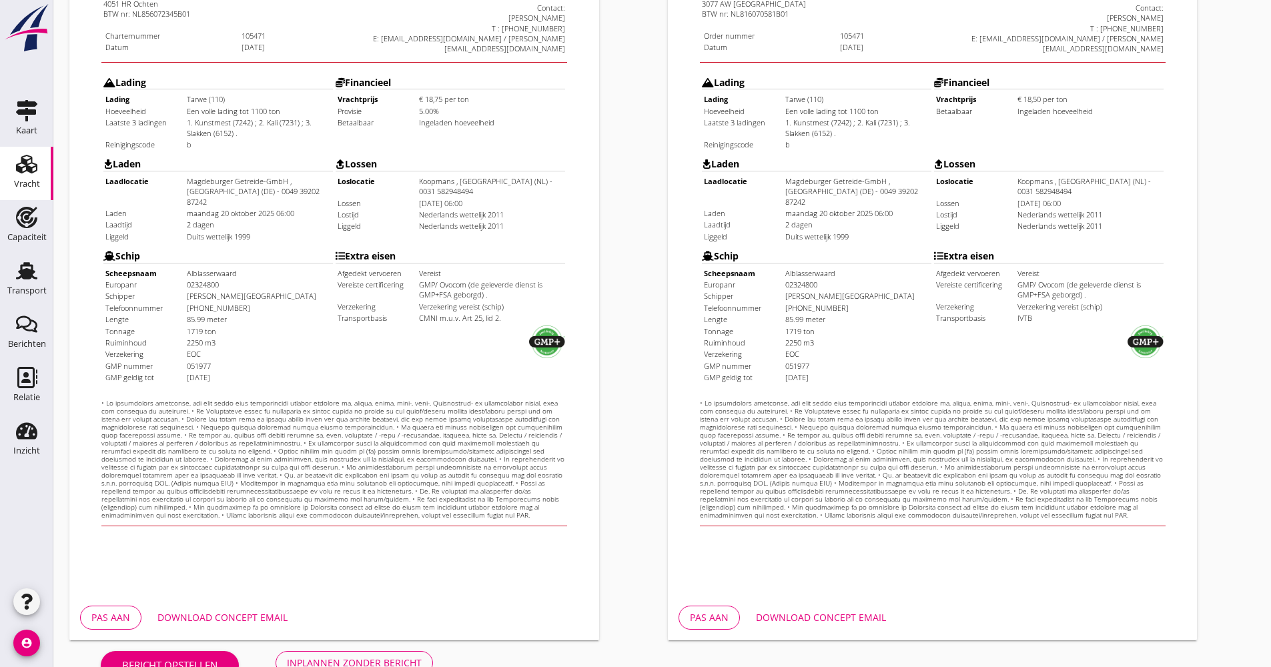
scroll to position [321, 0]
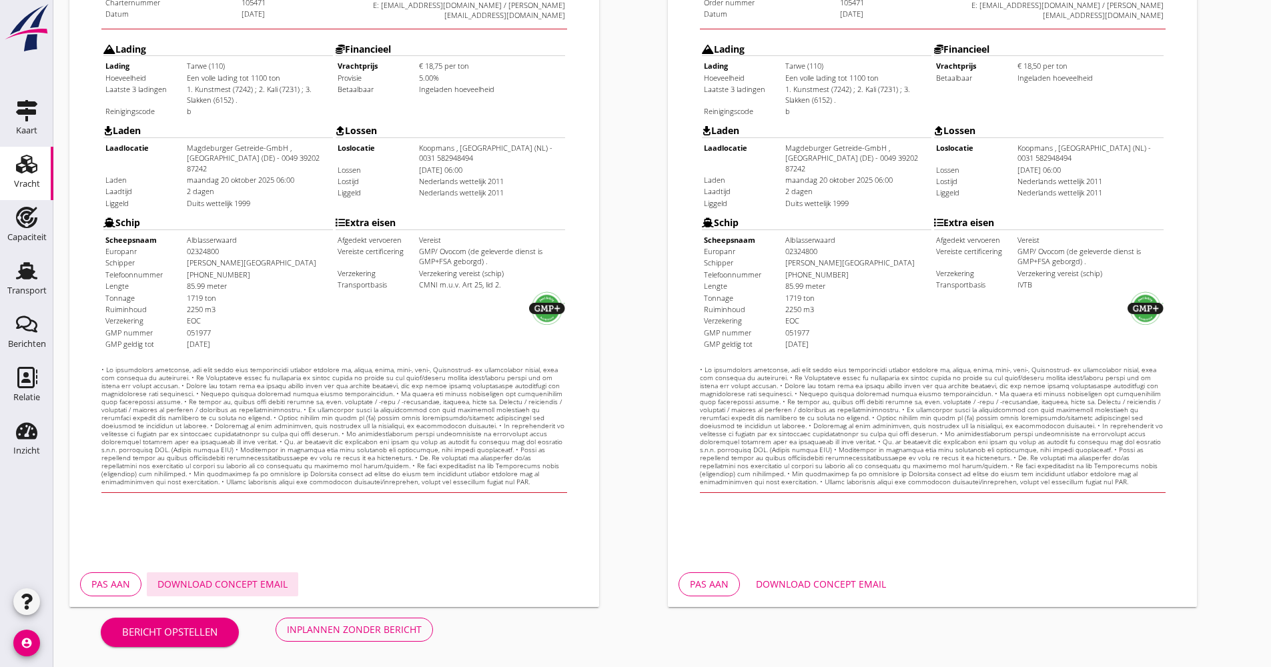
click at [226, 593] on button "Download concept email" at bounding box center [222, 584] width 151 height 24
click at [341, 633] on div "Inplannen zonder bericht" at bounding box center [354, 630] width 135 height 14
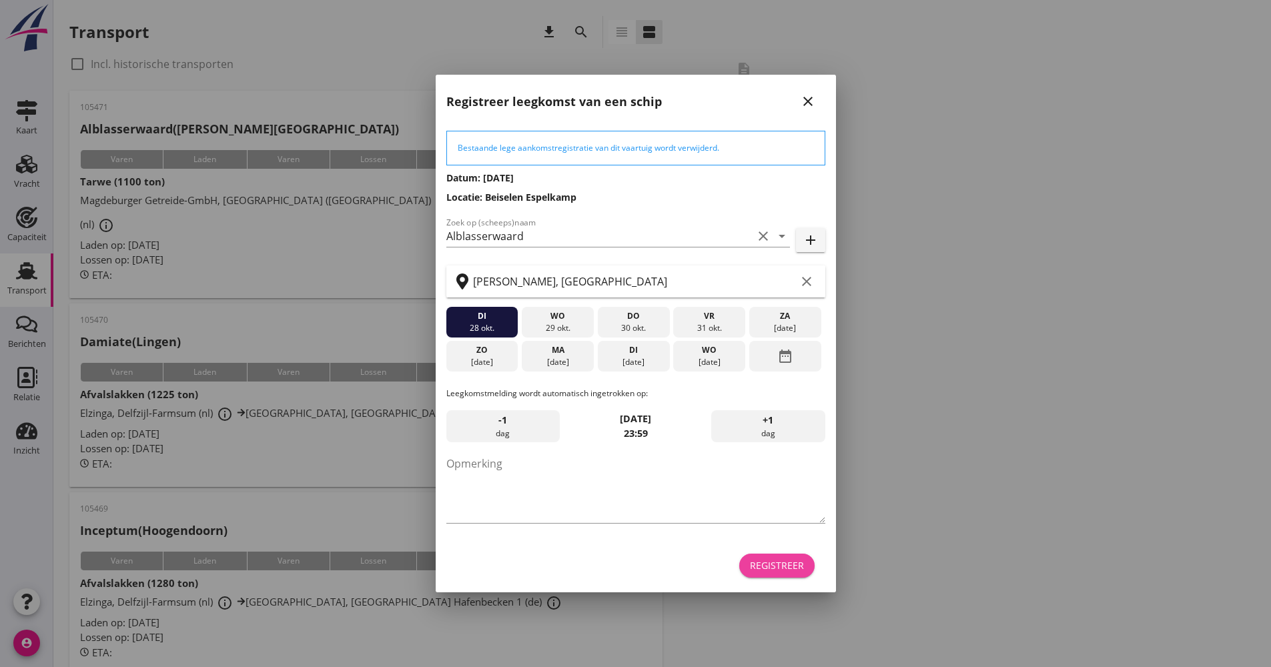
click at [791, 572] on div "Registreer" at bounding box center [777, 565] width 54 height 14
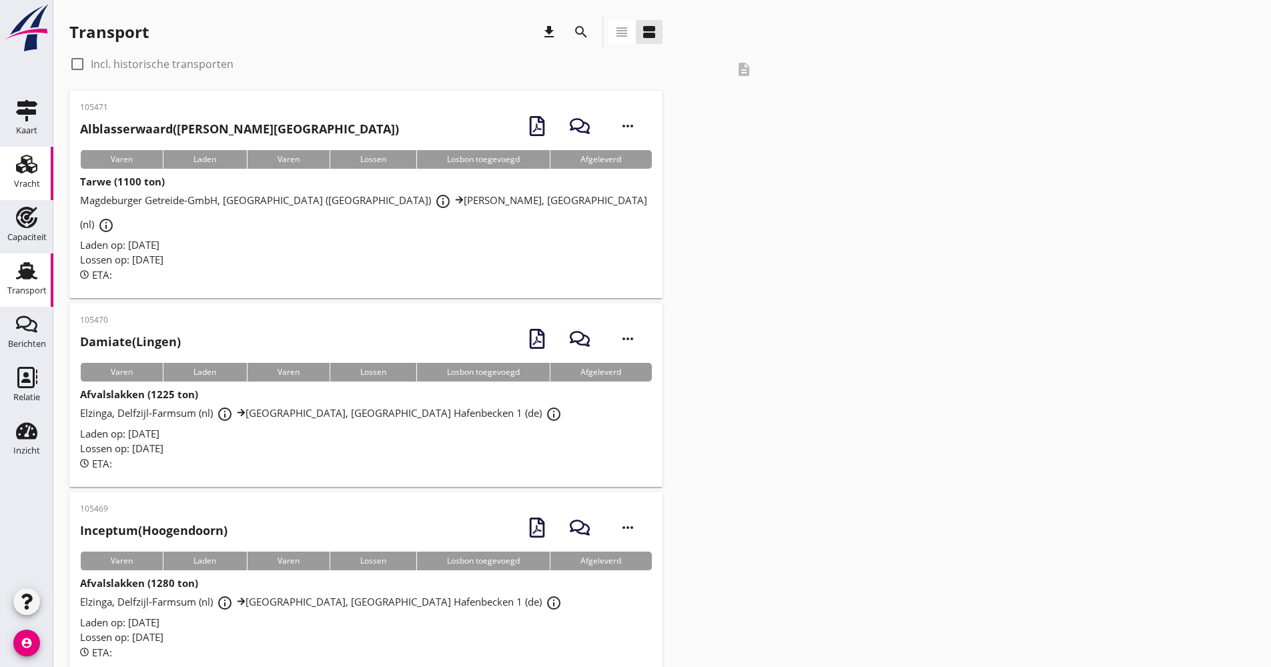
click at [5, 159] on link "Vracht Vracht" at bounding box center [26, 173] width 53 height 53
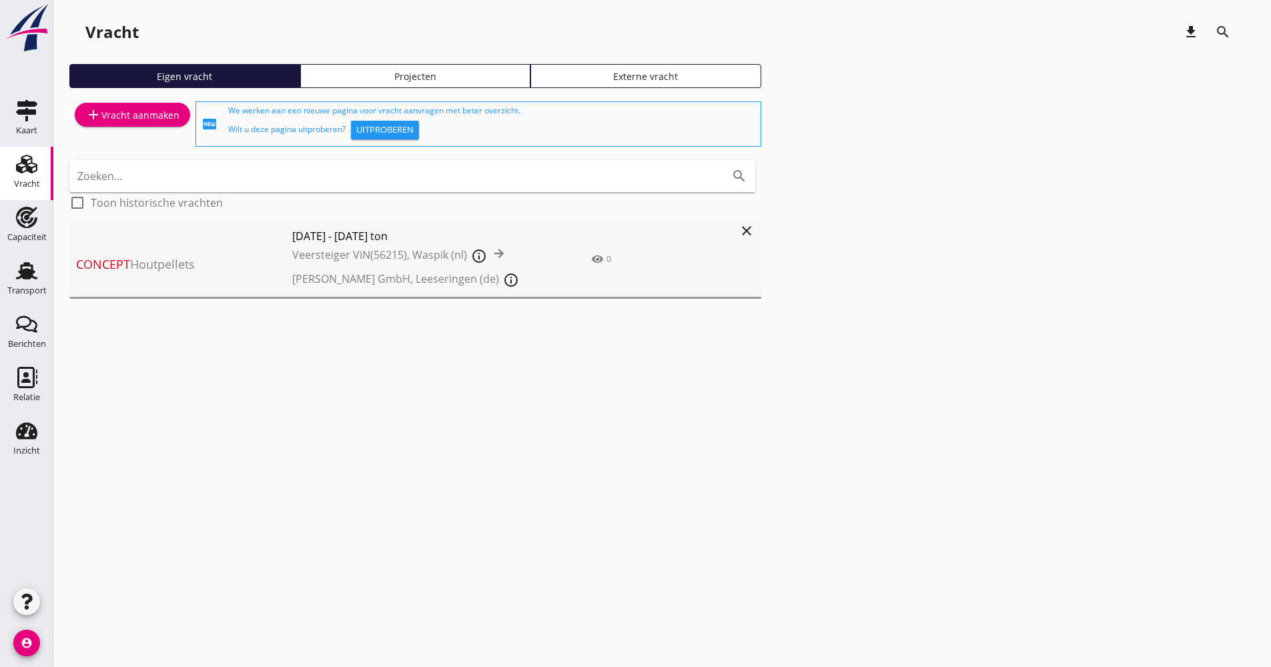
click at [421, 71] on div "Projecten" at bounding box center [415, 76] width 219 height 14
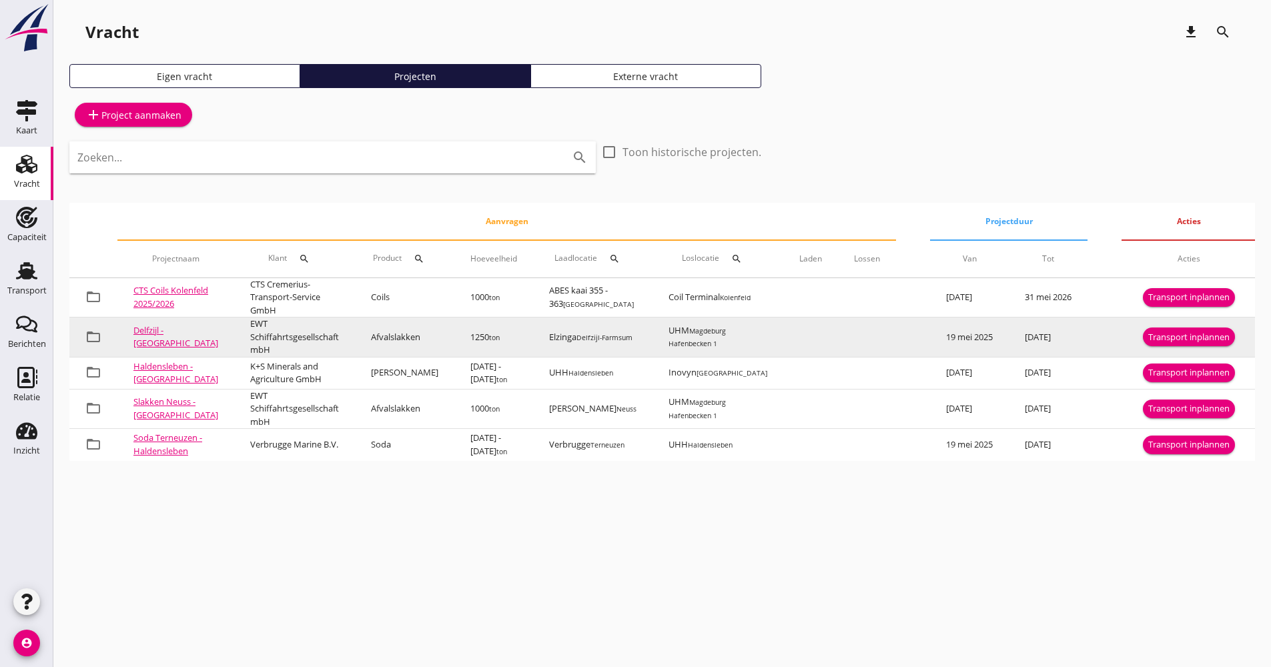
click at [1174, 336] on div "Transport inplannen" at bounding box center [1188, 337] width 81 height 13
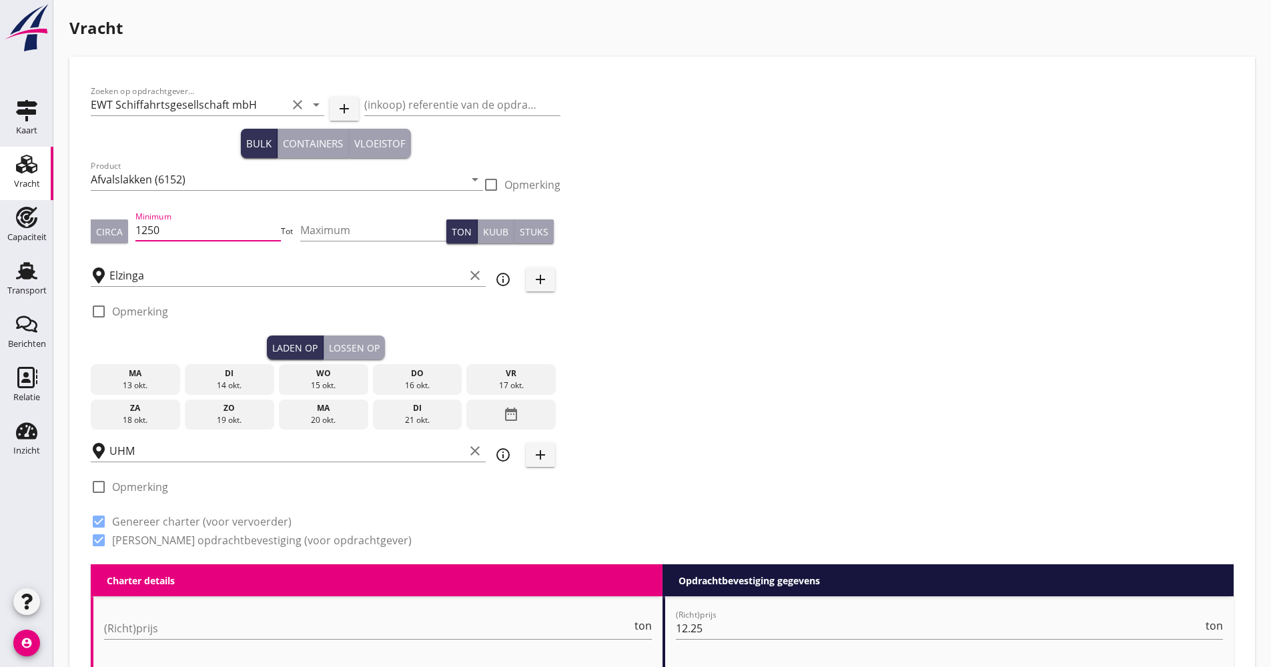
drag, startPoint x: 172, startPoint y: 230, endPoint x: 134, endPoint y: 232, distance: 38.1
click at [135, 232] on div "Circa Minimum 1250 Tot Maximum Ton Kuub Stuks" at bounding box center [326, 231] width 470 height 45
type input "1350"
click at [516, 408] on icon "date_range" at bounding box center [511, 414] width 16 height 24
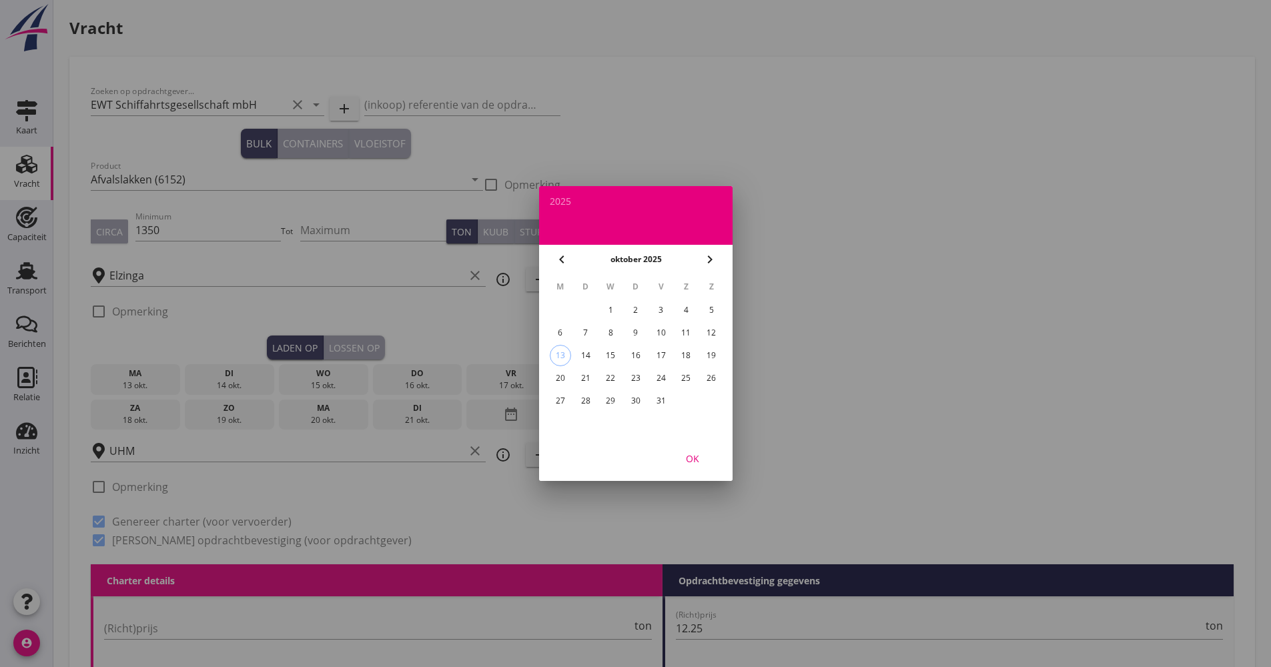
click at [665, 402] on div "31" at bounding box center [660, 400] width 21 height 21
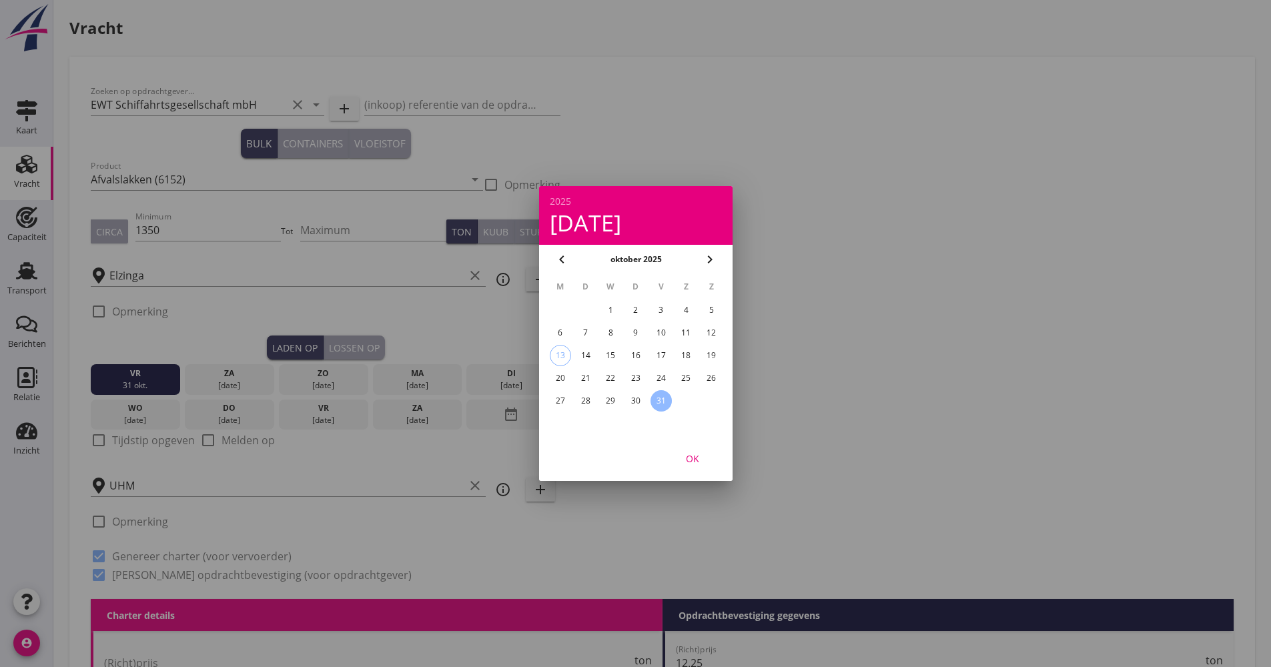
drag, startPoint x: 693, startPoint y: 469, endPoint x: 652, endPoint y: 461, distance: 41.5
click at [693, 470] on button "OK" at bounding box center [692, 458] width 59 height 24
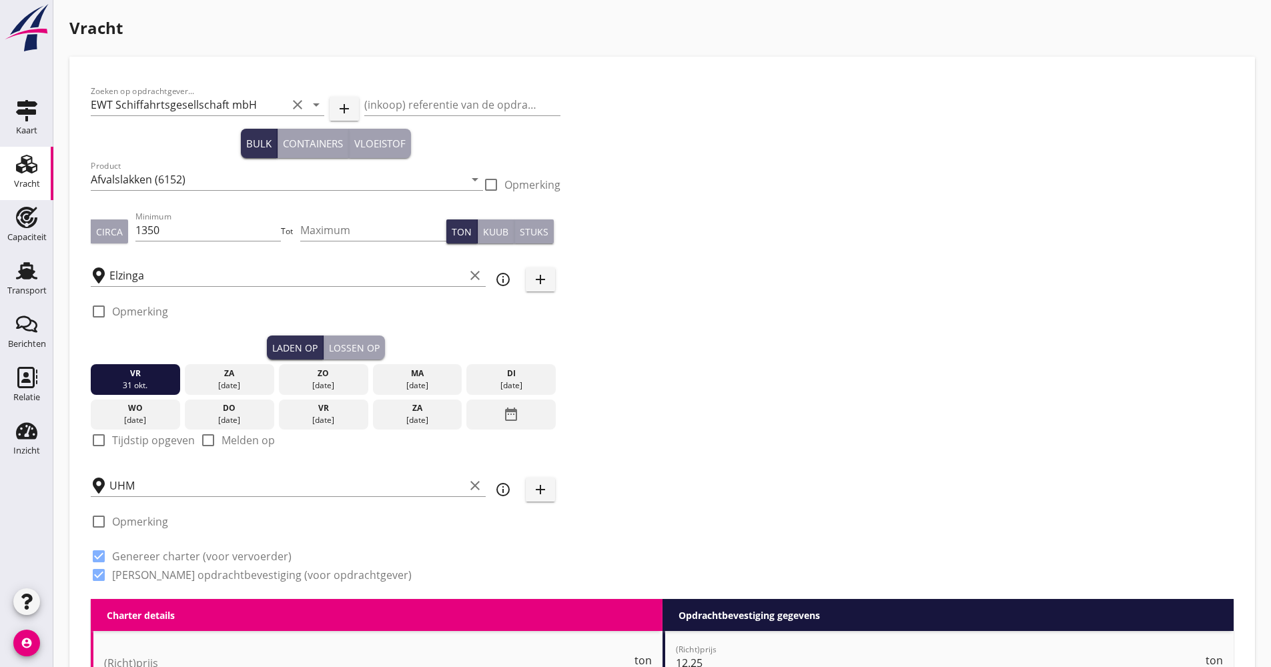
click at [120, 438] on label "Tijdstip opgeven" at bounding box center [153, 440] width 83 height 13
checkbox input "true"
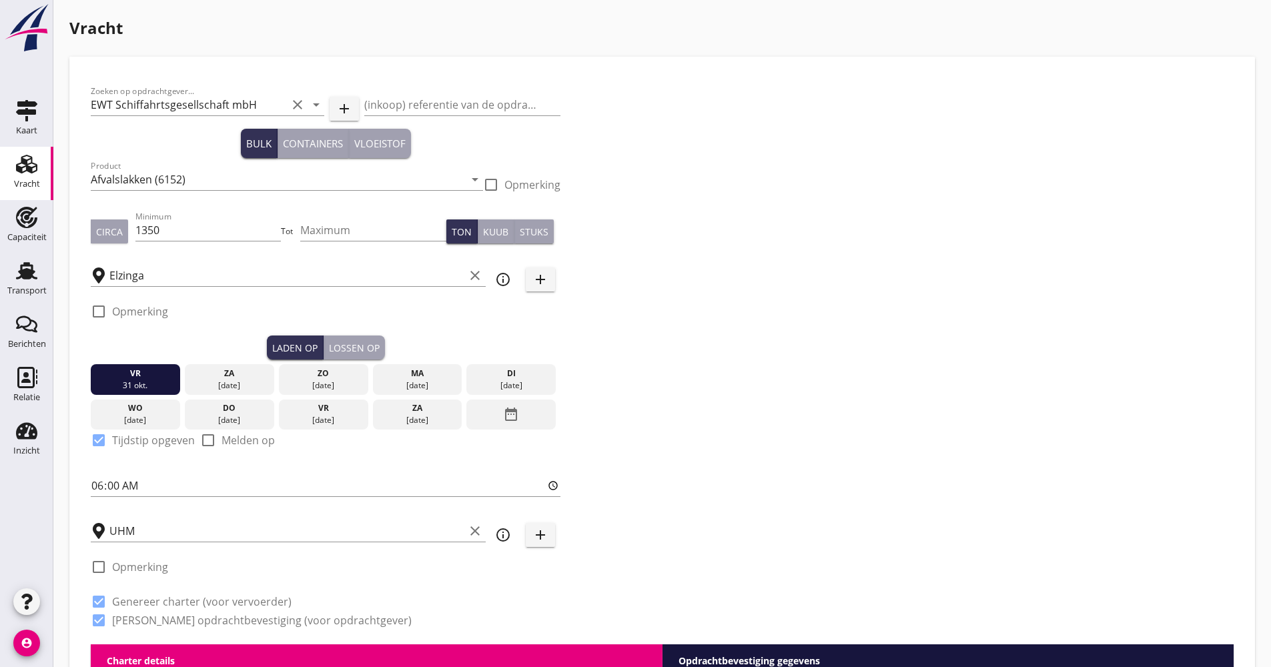
drag, startPoint x: 350, startPoint y: 341, endPoint x: 372, endPoint y: 354, distance: 25.7
click at [350, 341] on div "Lossen op" at bounding box center [354, 348] width 51 height 14
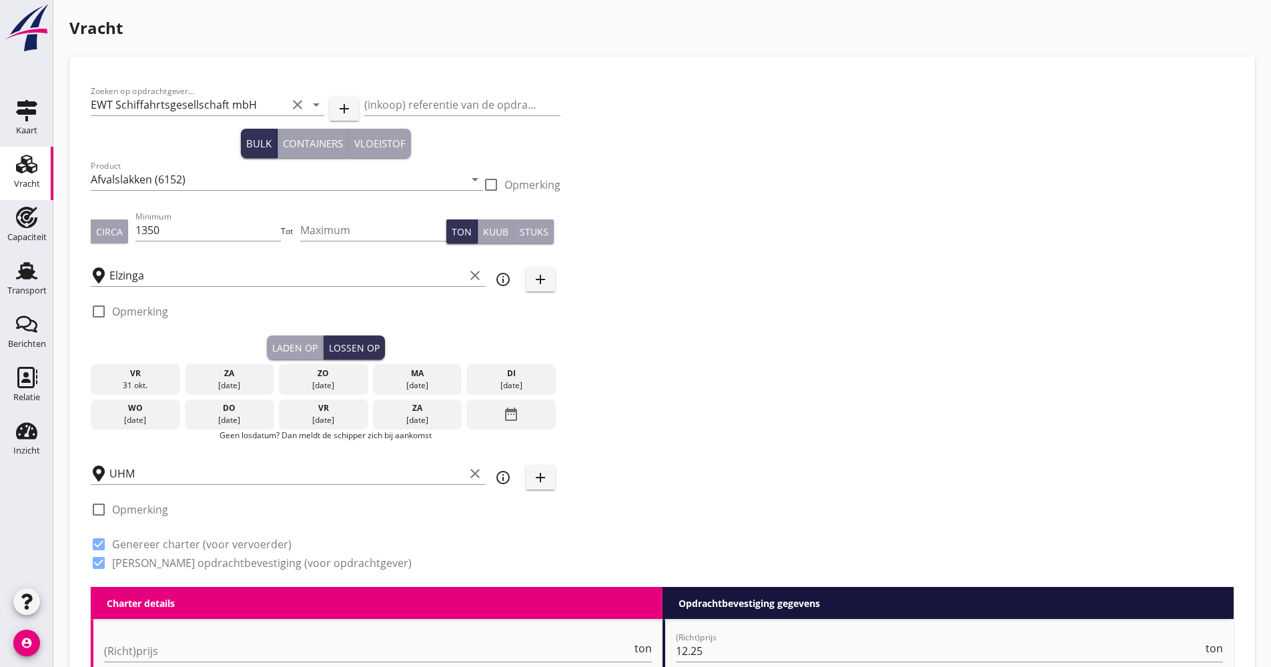
click at [507, 417] on icon "date_range" at bounding box center [511, 414] width 16 height 24
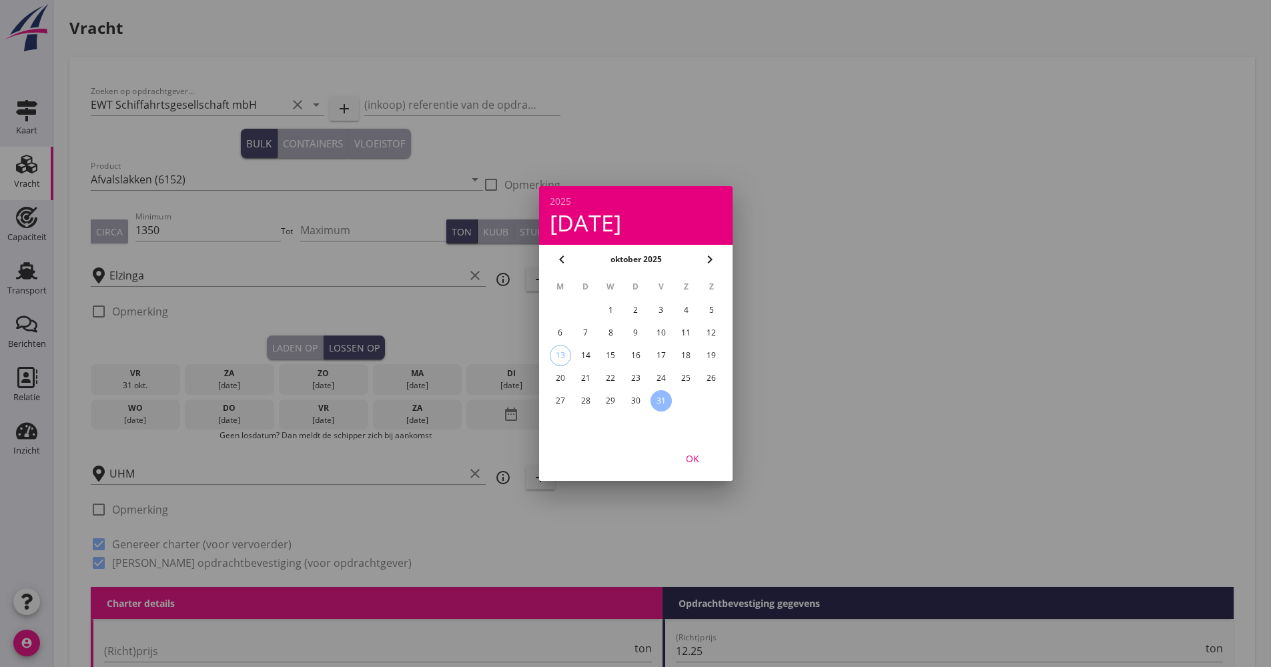
click at [262, 412] on div at bounding box center [635, 333] width 1271 height 667
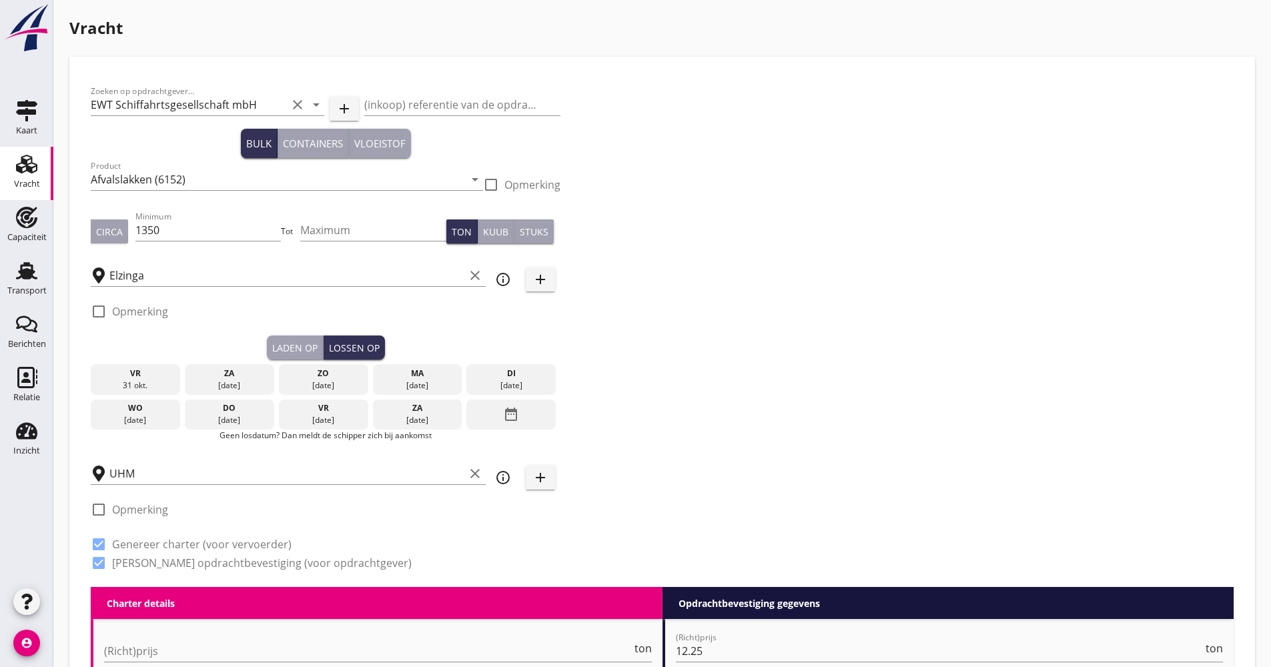
click at [230, 415] on div "[DATE]" at bounding box center [229, 420] width 83 height 12
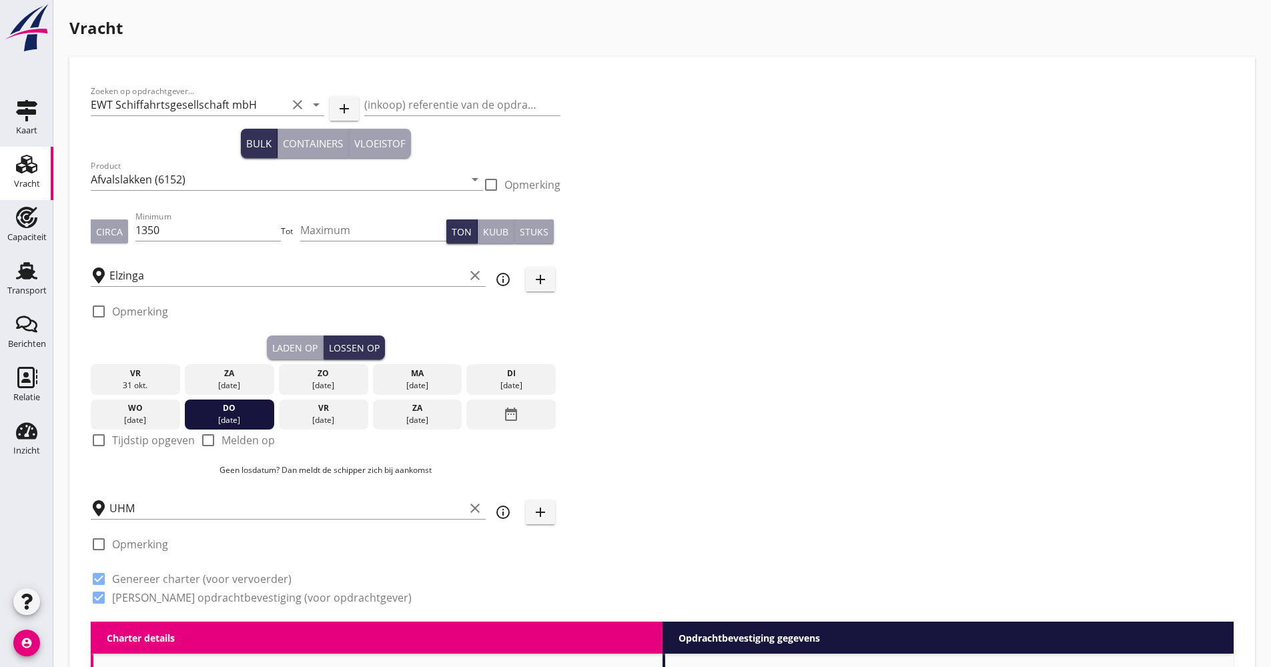
click at [139, 437] on label "Tijdstip opgeven" at bounding box center [153, 440] width 83 height 13
checkbox input "true"
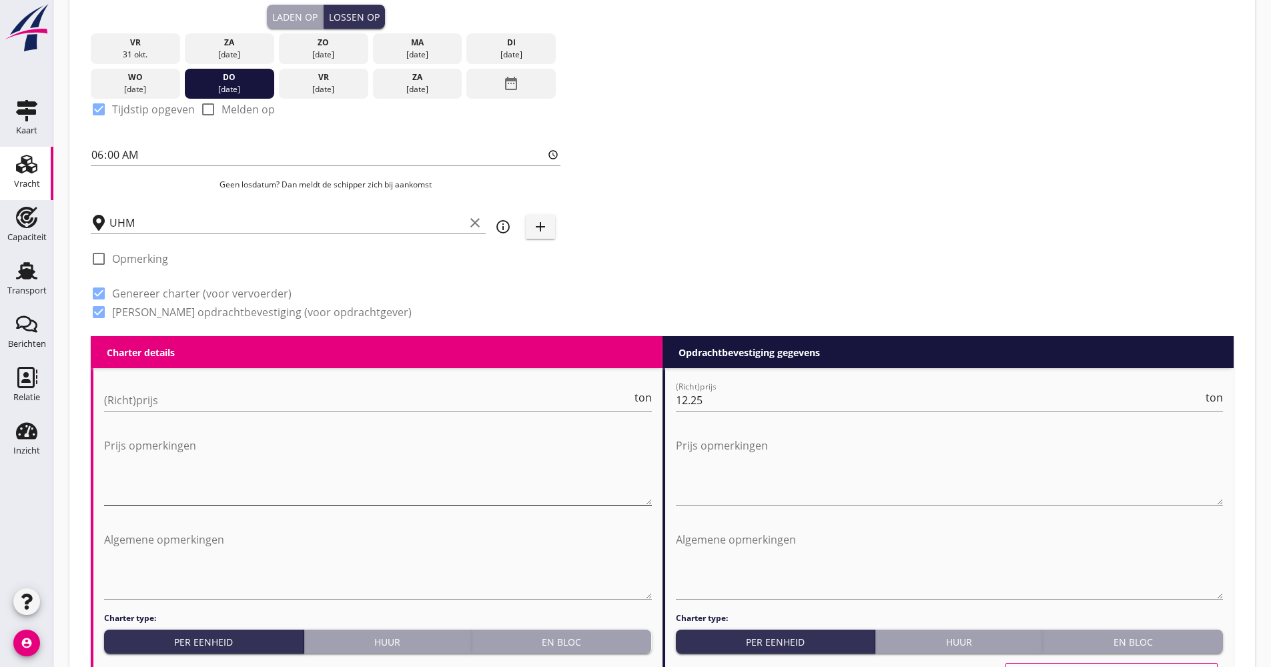
scroll to position [334, 0]
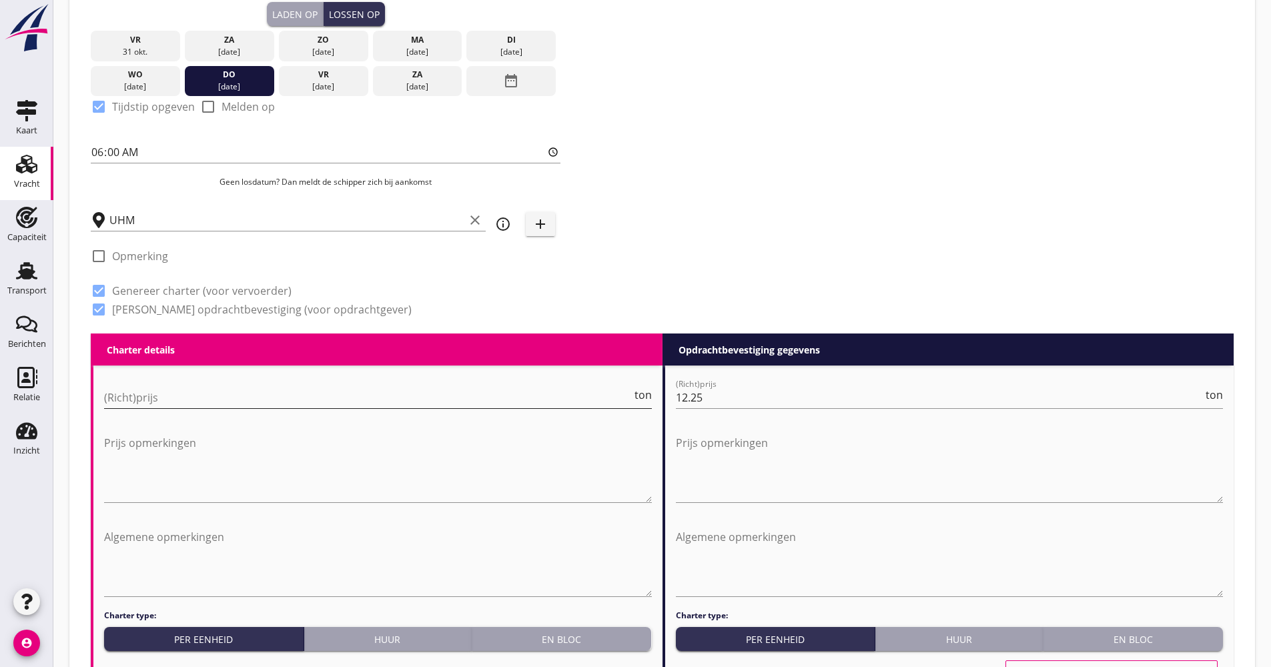
click at [157, 406] on input "(Richt)prijs" at bounding box center [368, 397] width 528 height 21
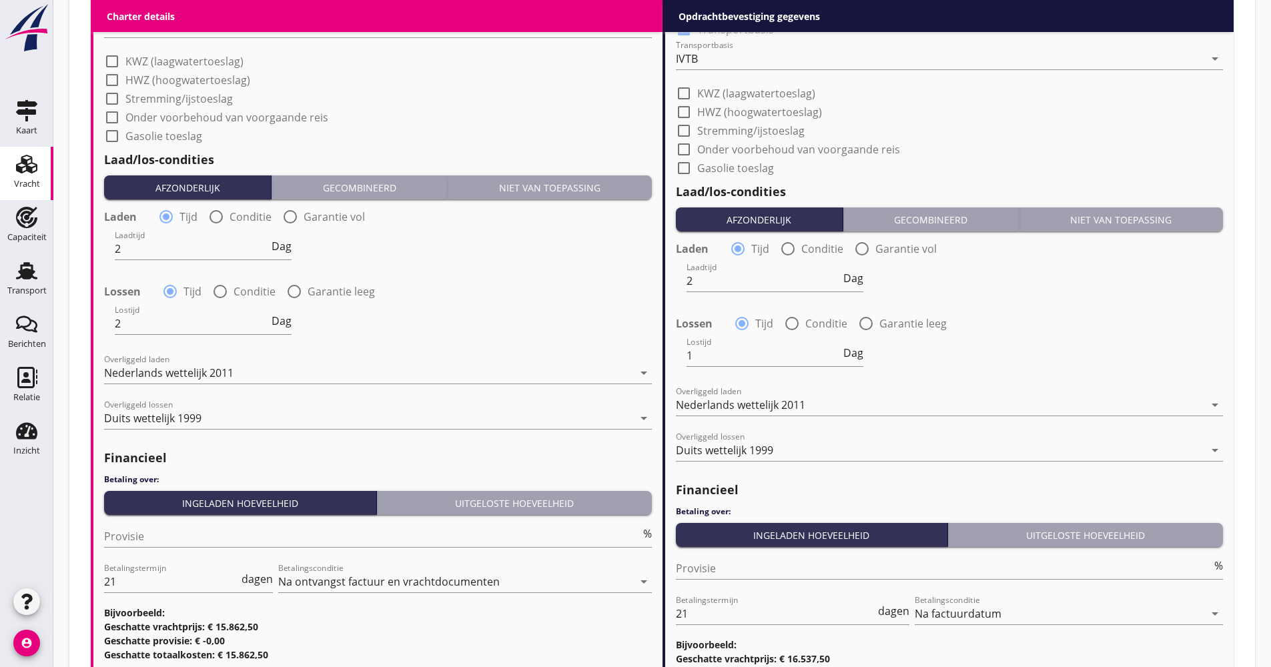
scroll to position [1468, 0]
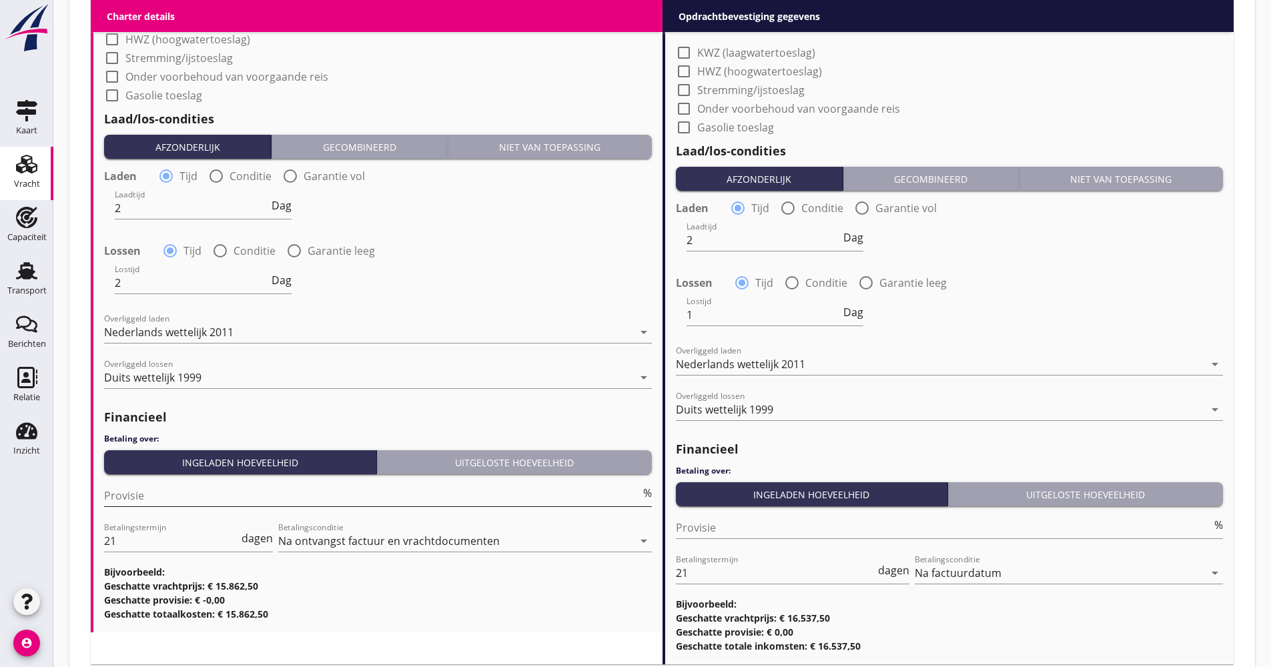
type input "11.75"
click at [151, 499] on input "Provisie" at bounding box center [372, 495] width 536 height 21
type input "5.00"
drag, startPoint x: 140, startPoint y: 544, endPoint x: 101, endPoint y: 546, distance: 38.8
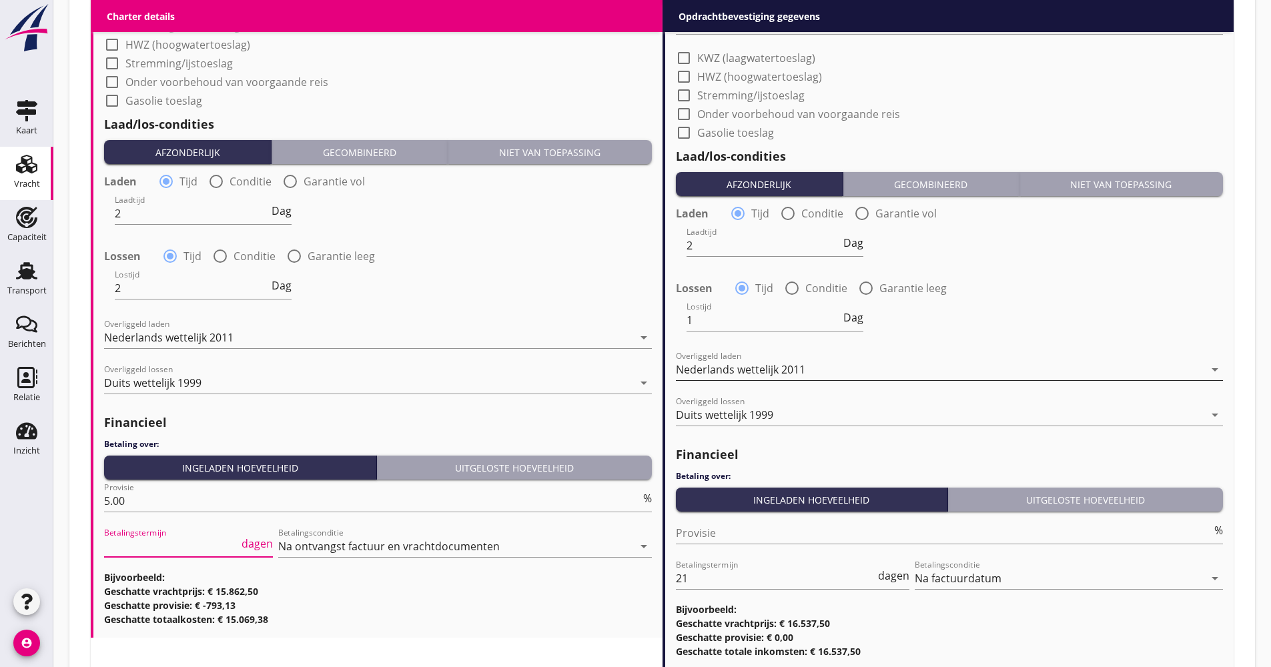
scroll to position [1556, 0]
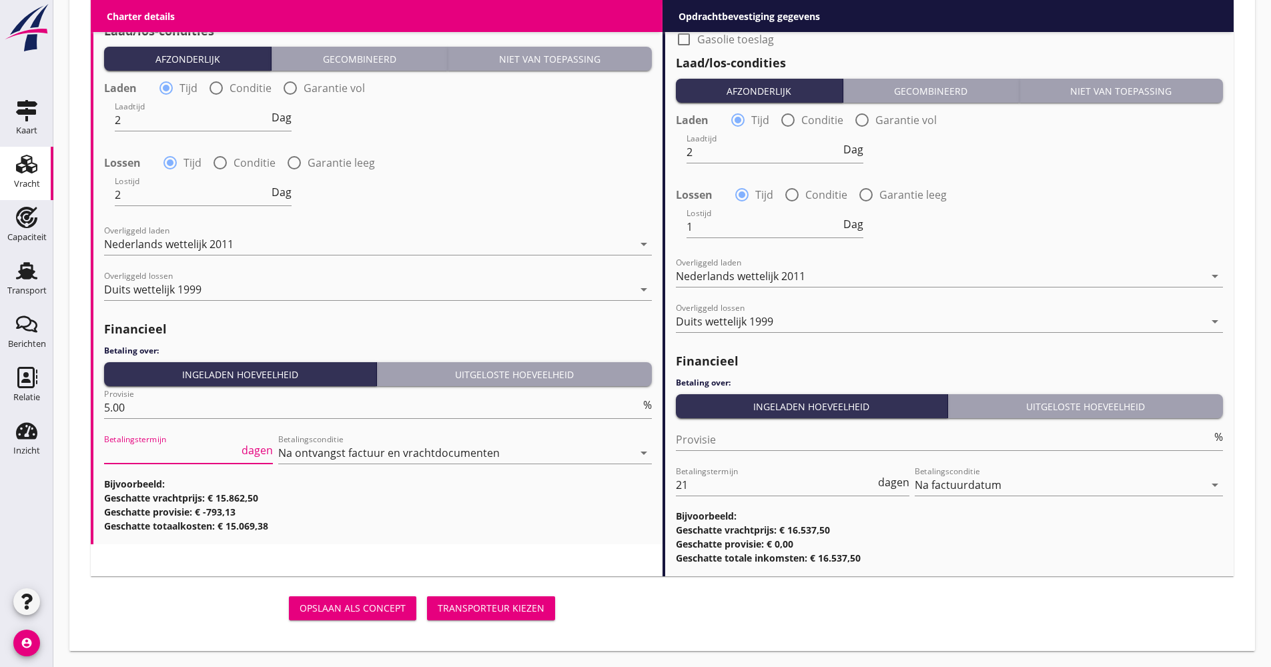
click at [548, 608] on button "Transporteur kiezen" at bounding box center [491, 609] width 128 height 24
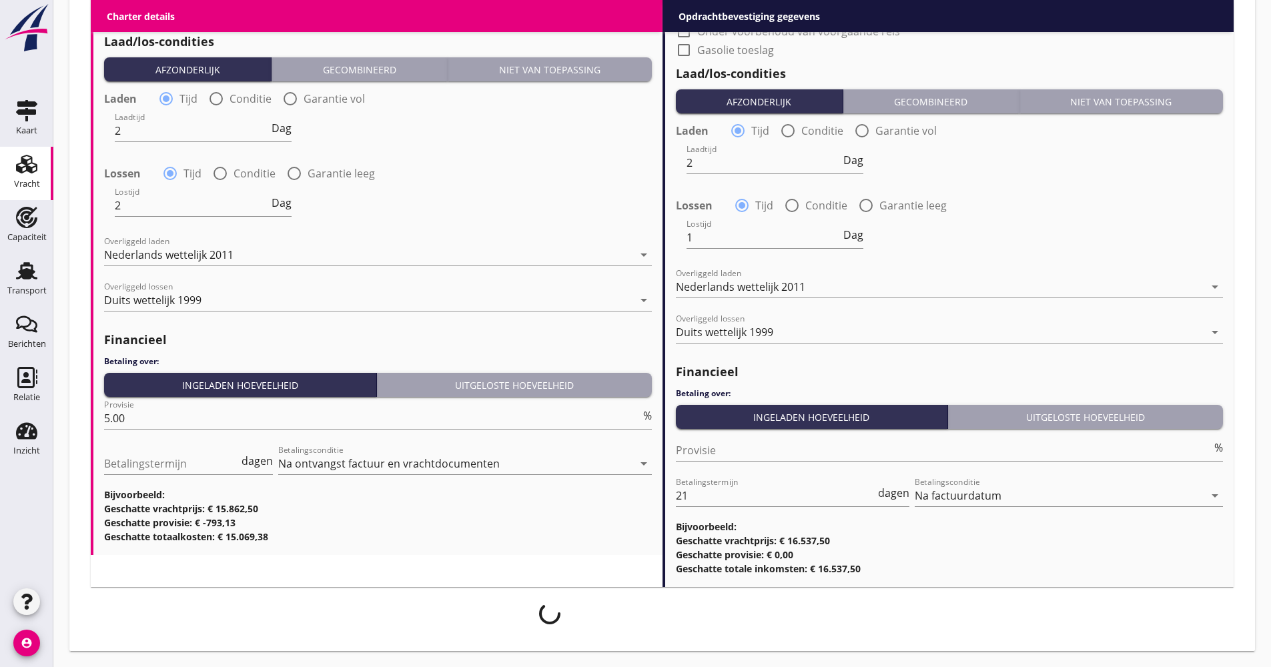
scroll to position [1545, 0]
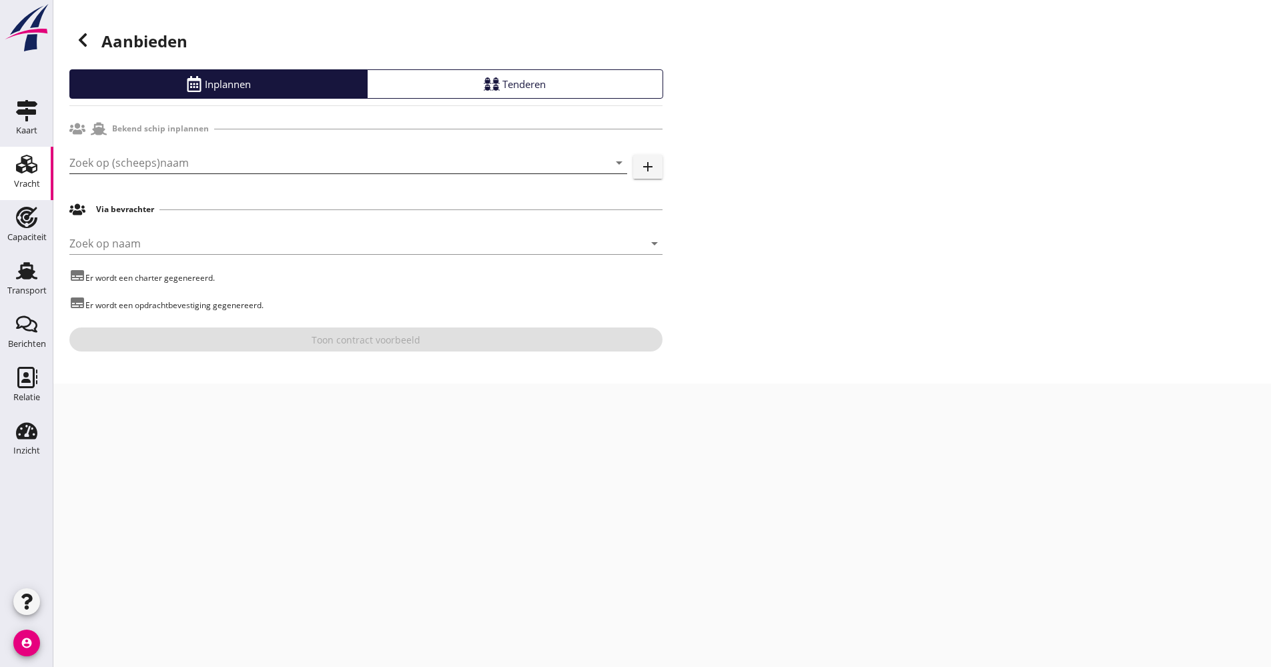
click at [216, 171] on input "Zoek op (scheeps)naam" at bounding box center [329, 162] width 520 height 21
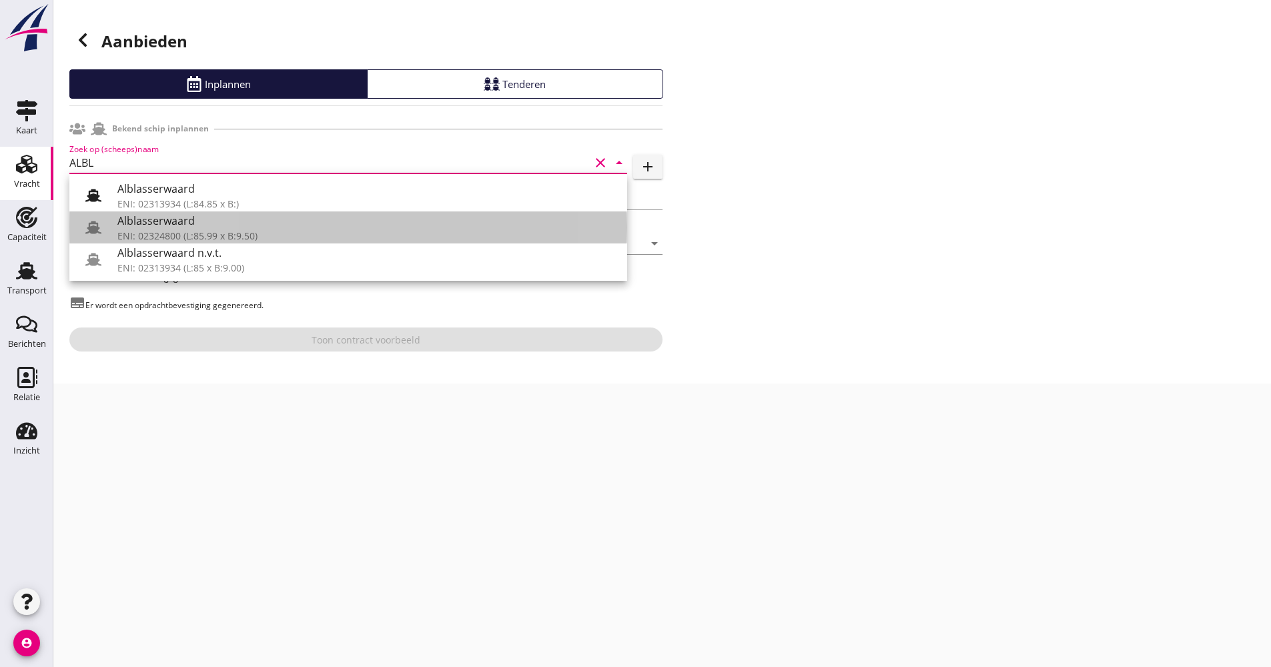
click at [183, 231] on div "ENI: 02324800 (L:85.99 x B:9.50)" at bounding box center [366, 236] width 499 height 14
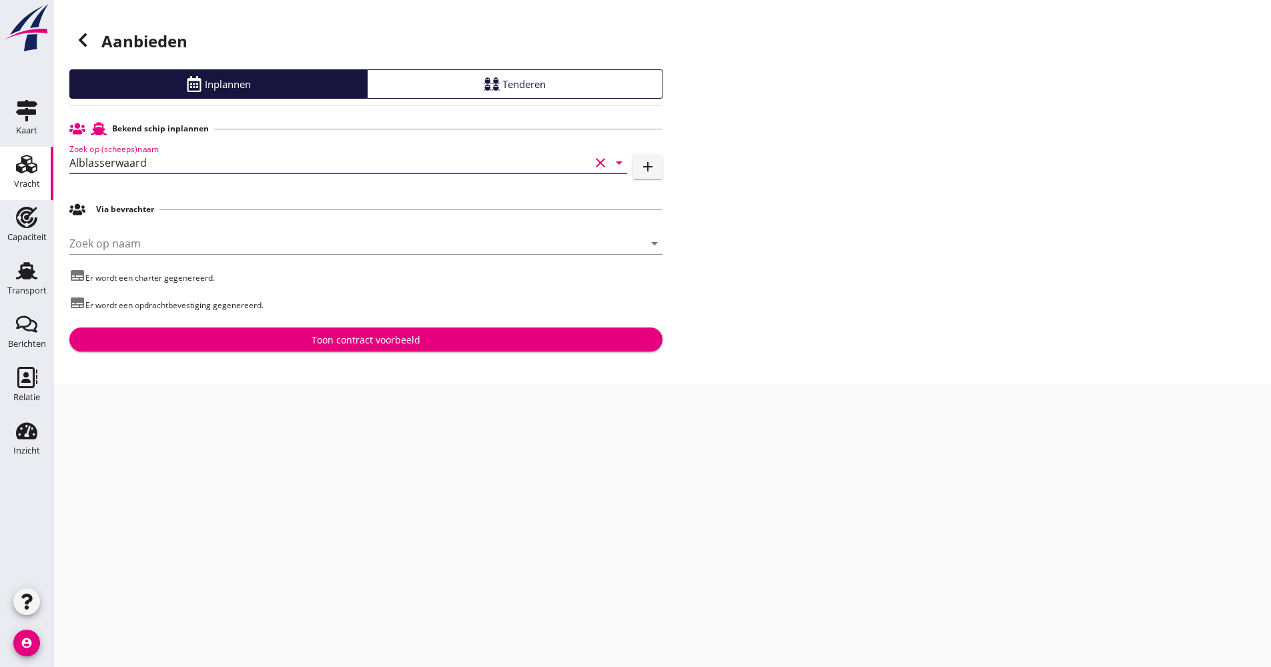
type input "Alblasserwaard"
click at [303, 345] on div "Toon contract voorbeeld" at bounding box center [366, 340] width 572 height 14
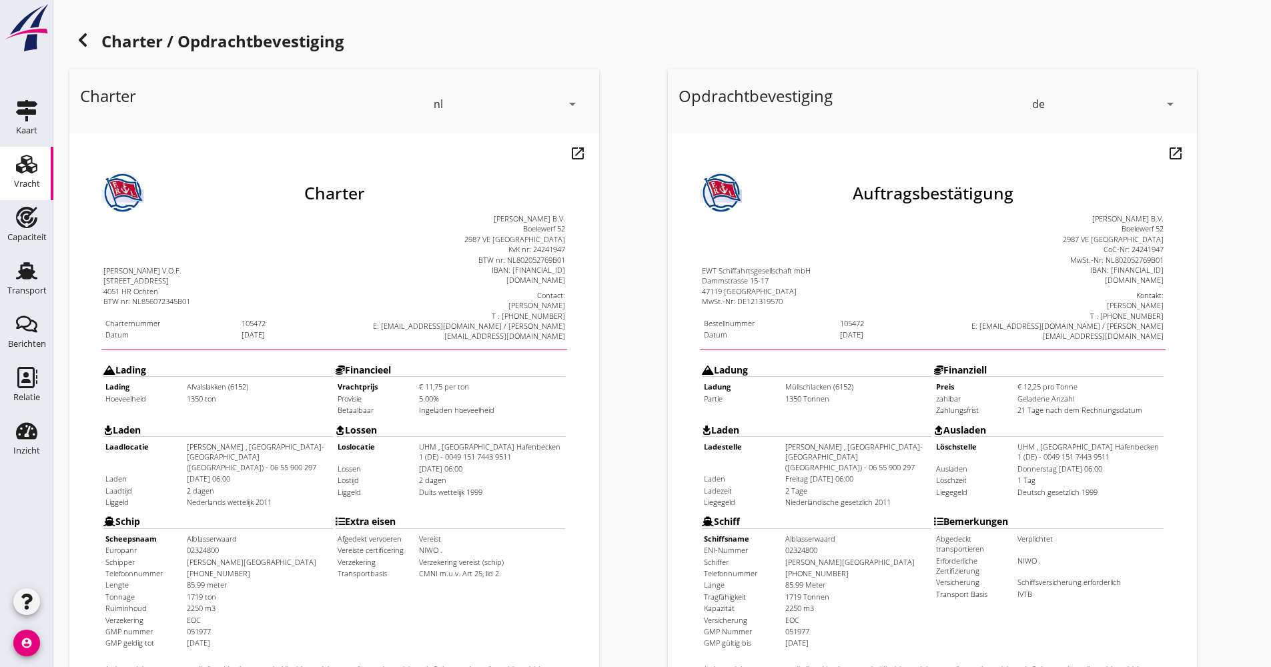
click at [71, 45] on h1 "Charter / Opdrachtbevestiging" at bounding box center [662, 43] width 1186 height 32
click at [75, 43] on icon at bounding box center [83, 40] width 16 height 16
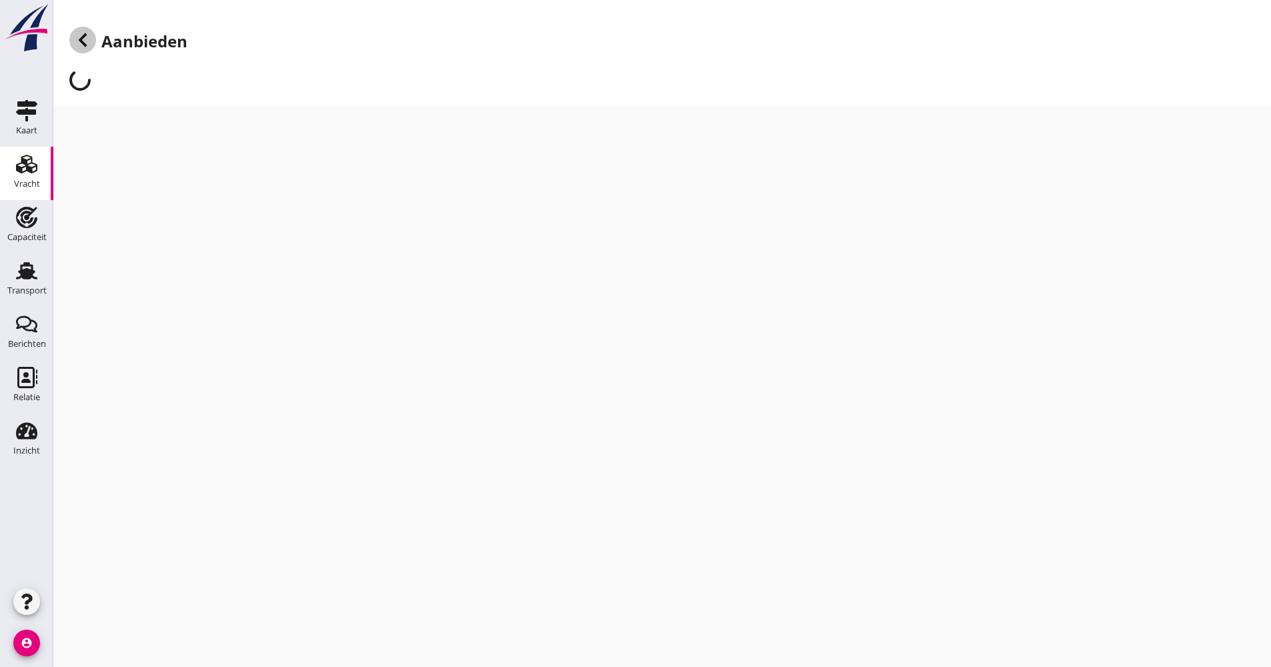
click at [75, 43] on icon at bounding box center [83, 40] width 16 height 16
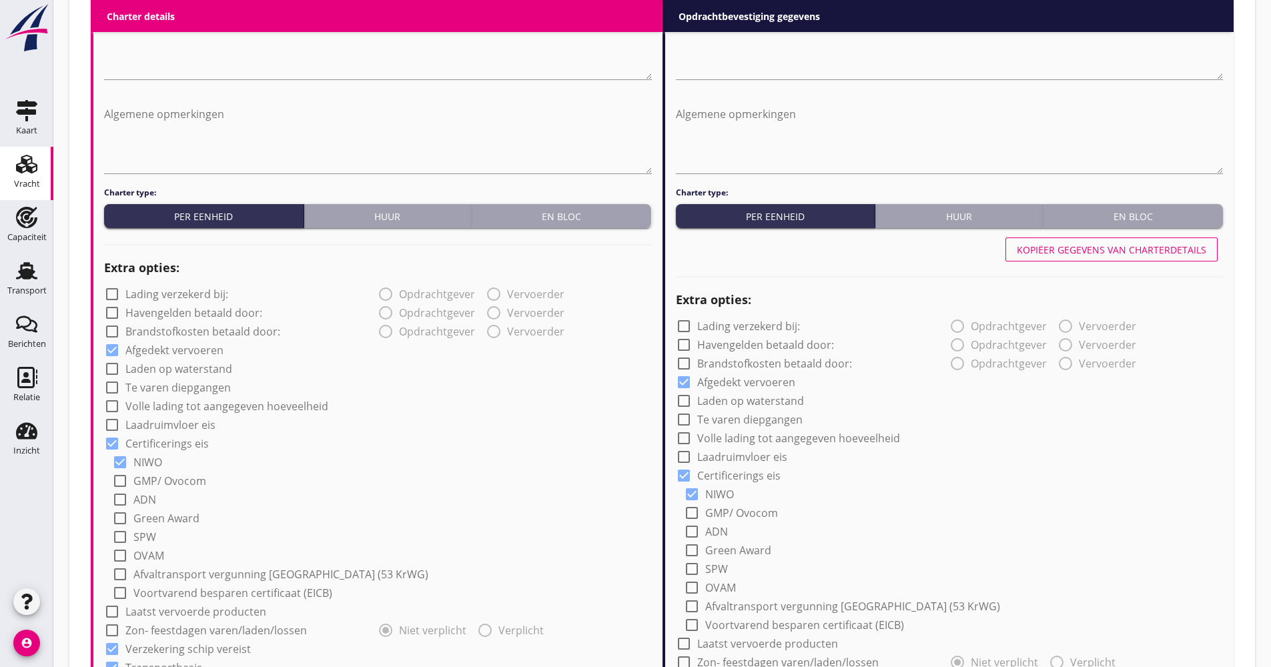
scroll to position [801, 0]
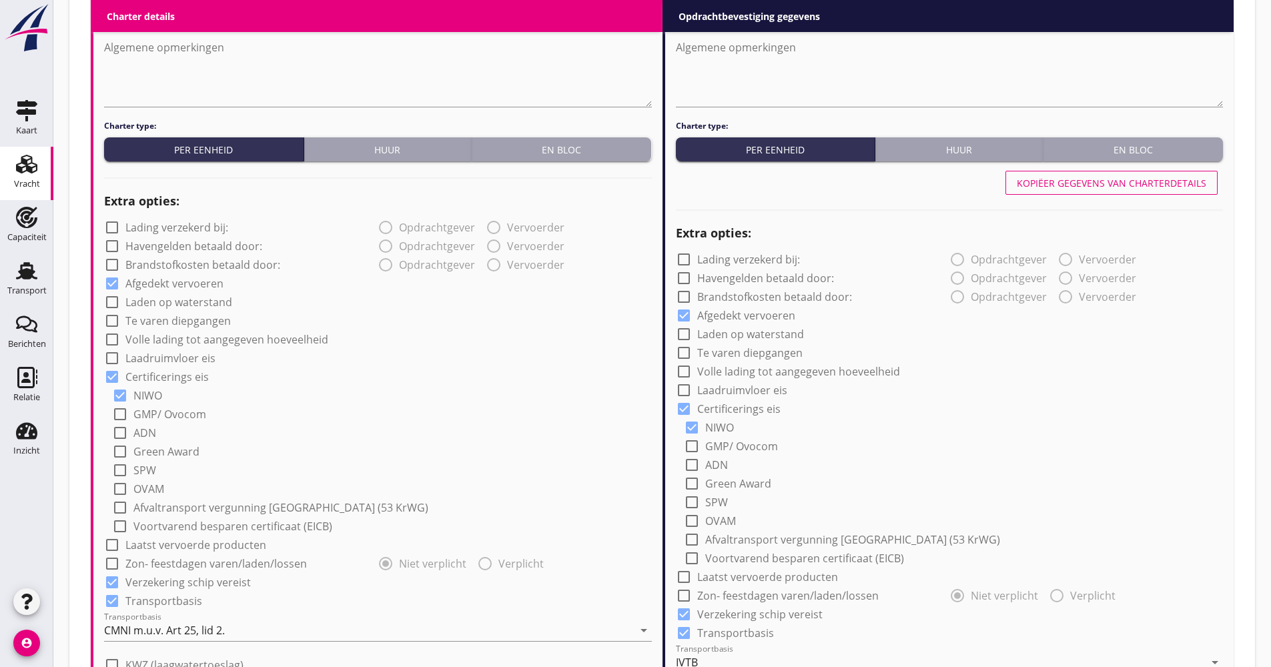
click at [236, 337] on label "Volle lading tot aangegeven hoeveelheid" at bounding box center [226, 339] width 203 height 13
checkbox input "true"
click at [809, 371] on label "Volle lading tot aangegeven hoeveelheid" at bounding box center [798, 371] width 203 height 13
checkbox input "true"
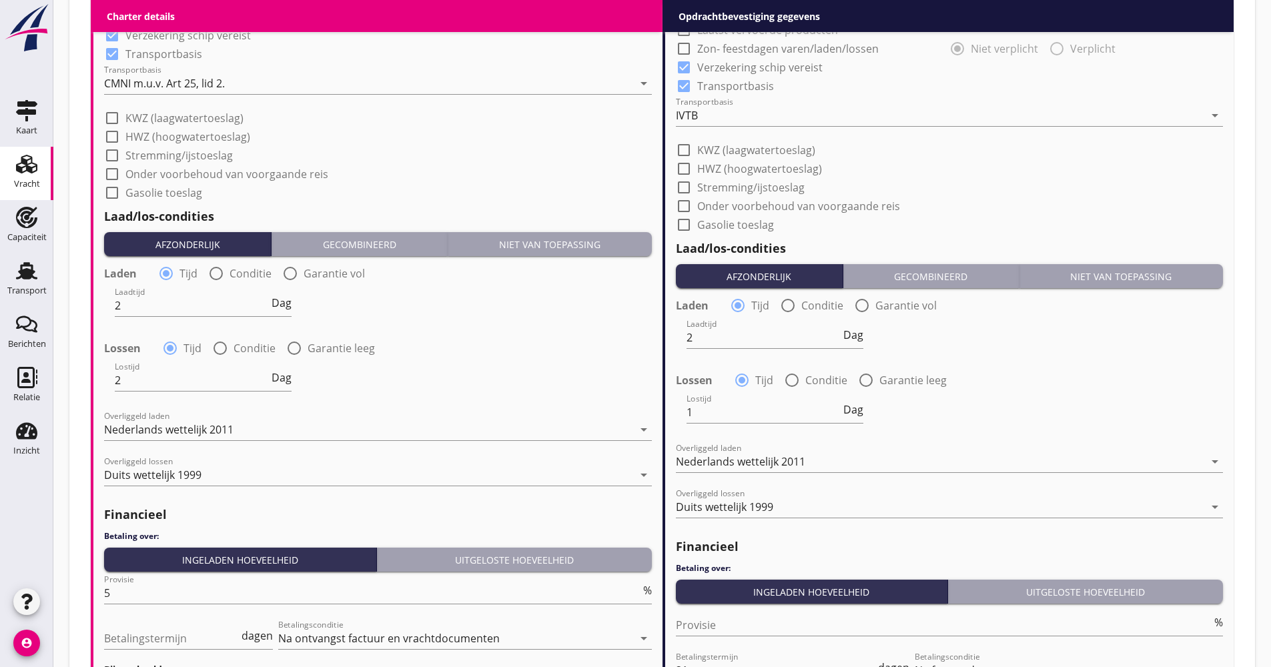
scroll to position [1533, 0]
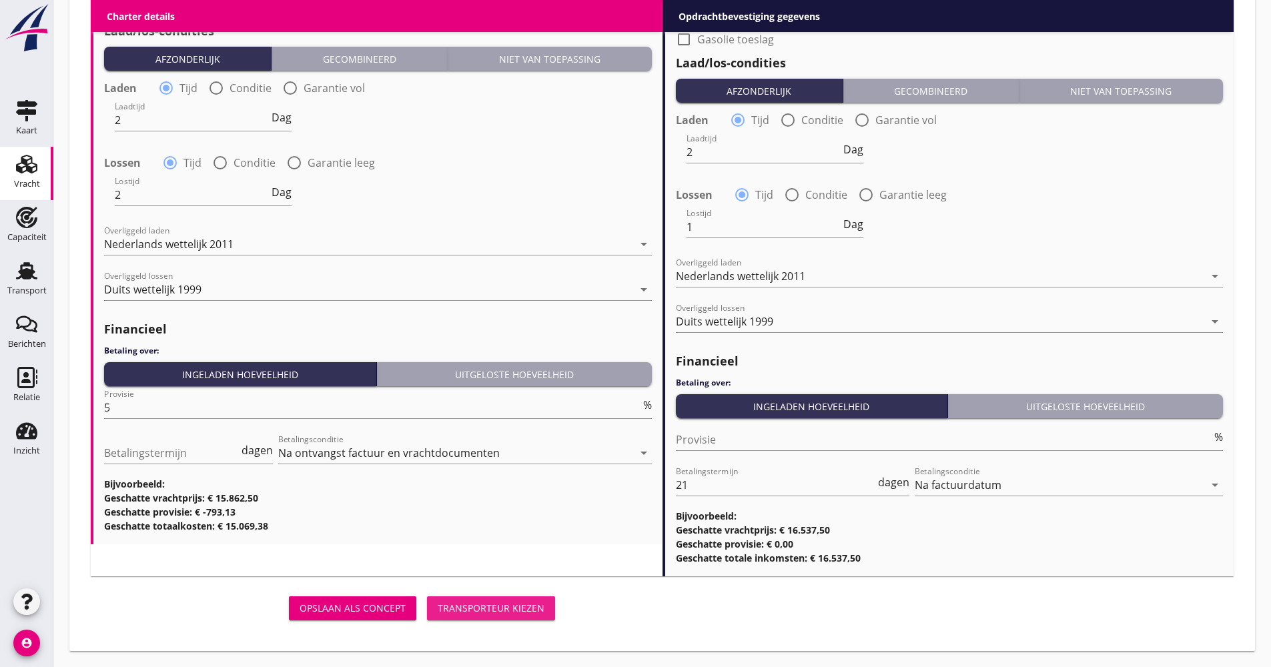
click at [493, 601] on button "Transporteur kiezen" at bounding box center [491, 609] width 128 height 24
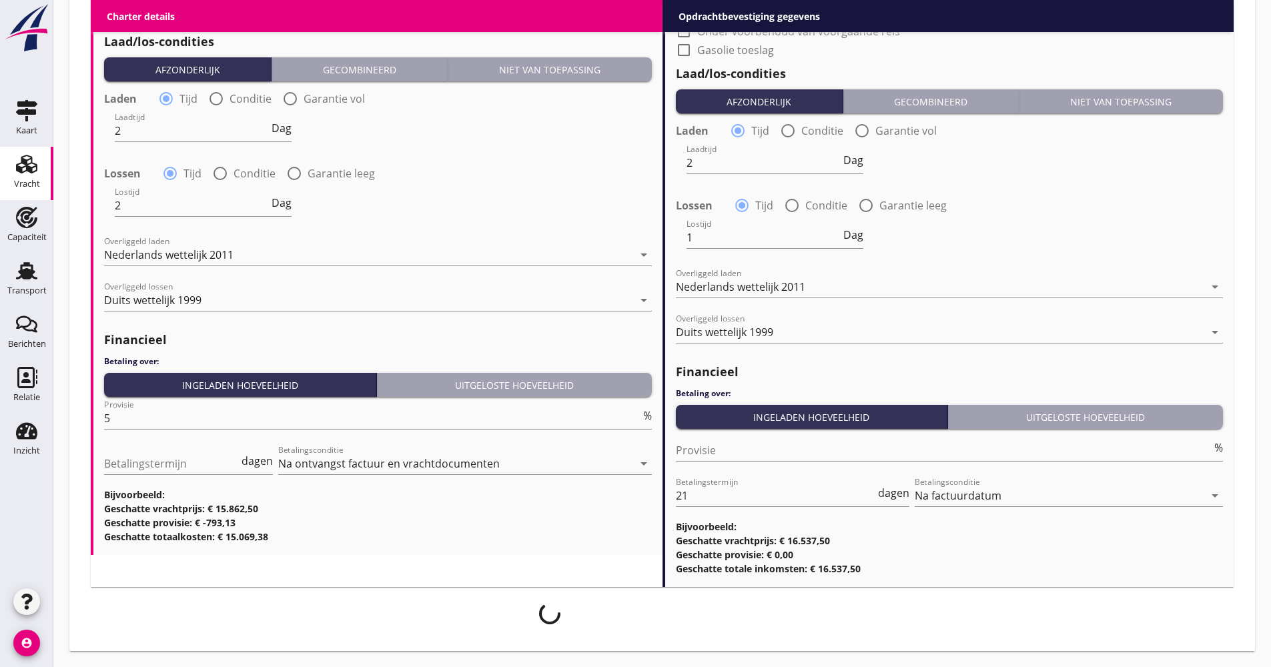
scroll to position [1523, 0]
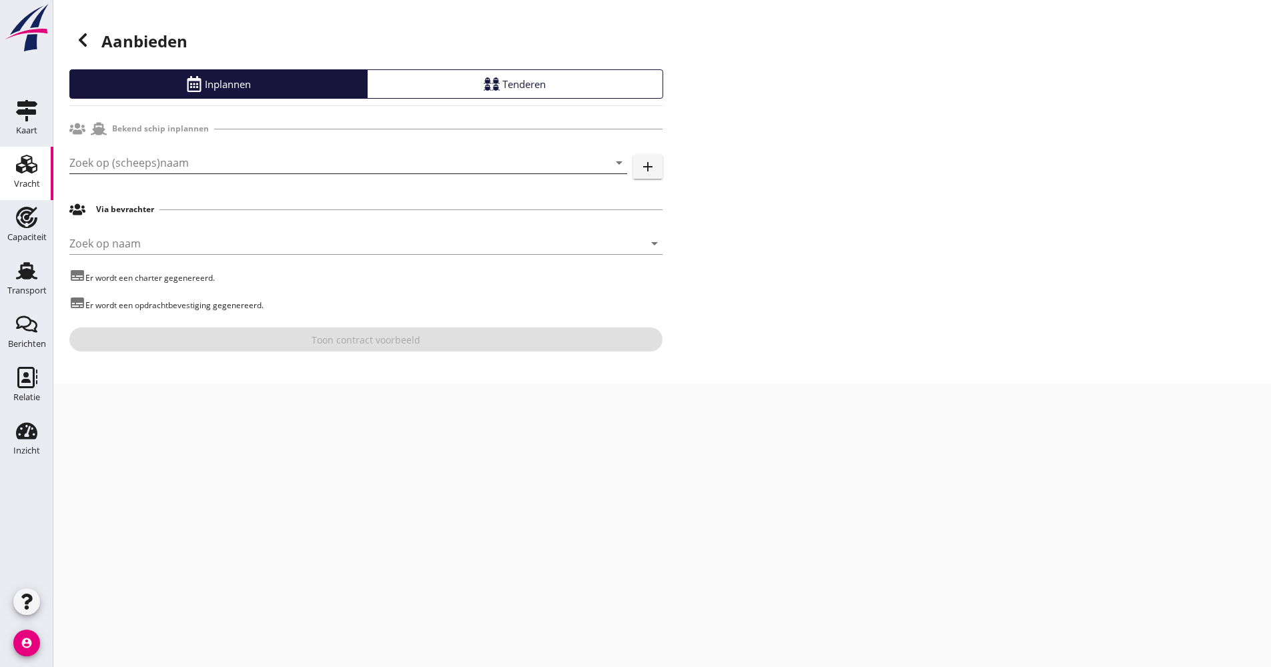
click at [175, 167] on input "Zoek op (scheeps)naam" at bounding box center [329, 162] width 520 height 21
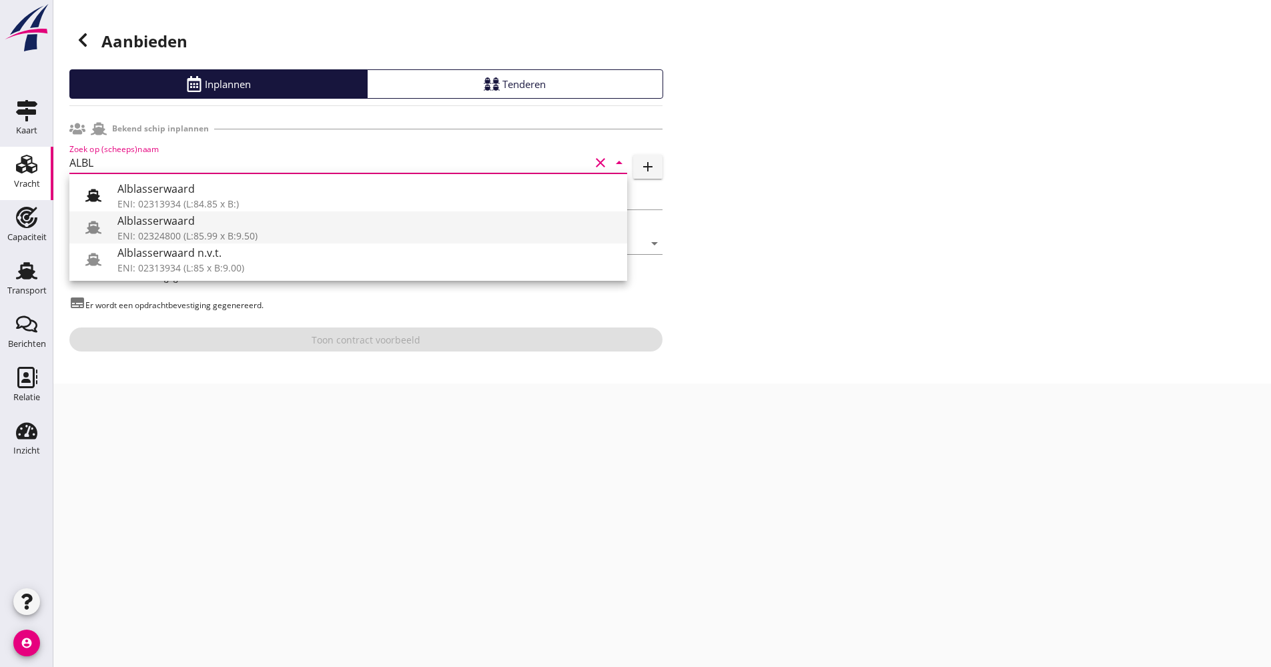
click at [172, 235] on div "ENI: 02324800 (L:85.99 x B:9.50)" at bounding box center [366, 236] width 499 height 14
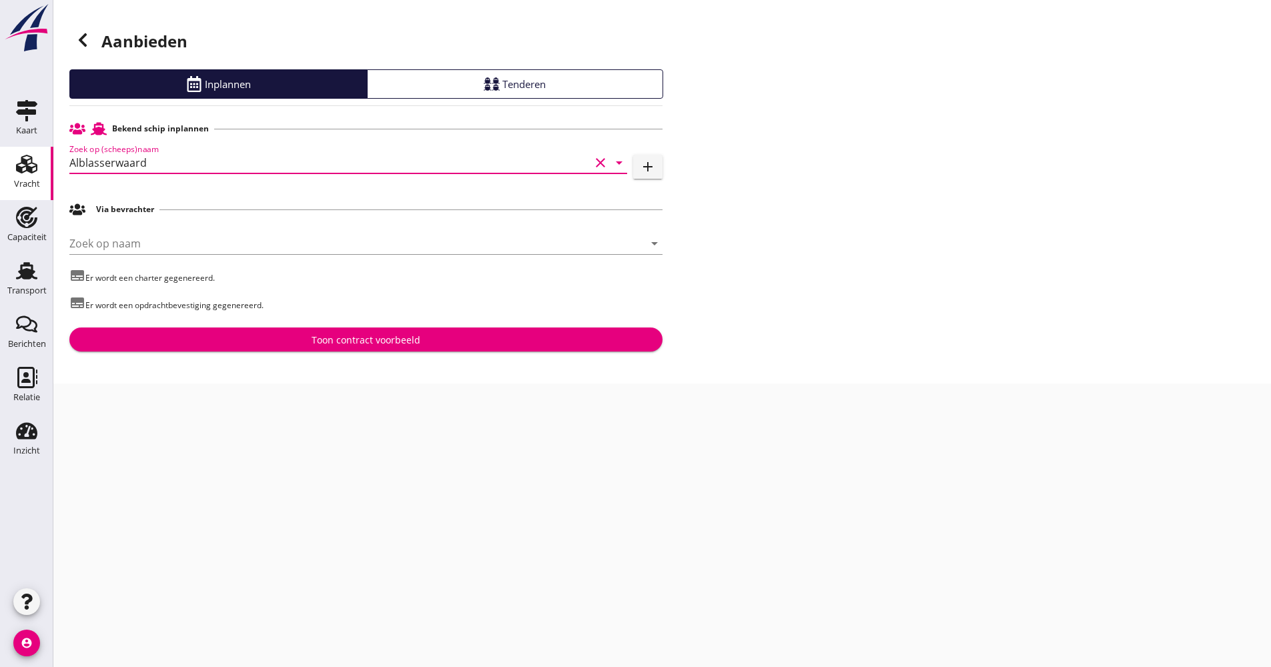
type input "Alblasserwaard"
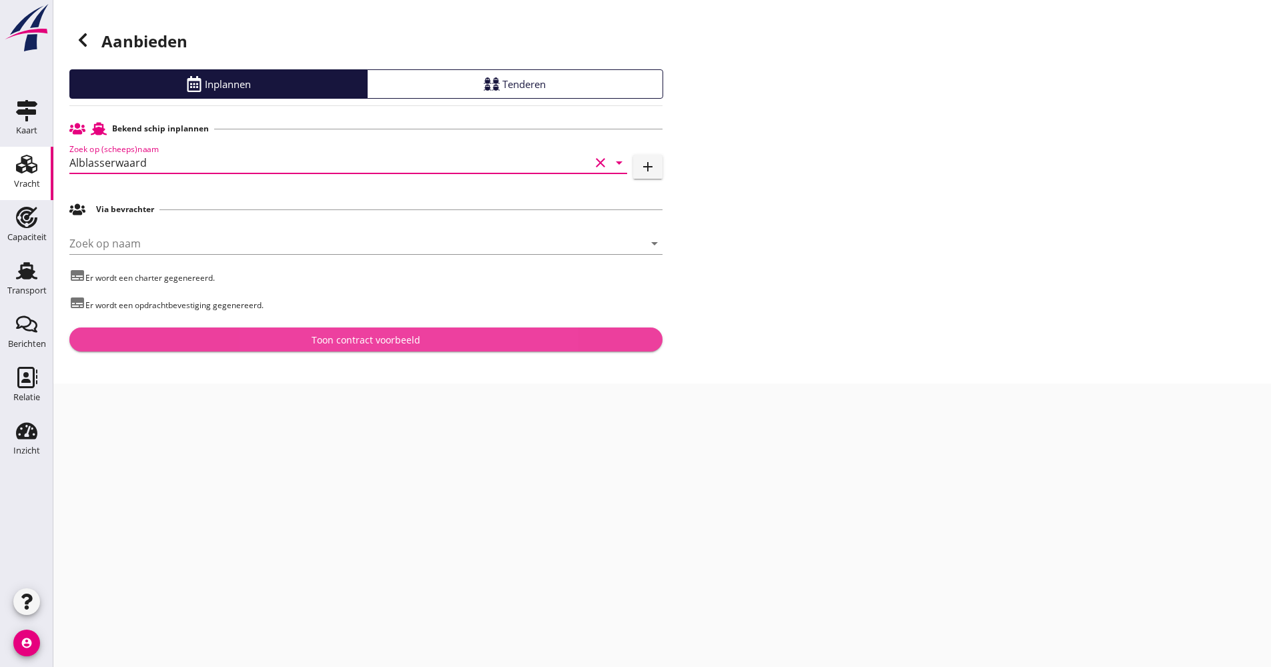
click at [298, 341] on div "Toon contract voorbeeld" at bounding box center [366, 340] width 572 height 14
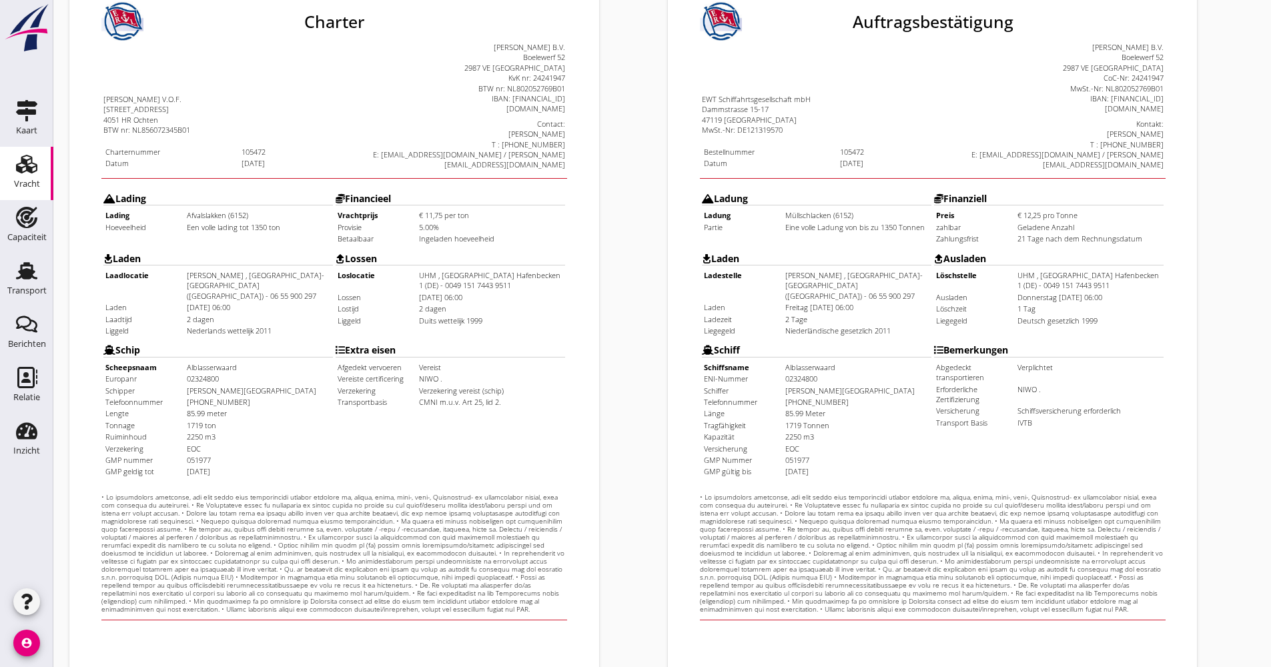
scroll to position [321, 0]
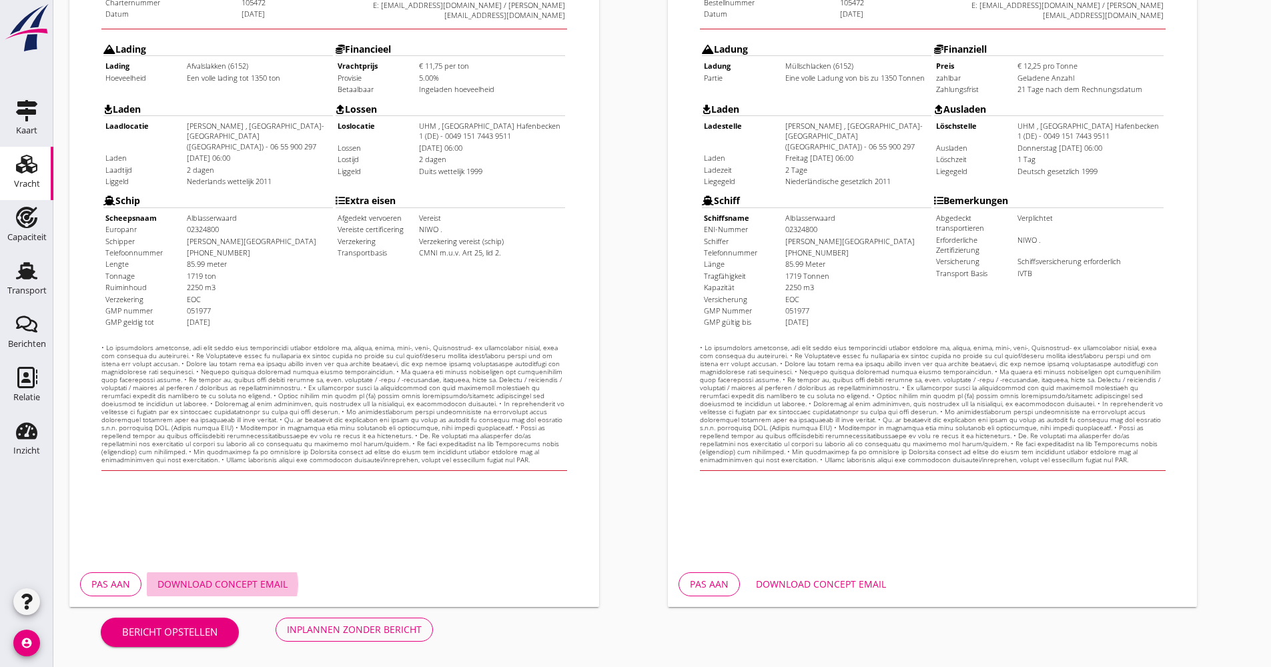
click at [259, 581] on div "Download concept email" at bounding box center [222, 584] width 130 height 14
click at [363, 631] on div "Inplannen zonder bericht" at bounding box center [354, 630] width 135 height 14
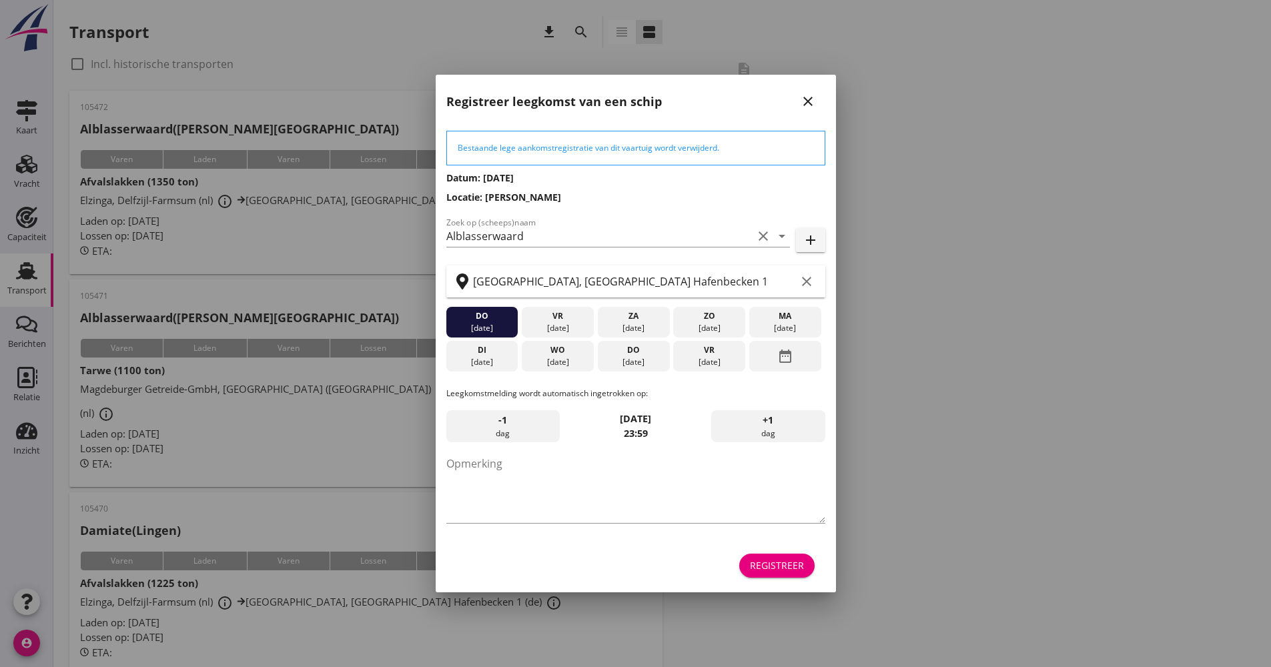
click at [801, 568] on div "Registreer" at bounding box center [777, 565] width 54 height 14
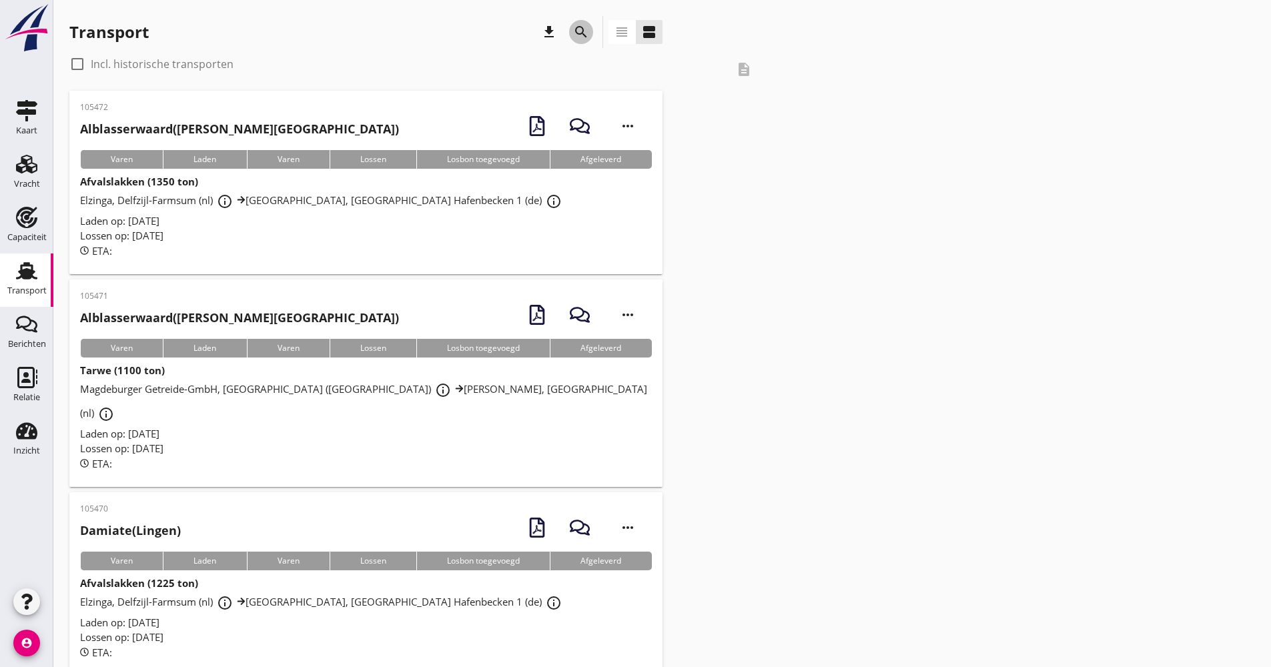
click at [574, 40] on button "search" at bounding box center [581, 32] width 24 height 24
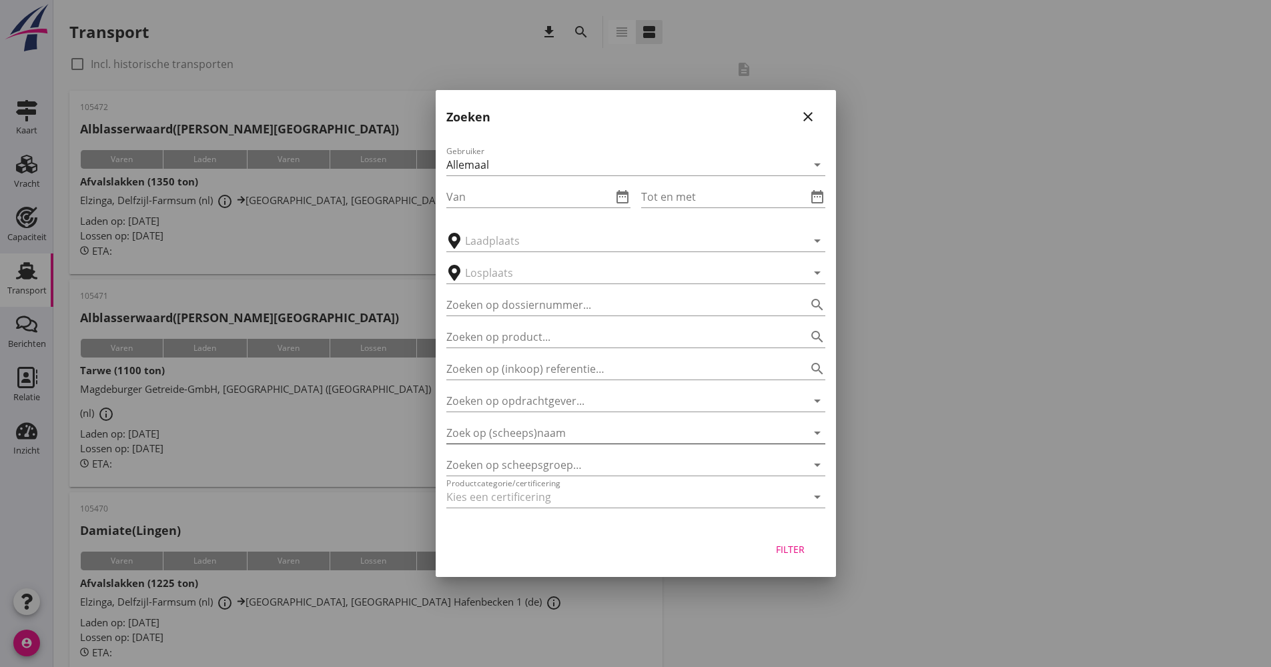
click at [528, 438] on input "Zoek op (scheeps)naam" at bounding box center [617, 432] width 342 height 21
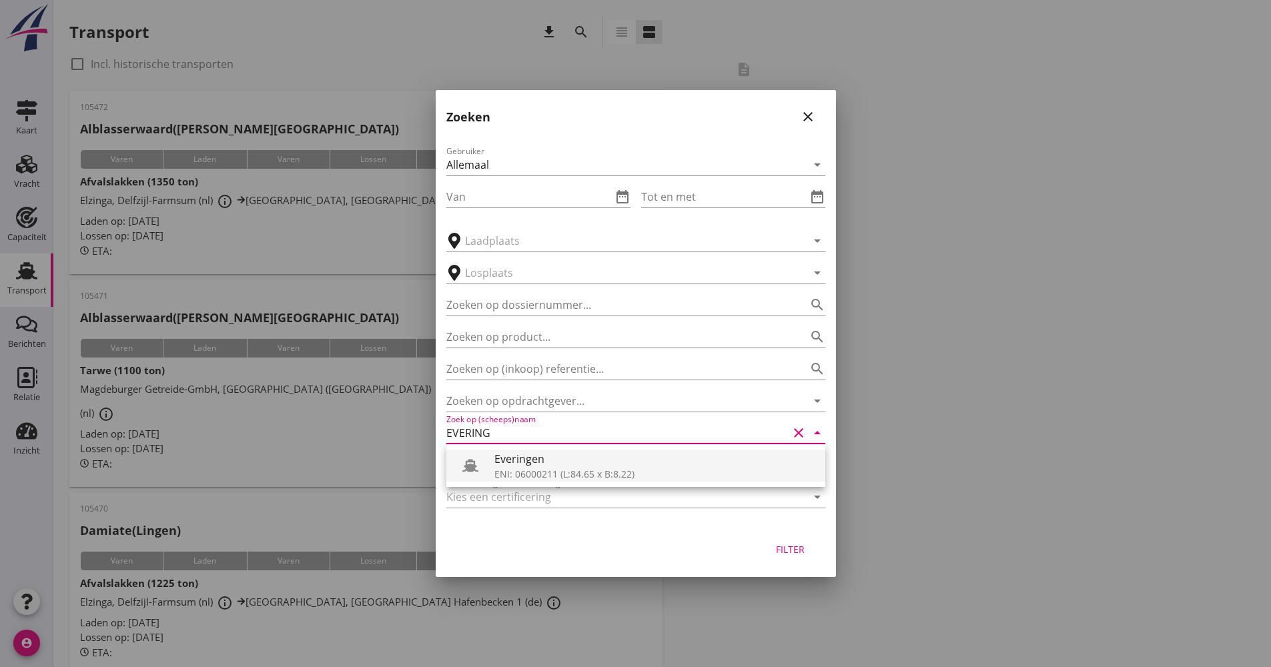
click at [541, 458] on div "Everingen" at bounding box center [654, 459] width 320 height 16
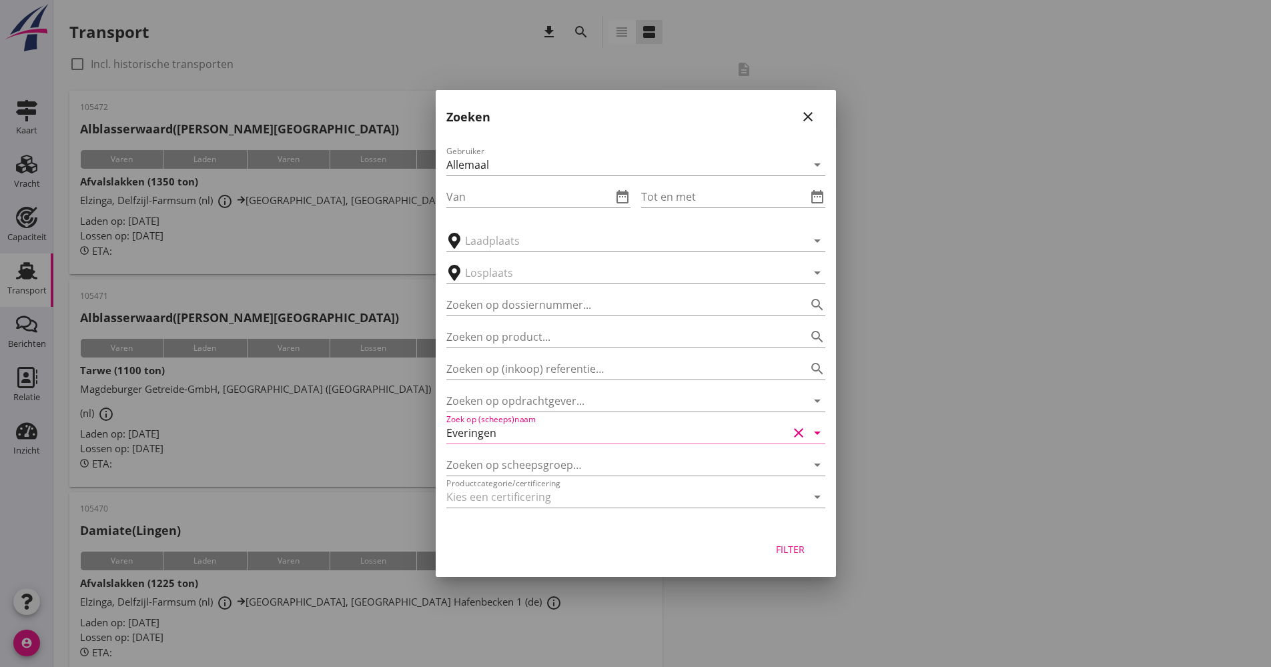
click at [807, 558] on button "Filter" at bounding box center [790, 549] width 59 height 24
type input "Everingen"
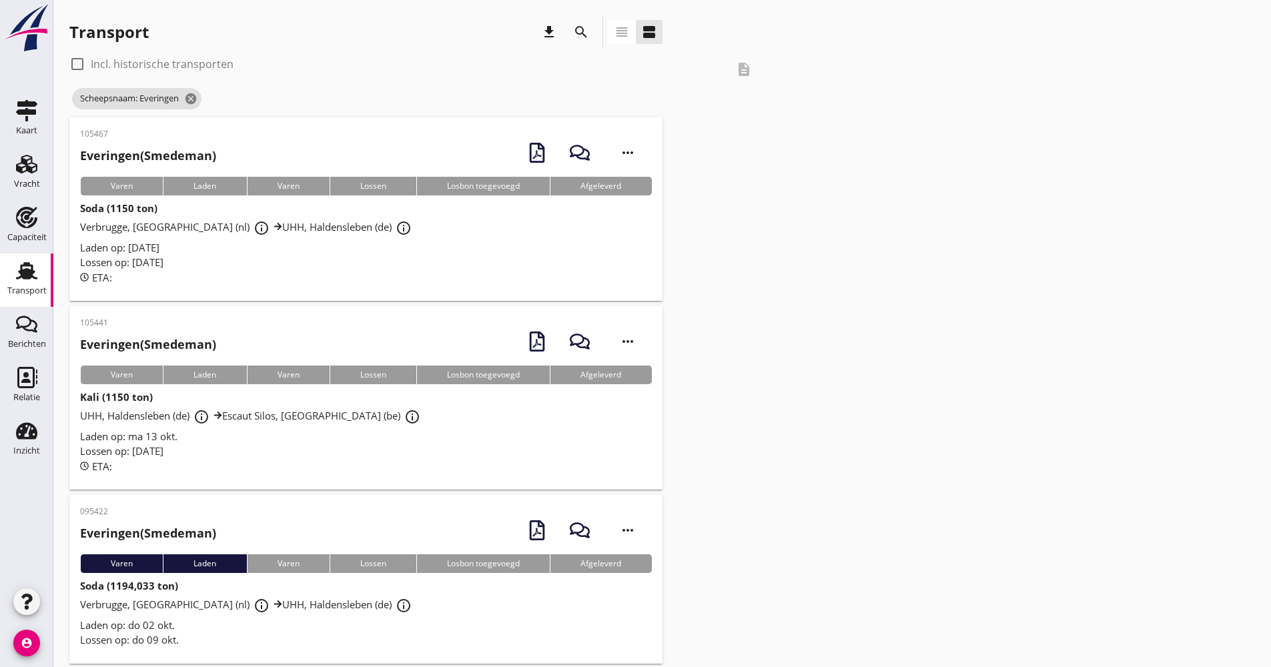
click at [248, 448] on div "Lossen op: [DATE]" at bounding box center [366, 451] width 572 height 15
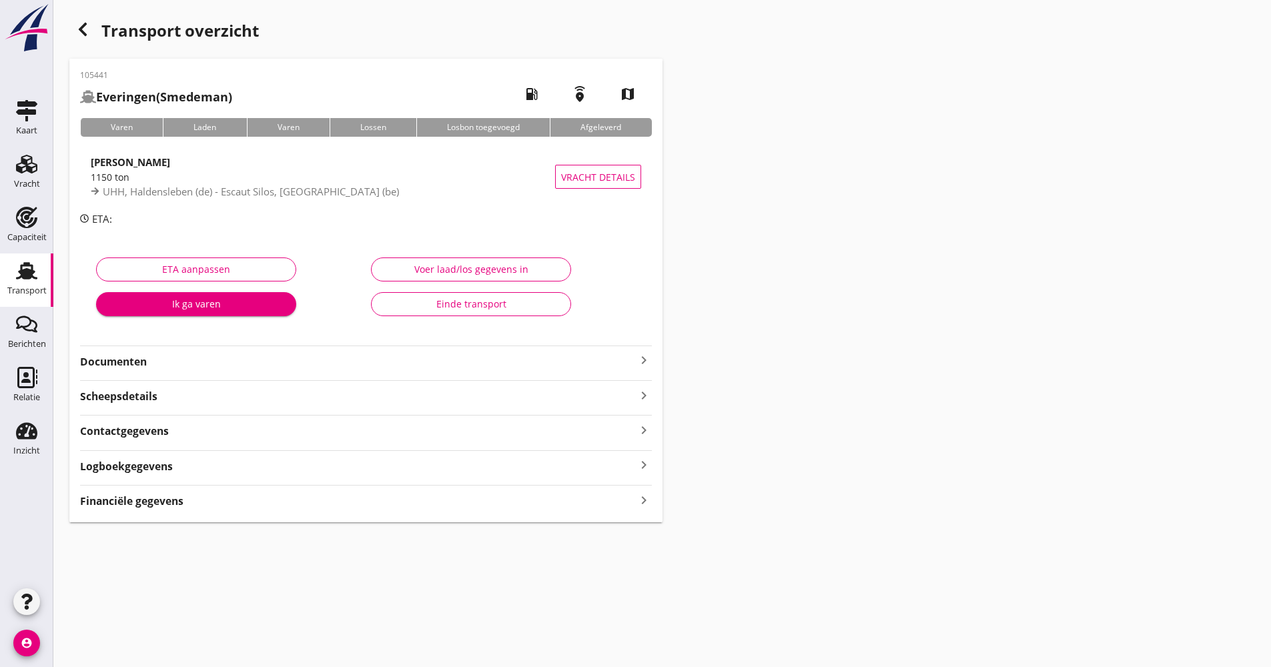
click at [214, 464] on div "Logboekgegevens keyboard_arrow_right" at bounding box center [366, 465] width 572 height 18
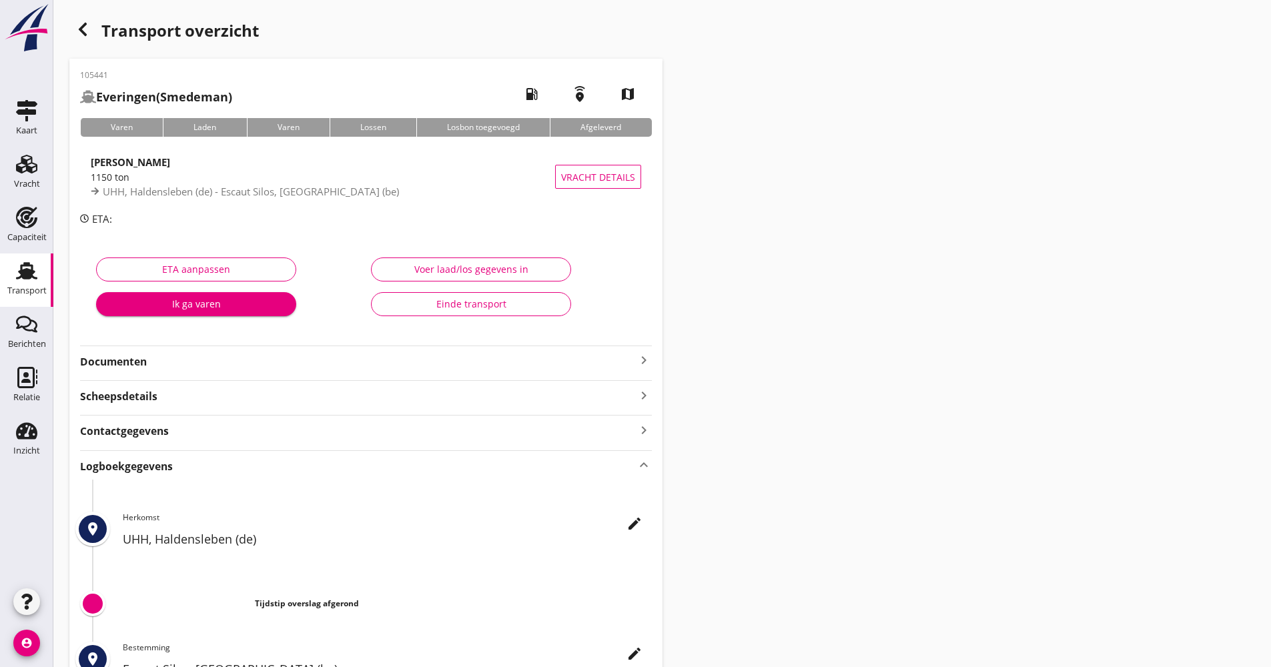
click at [611, 517] on div "edit Herkomst UHH, [GEOGRAPHIC_DATA] (de)" at bounding box center [387, 533] width 529 height 43
click at [631, 520] on icon "edit" at bounding box center [635, 524] width 16 height 16
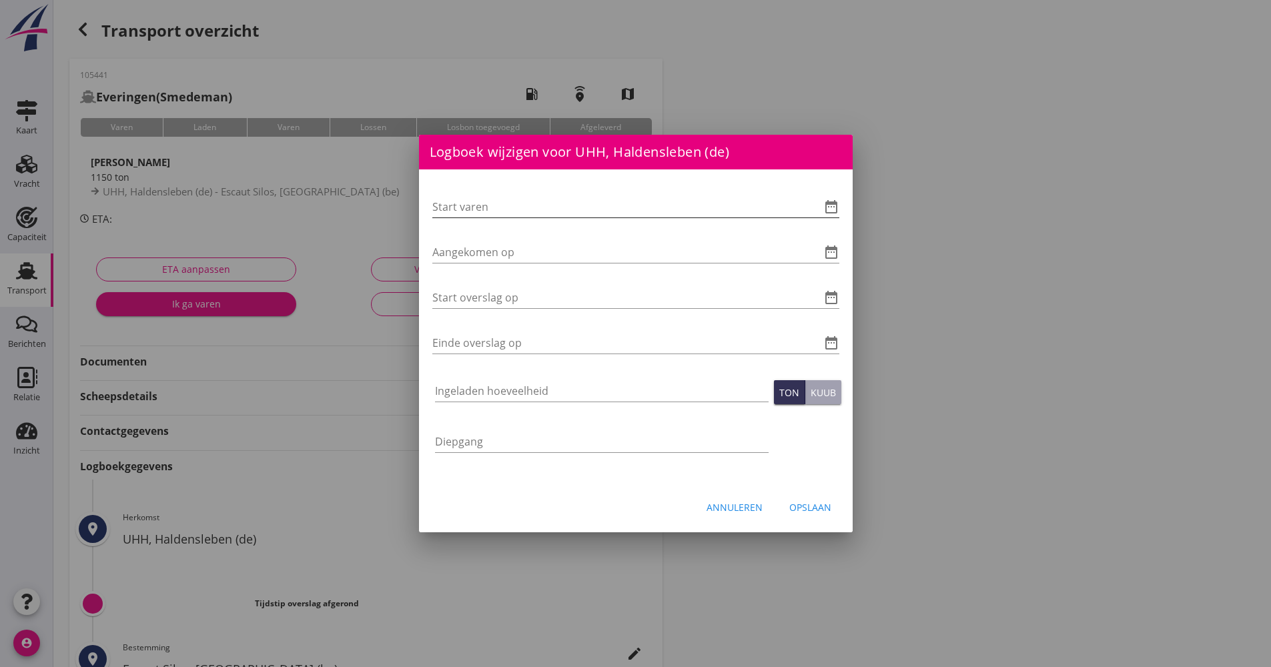
click at [829, 202] on icon "date_range" at bounding box center [831, 207] width 16 height 16
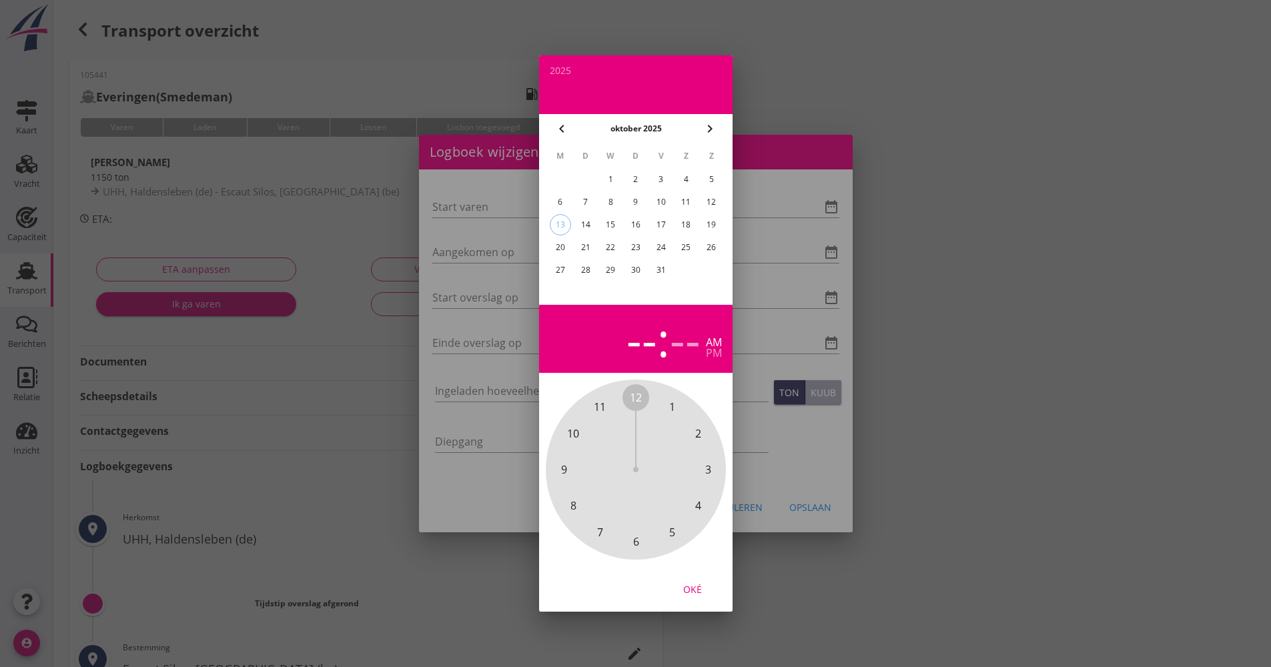
click at [561, 224] on div "13" at bounding box center [560, 225] width 20 height 20
drag, startPoint x: 641, startPoint y: 394, endPoint x: 645, endPoint y: 532, distance: 138.2
click at [646, 534] on div "12 1 2 3 4 5 6 7 8 9 10 11" at bounding box center [636, 470] width 144 height 144
click at [636, 394] on span "00" at bounding box center [636, 398] width 12 height 16
click at [694, 586] on div "Oké" at bounding box center [692, 590] width 37 height 14
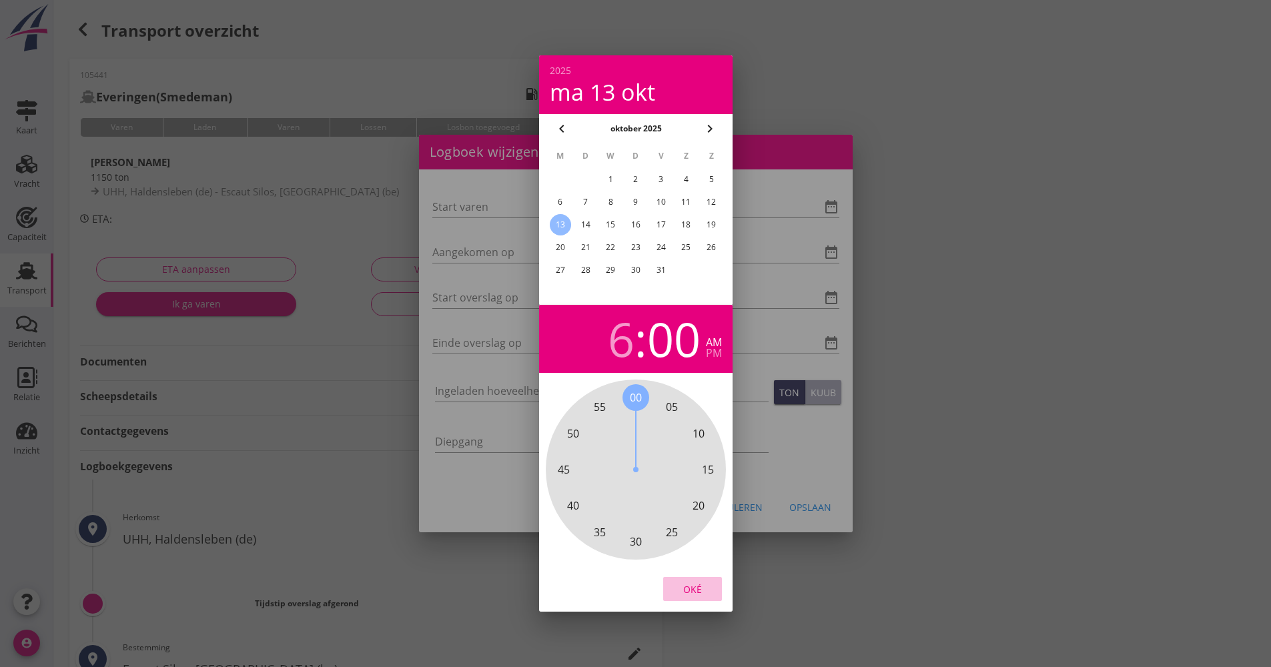
type input "[DATE] 06:00"
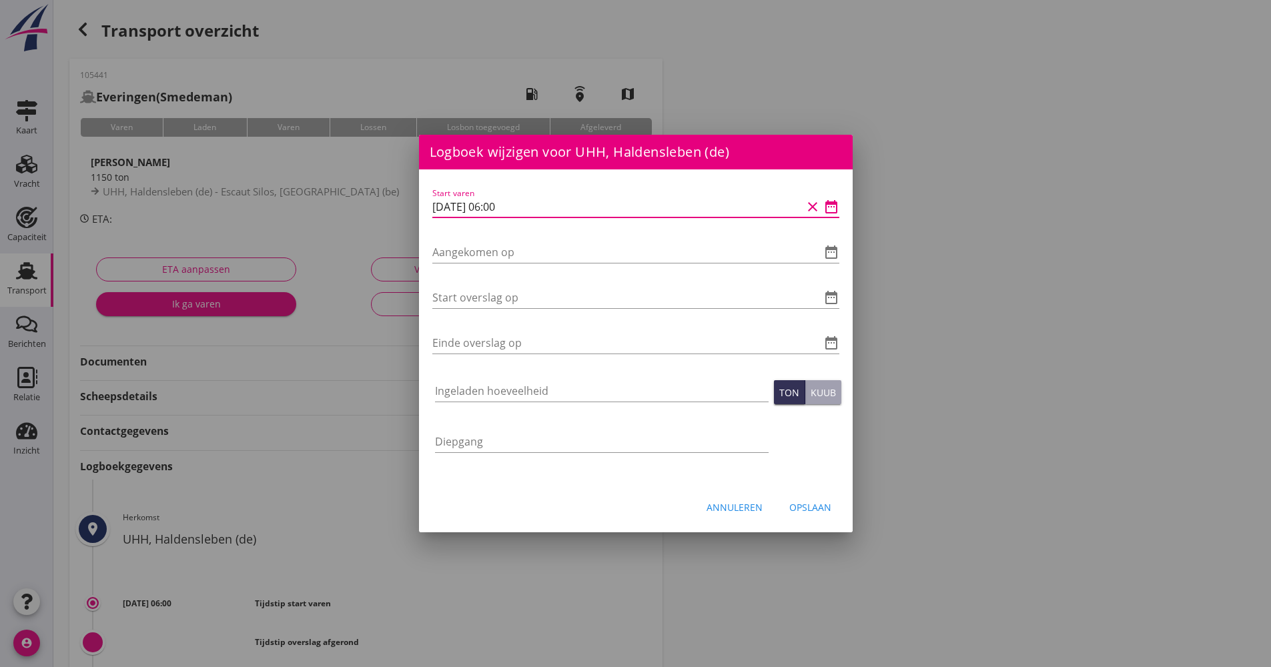
scroll to position [1, 0]
drag, startPoint x: 529, startPoint y: 212, endPoint x: 443, endPoint y: 214, distance: 86.1
click at [443, 214] on input "[DATE] 06:00" at bounding box center [617, 206] width 370 height 21
click at [563, 203] on input "[DATE] 06:00" at bounding box center [617, 206] width 370 height 21
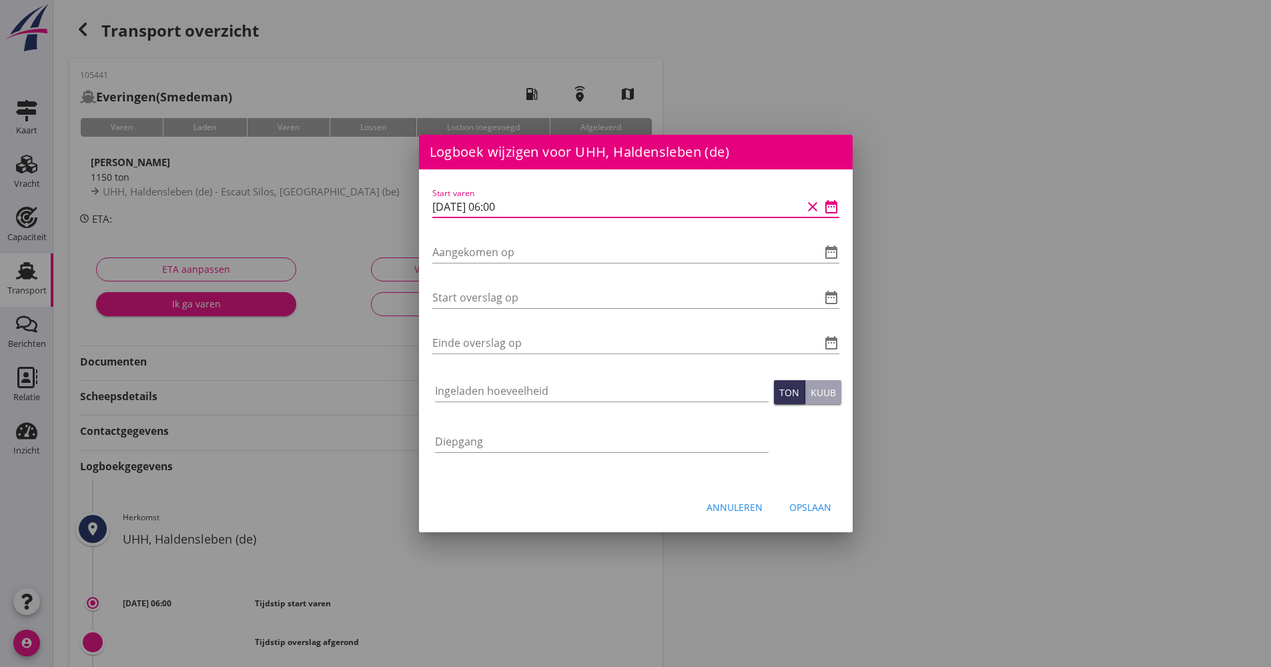
drag, startPoint x: 563, startPoint y: 203, endPoint x: 398, endPoint y: 207, distance: 165.5
click at [395, 208] on div "Logboek wijzigen voor Escaut Silos, [GEOGRAPHIC_DATA] (be) Start varen date_ran…" at bounding box center [635, 445] width 1271 height 891
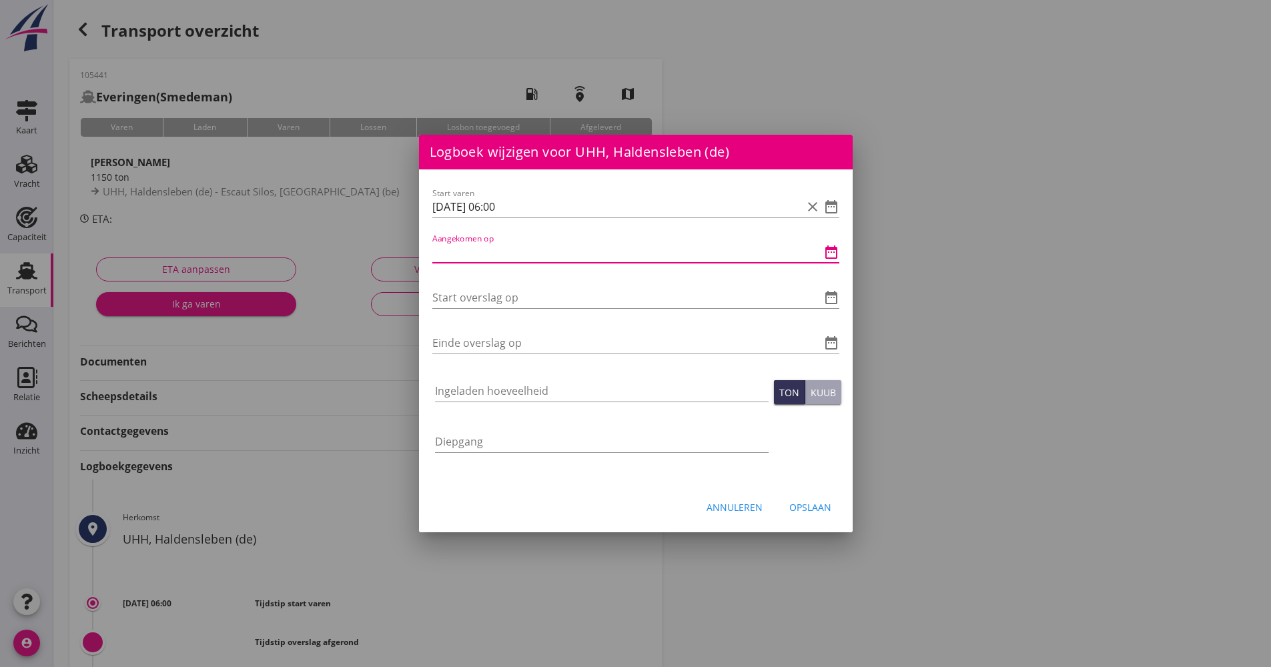
paste input "[DATE] 06:00"
type input "[DATE] 06:00"
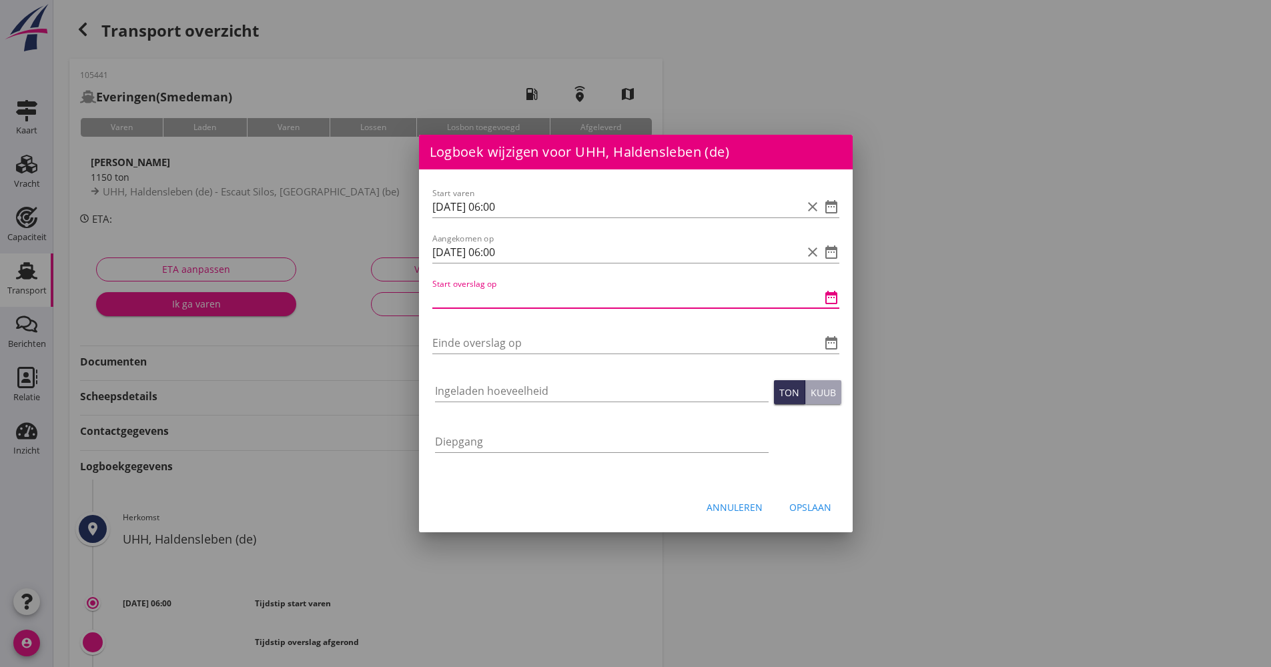
paste input "[DATE] 06:00"
click at [502, 300] on input "[DATE] 06:00" at bounding box center [617, 297] width 370 height 21
click at [498, 298] on input "[DATE] 06:00" at bounding box center [617, 297] width 370 height 21
click at [501, 300] on input "[DATE] 06:00" at bounding box center [617, 297] width 370 height 21
drag, startPoint x: 527, startPoint y: 302, endPoint x: 409, endPoint y: 288, distance: 119.0
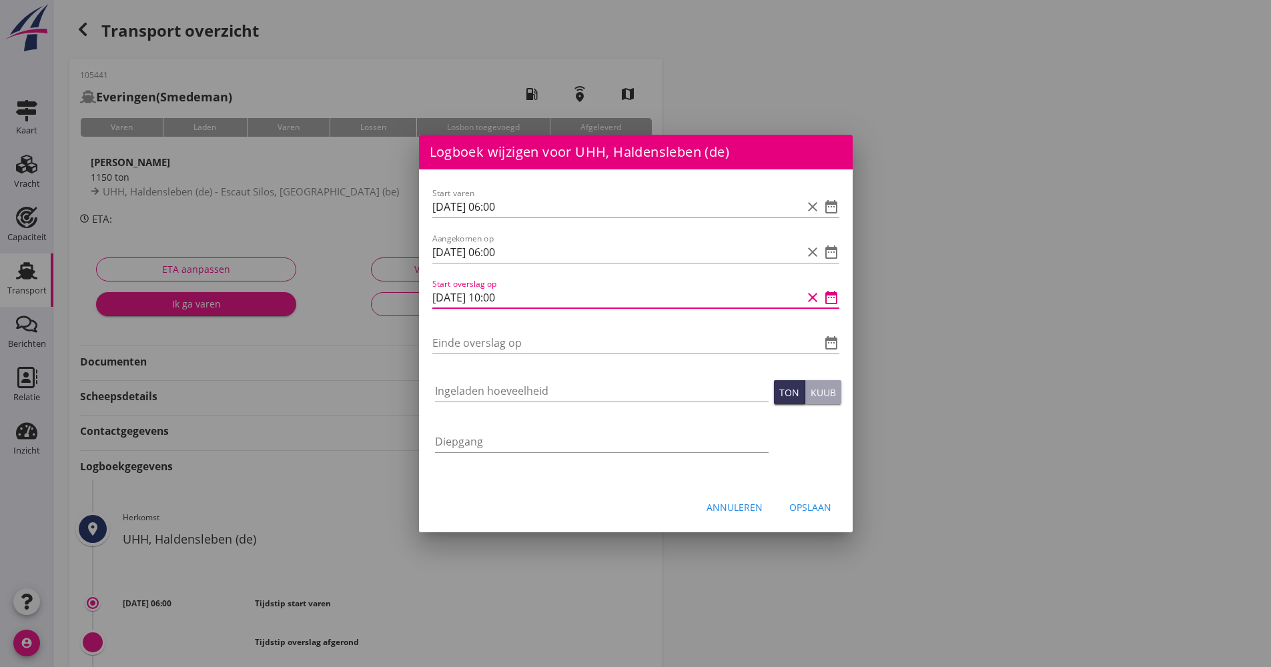
click at [382, 292] on div "Logboek wijzigen voor Escaut Silos, [GEOGRAPHIC_DATA] (be) Start varen date_ran…" at bounding box center [635, 445] width 1271 height 891
type input "[DATE] 10:00"
drag, startPoint x: 546, startPoint y: 277, endPoint x: 505, endPoint y: 288, distance: 42.1
click at [497, 288] on input "[DATE] 10:00" at bounding box center [617, 297] width 370 height 21
drag, startPoint x: 528, startPoint y: 294, endPoint x: 406, endPoint y: 300, distance: 122.3
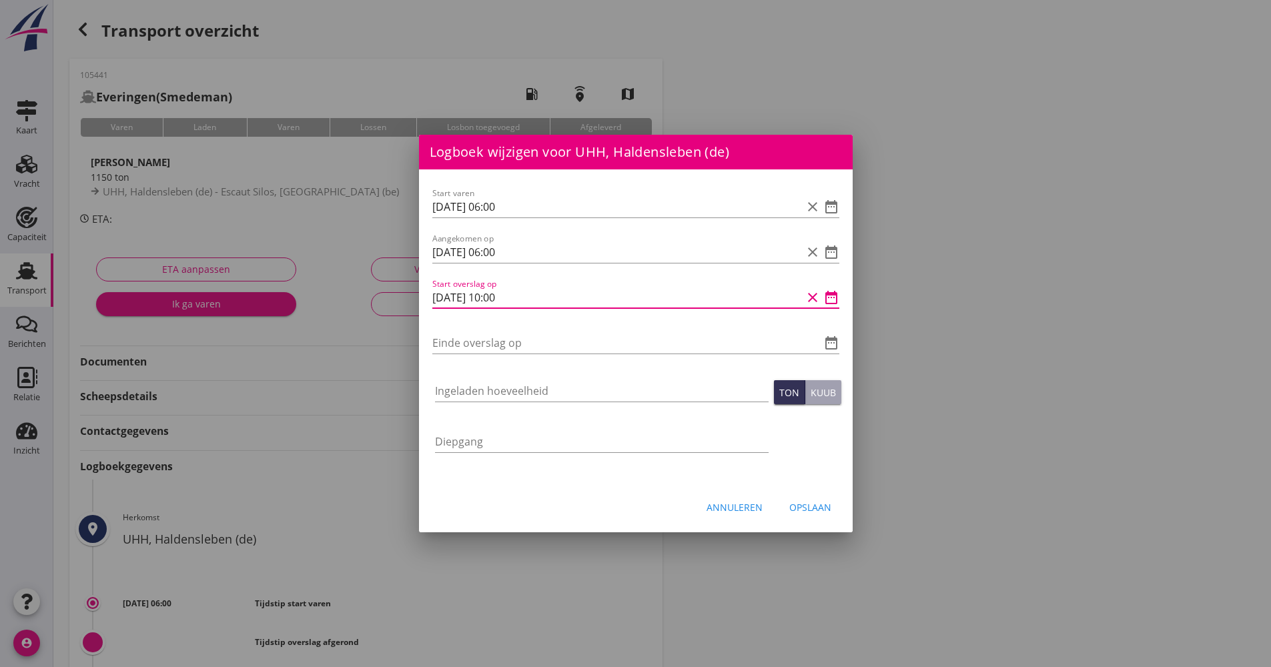
click at [406, 300] on div "Logboek wijzigen voor Escaut Silos, [GEOGRAPHIC_DATA] (be) Start varen date_ran…" at bounding box center [635, 445] width 1271 height 891
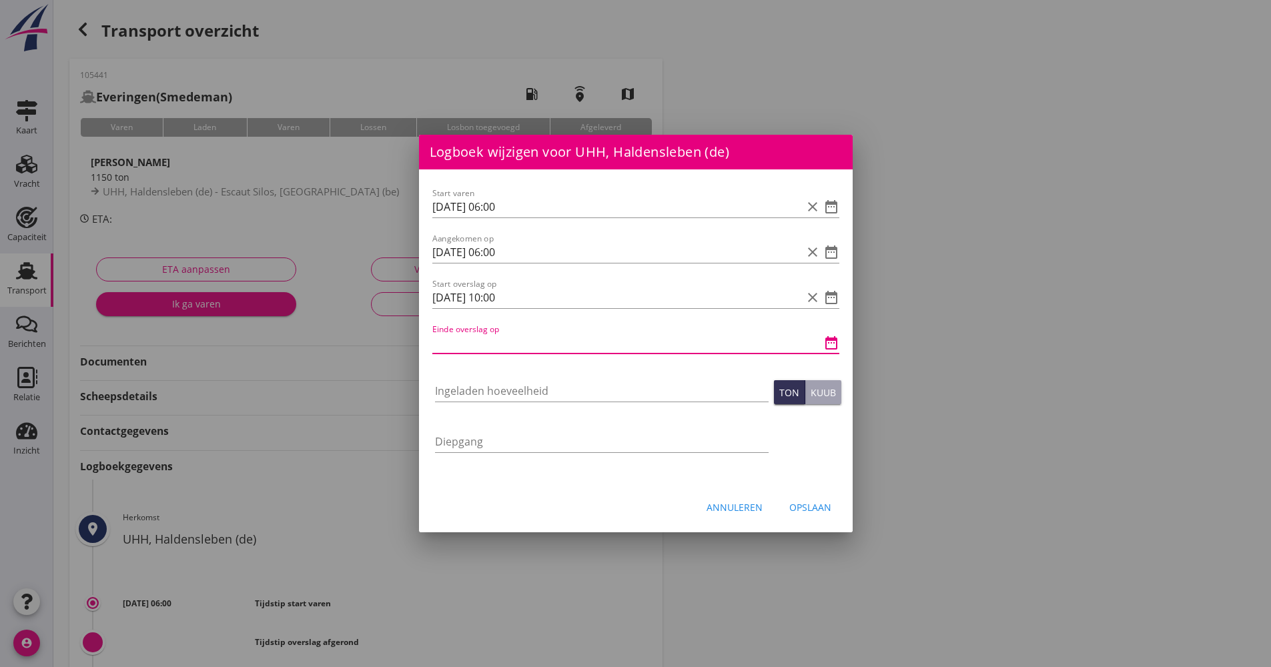
paste input "[DATE] 10:00"
click at [500, 344] on input "[DATE] 10:00" at bounding box center [617, 342] width 370 height 21
click at [501, 344] on input "[DATE] 10:00" at bounding box center [617, 342] width 370 height 21
type input "[DATE] 15:30"
click at [487, 406] on div "Ingeladen hoeveelheid" at bounding box center [602, 397] width 334 height 35
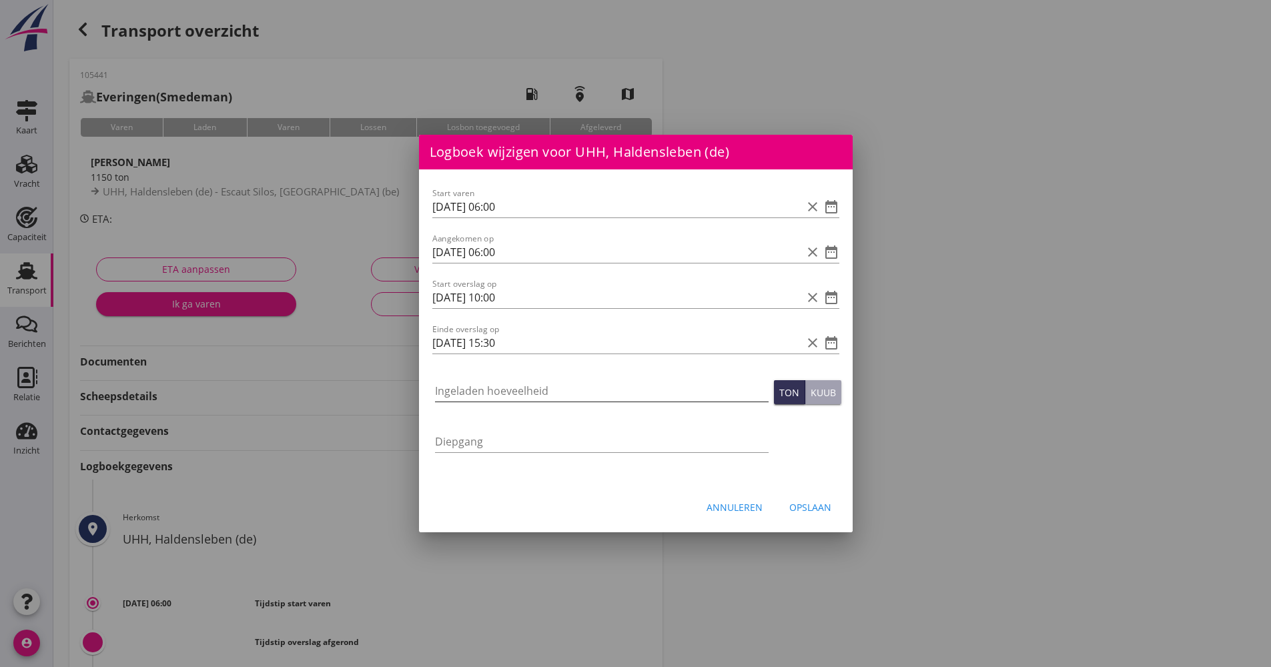
click at [485, 386] on input "Ingeladen hoeveelheid" at bounding box center [602, 390] width 334 height 21
type input "1150.000"
click at [831, 505] on div "Opslaan" at bounding box center [810, 507] width 42 height 14
